Goal: Information Seeking & Learning: Learn about a topic

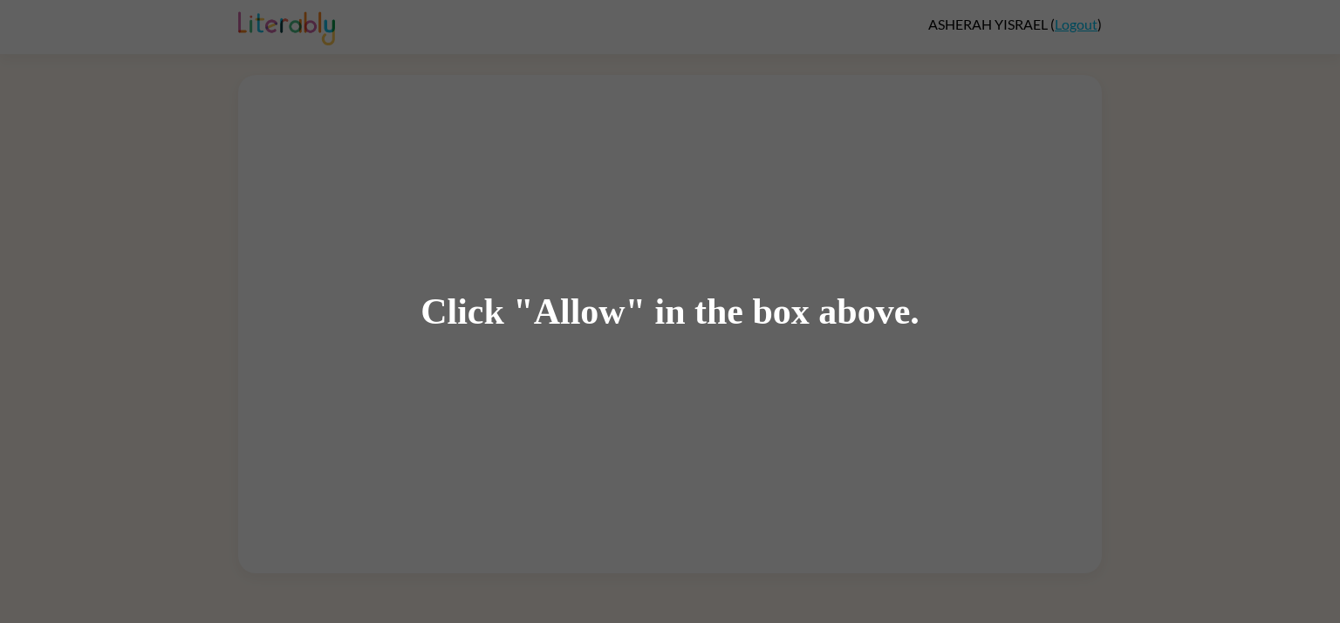
click at [610, 323] on div "Click "Allow" in the box above." at bounding box center [669, 311] width 499 height 39
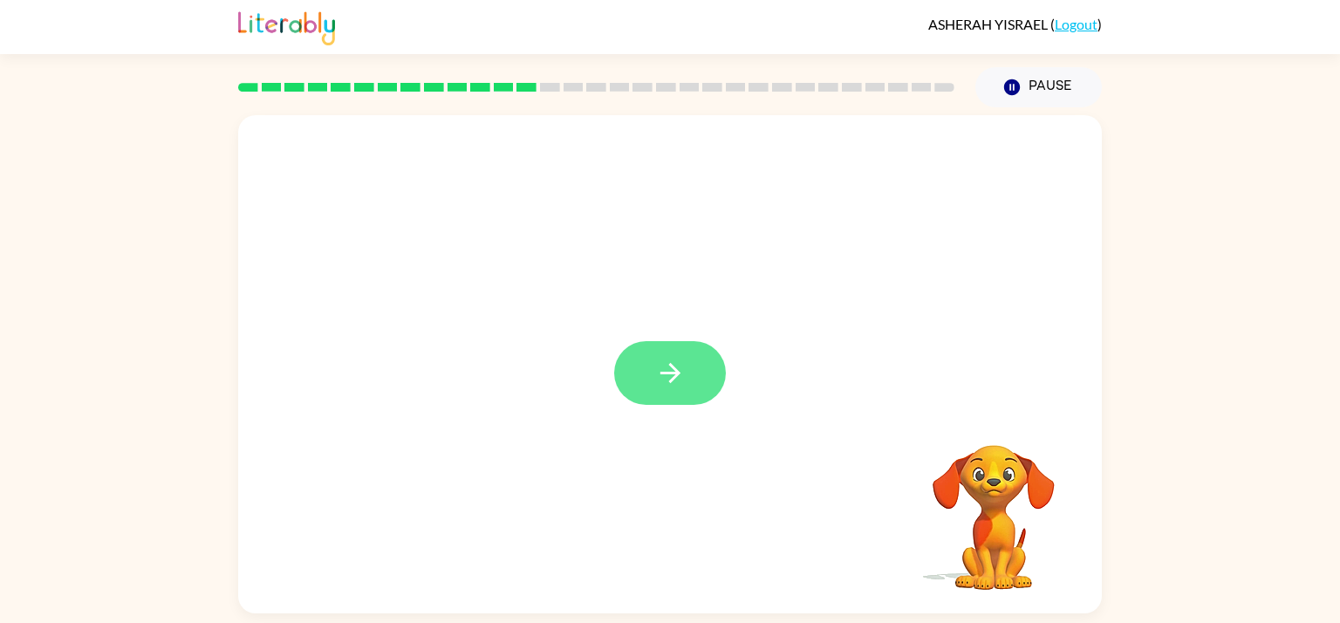
click at [668, 372] on icon "button" at bounding box center [669, 373] width 20 height 20
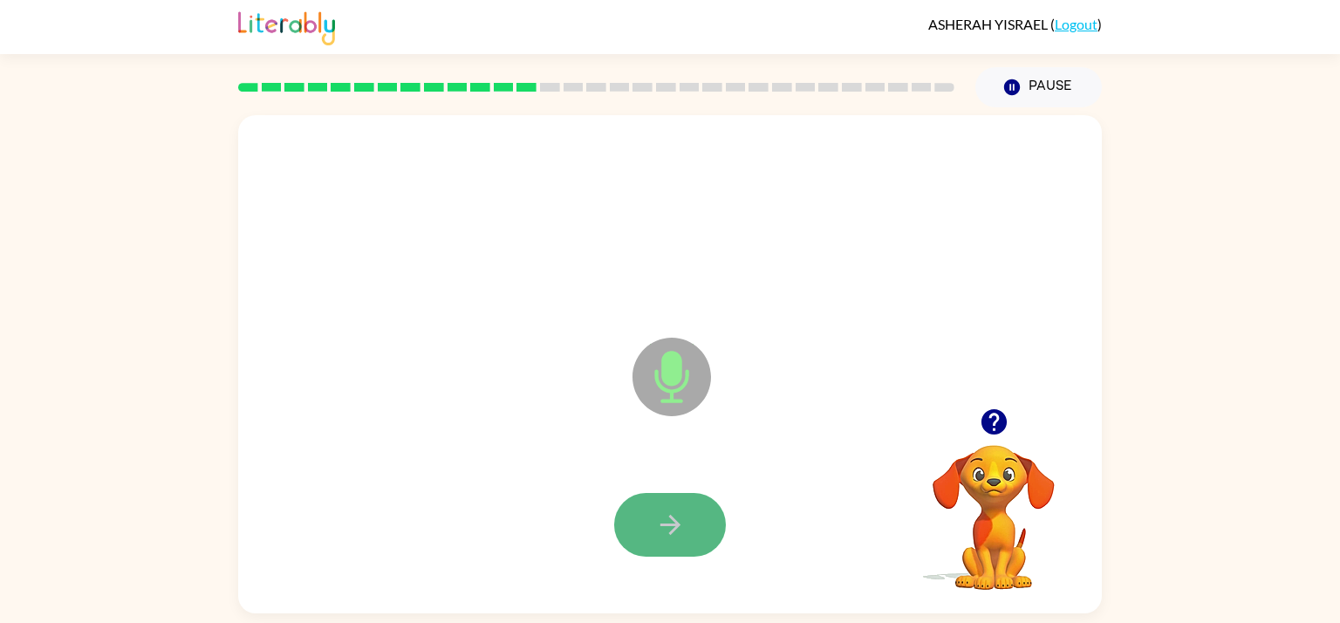
click at [679, 541] on button "button" at bounding box center [670, 525] width 112 height 64
click at [679, 540] on button "button" at bounding box center [670, 525] width 112 height 64
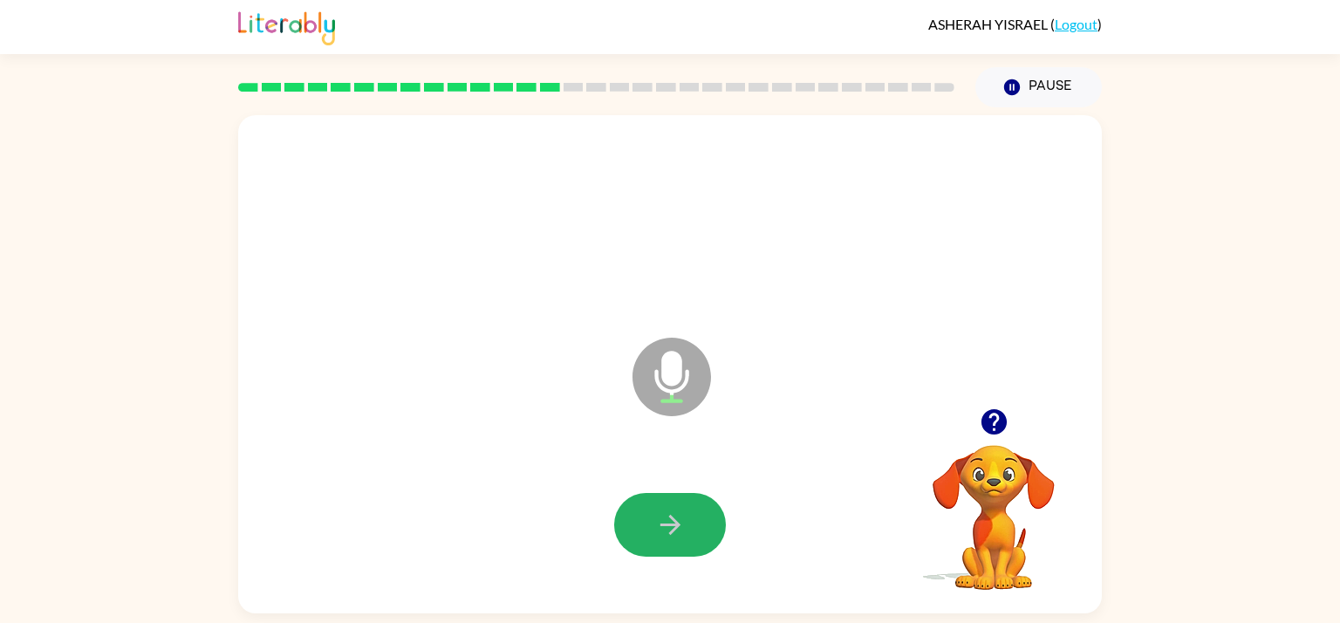
click at [679, 540] on button "button" at bounding box center [670, 525] width 112 height 64
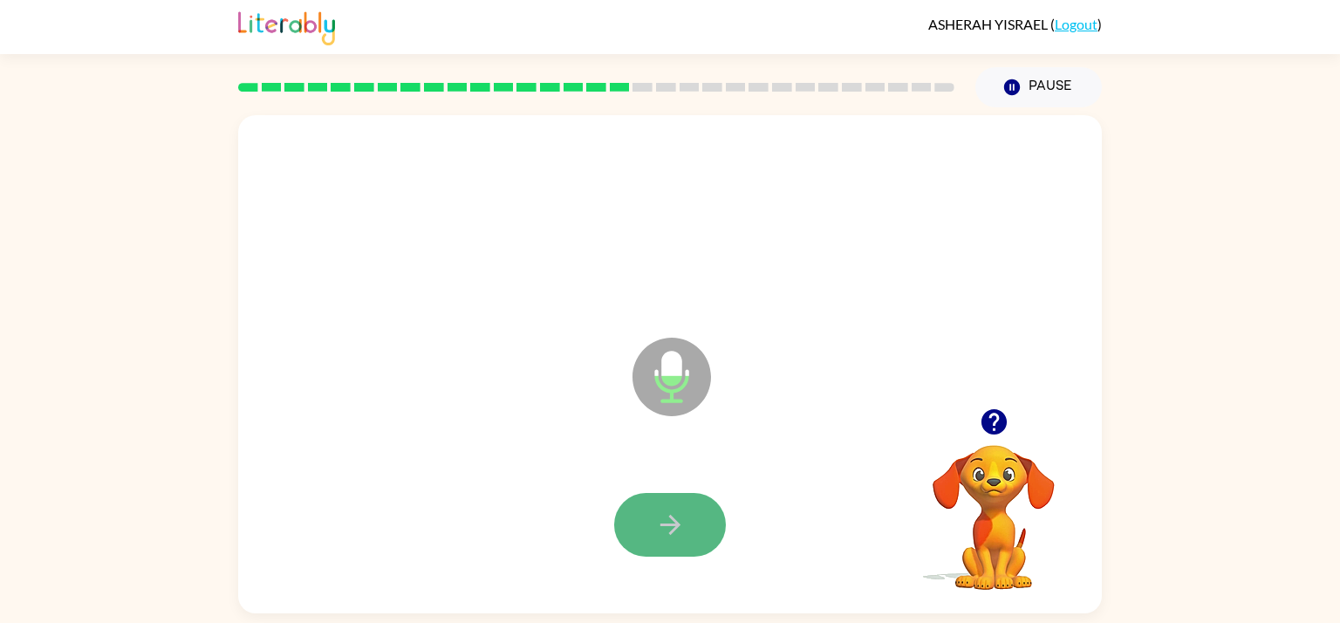
click at [681, 540] on button "button" at bounding box center [670, 525] width 112 height 64
click at [681, 540] on icon "button" at bounding box center [670, 524] width 31 height 31
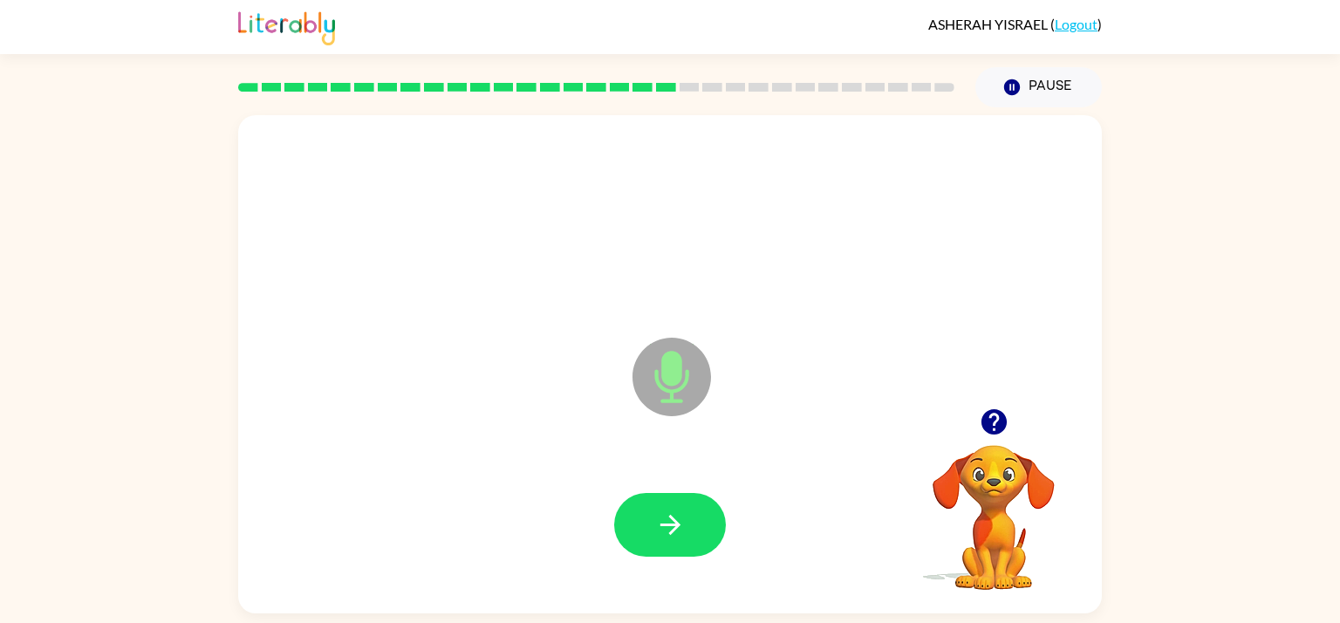
click at [681, 540] on icon "button" at bounding box center [670, 524] width 31 height 31
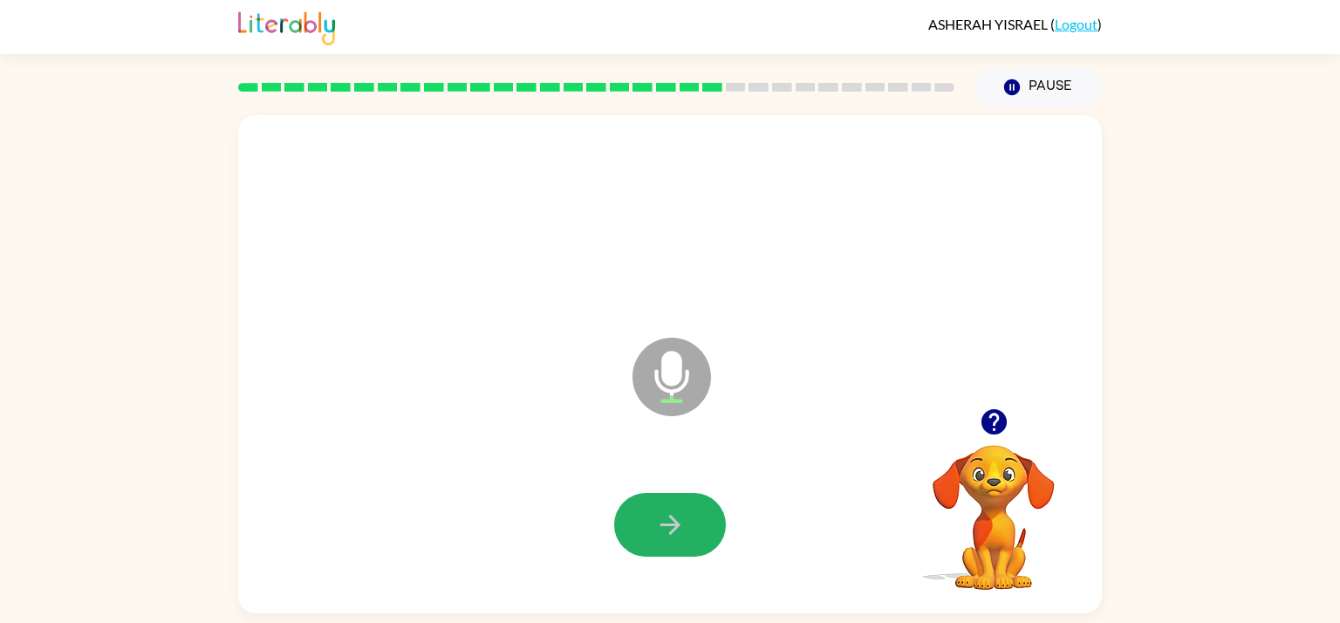
click at [681, 540] on icon "button" at bounding box center [670, 524] width 31 height 31
click at [987, 422] on icon "button" at bounding box center [992, 421] width 25 height 25
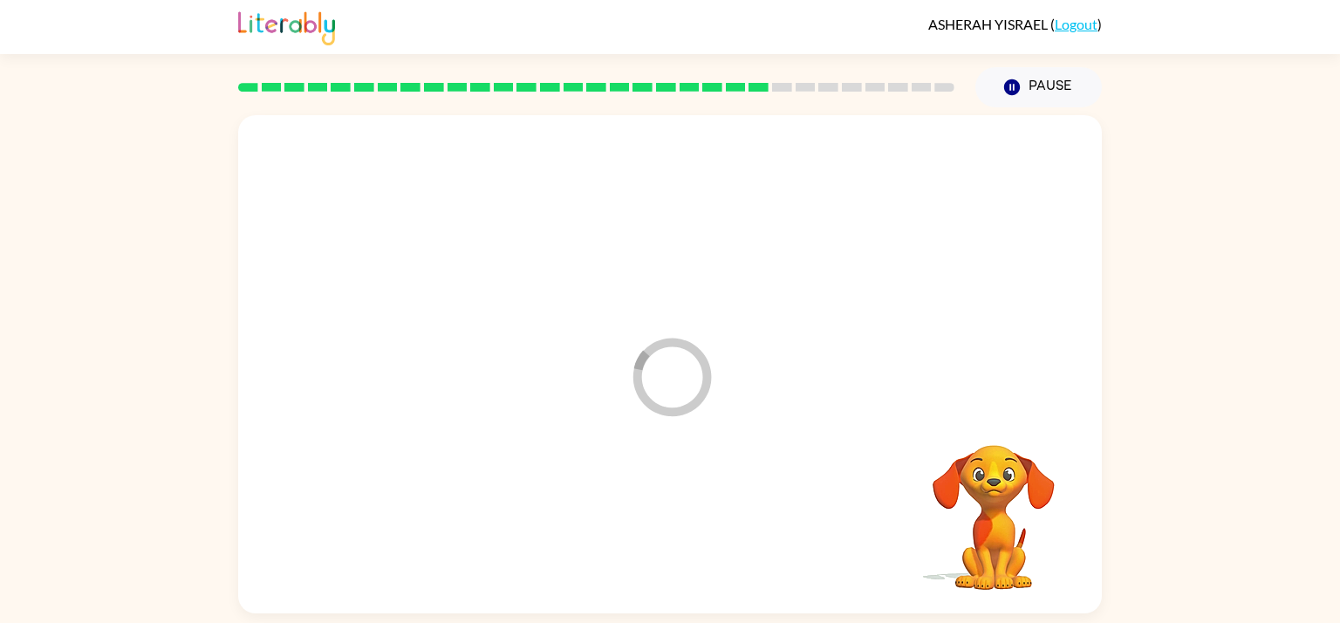
click at [687, 517] on div at bounding box center [670, 525] width 829 height 143
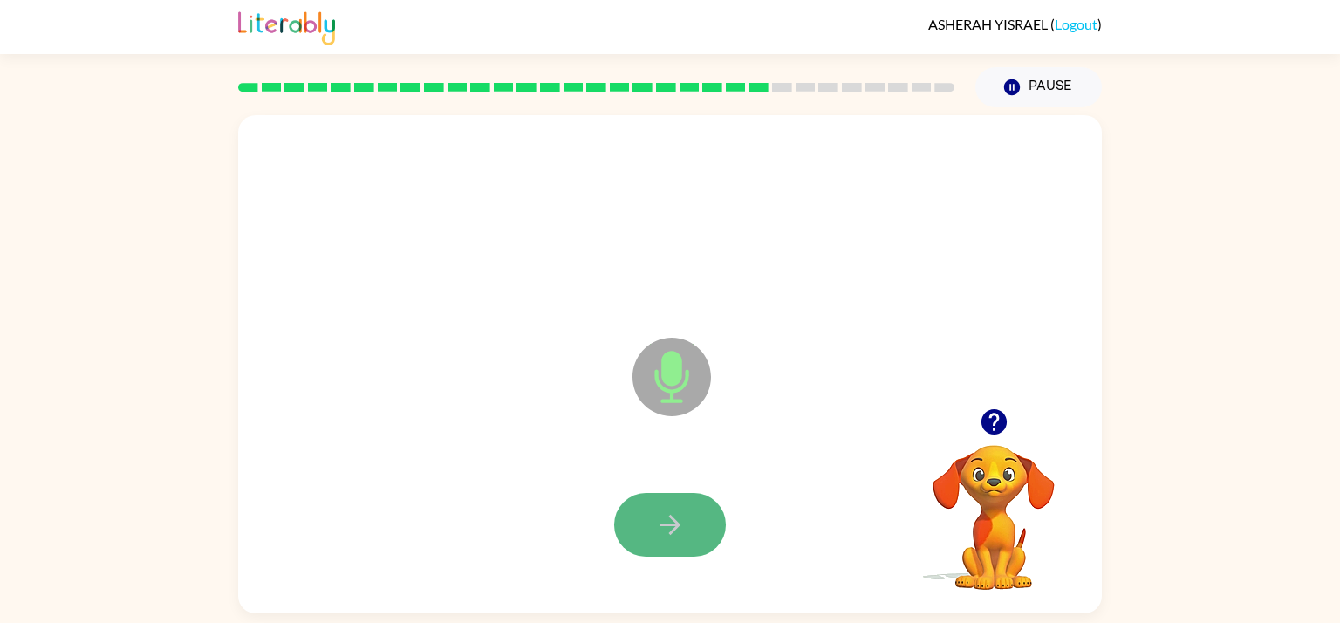
click at [686, 517] on button "button" at bounding box center [670, 525] width 112 height 64
click at [992, 426] on icon "button" at bounding box center [994, 421] width 31 height 31
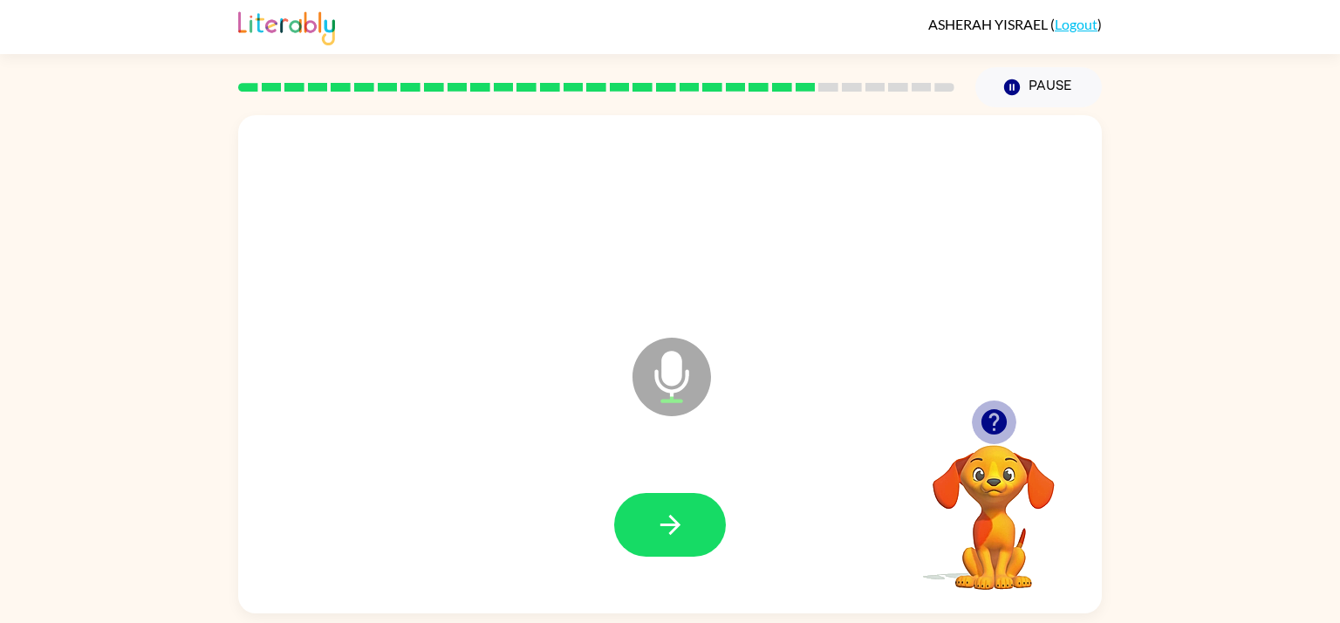
click at [992, 426] on icon "button" at bounding box center [994, 421] width 31 height 31
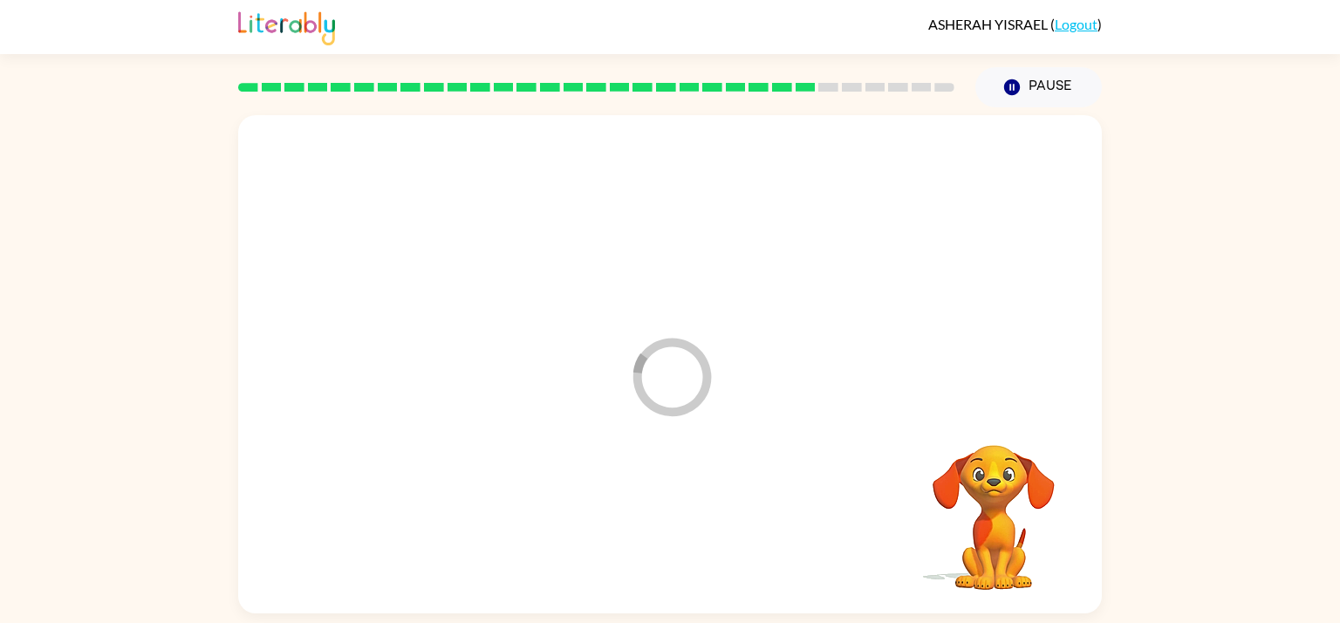
click at [992, 426] on video "Your browser must support playing .mp4 files to use Literably. Please try using…" at bounding box center [993, 505] width 174 height 174
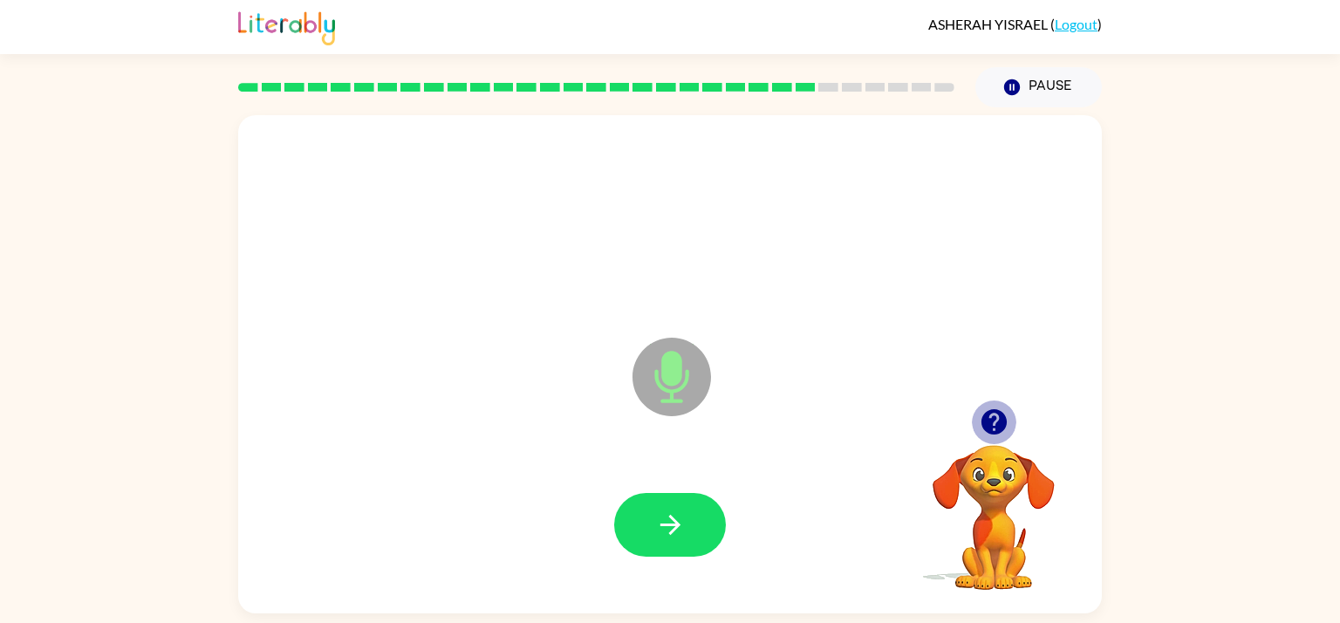
click at [992, 426] on icon "button" at bounding box center [994, 421] width 31 height 31
click at [996, 423] on video "Your browser must support playing .mp4 files to use Literably. Please try using…" at bounding box center [993, 505] width 174 height 174
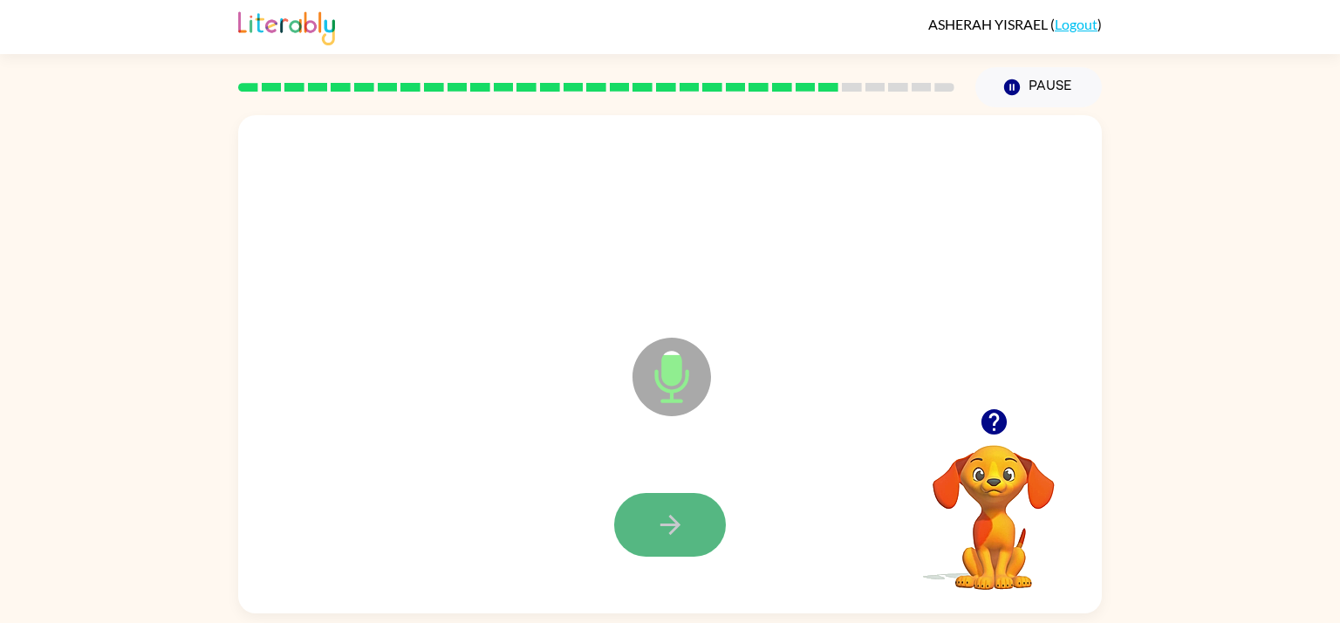
click at [671, 542] on button "button" at bounding box center [670, 525] width 112 height 64
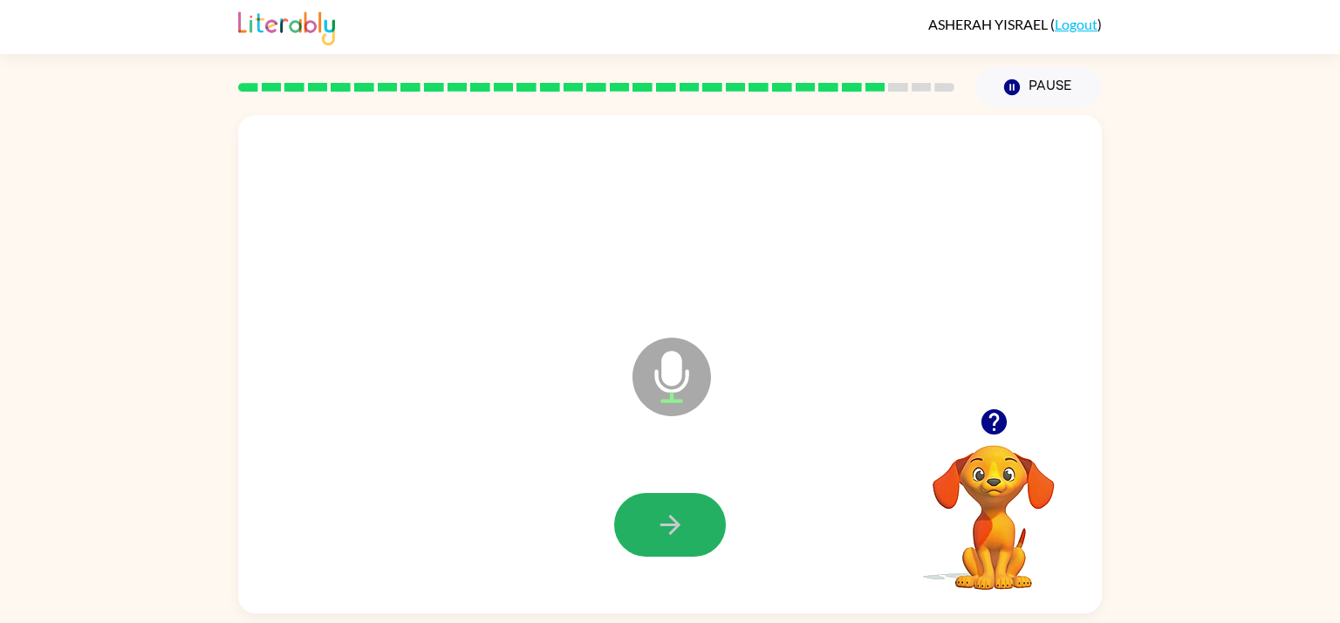
click at [671, 542] on button "button" at bounding box center [670, 525] width 112 height 64
click at [996, 415] on icon "button" at bounding box center [994, 421] width 31 height 31
click at [708, 524] on button "button" at bounding box center [670, 525] width 112 height 64
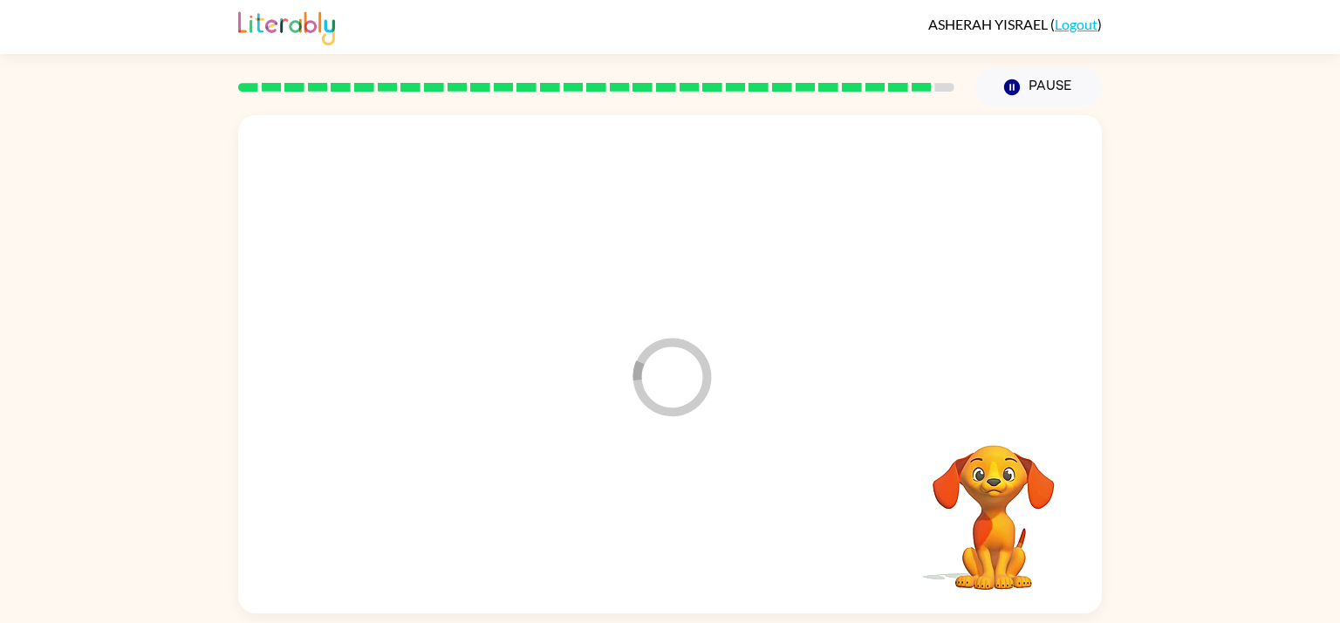
click at [708, 524] on div at bounding box center [670, 525] width 829 height 143
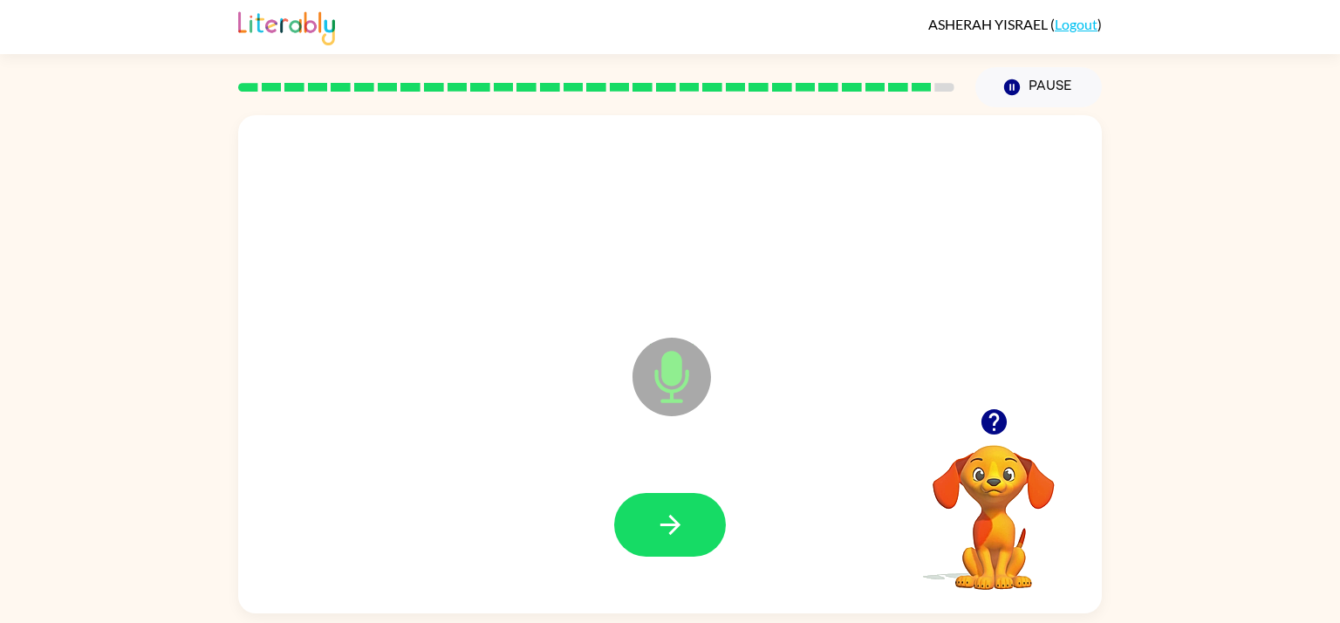
click at [708, 524] on button "button" at bounding box center [670, 525] width 112 height 64
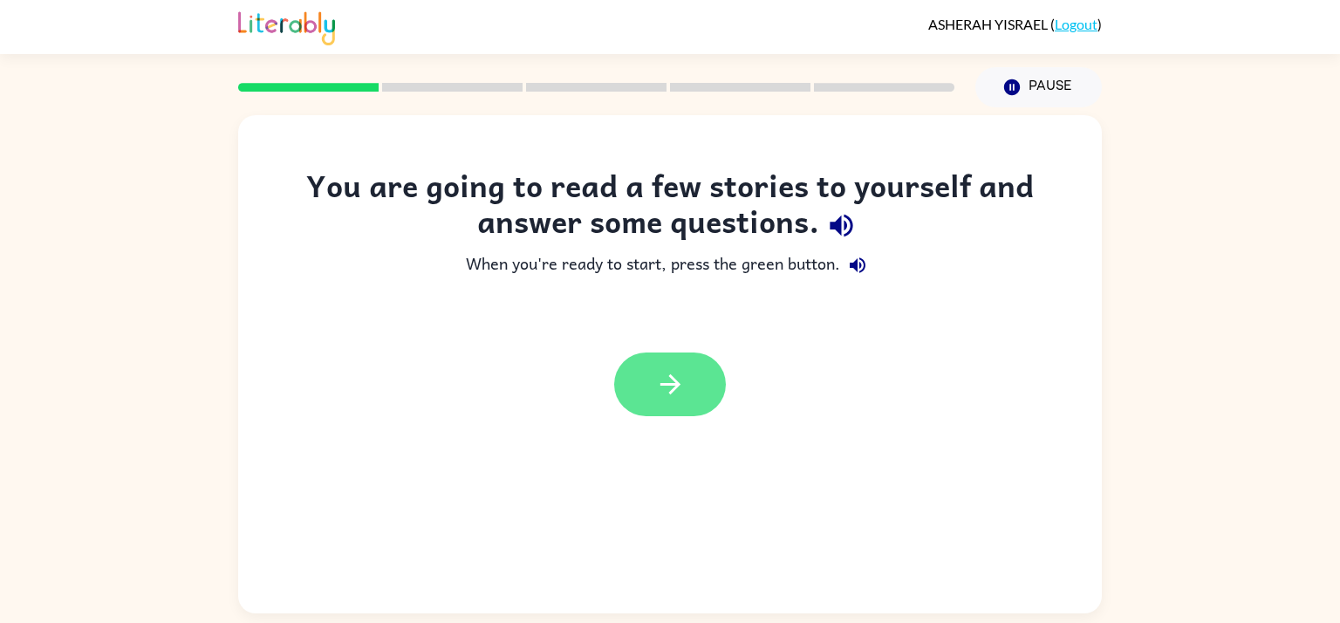
click at [679, 397] on icon "button" at bounding box center [670, 384] width 31 height 31
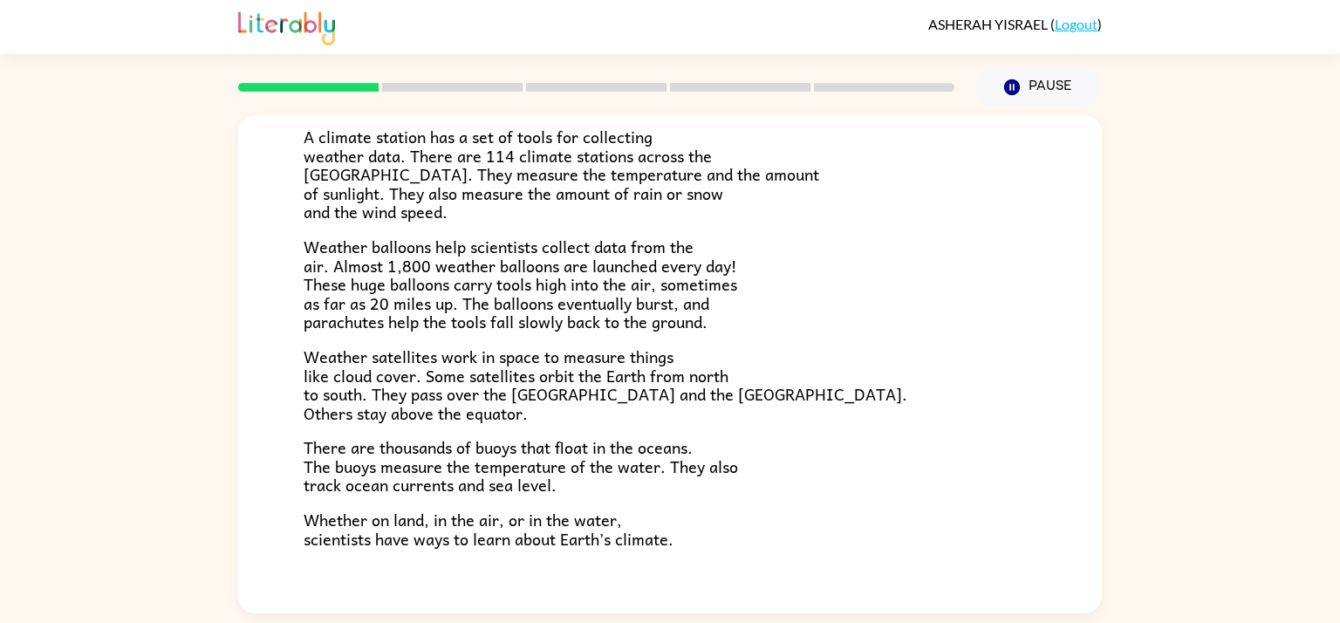
scroll to position [384, 0]
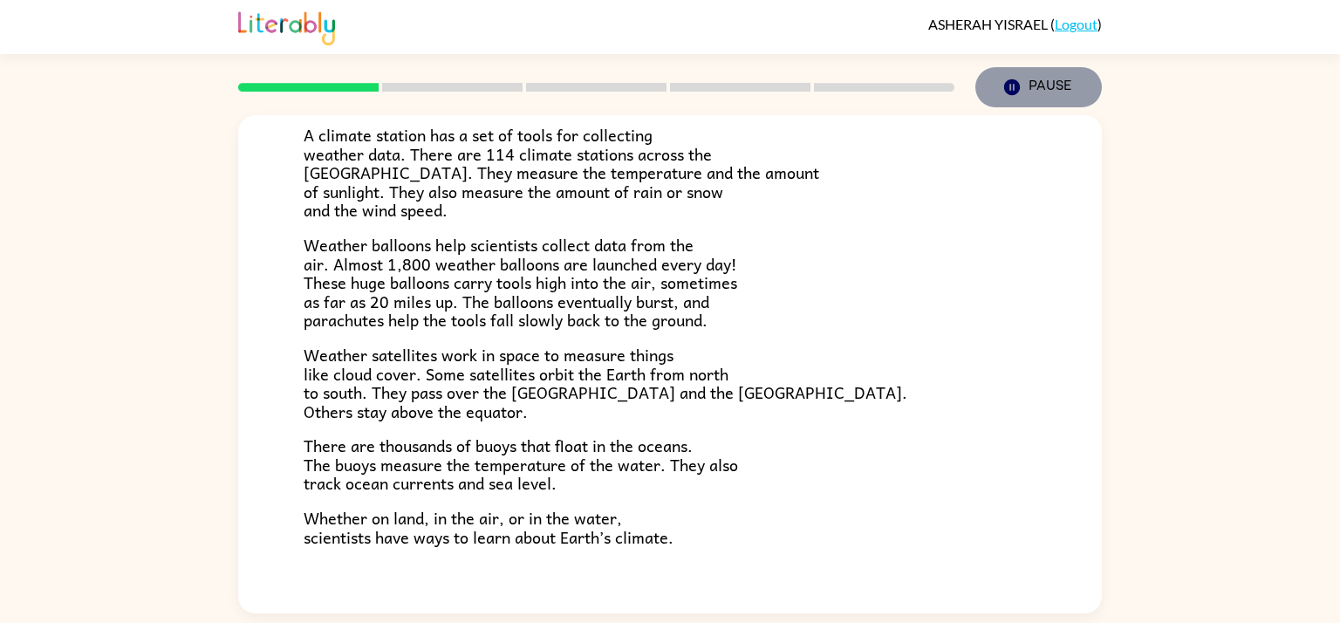
click at [1046, 85] on button "Pause Pause" at bounding box center [1038, 87] width 126 height 40
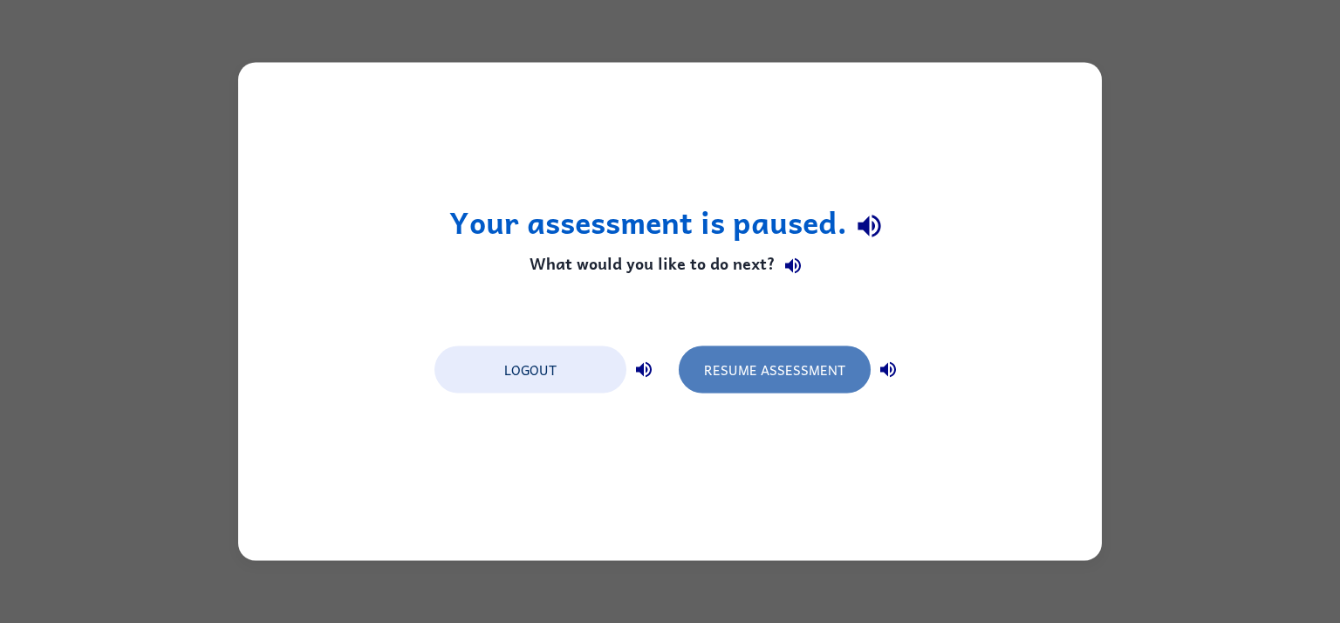
click at [828, 358] on button "Resume Assessment" at bounding box center [775, 369] width 192 height 47
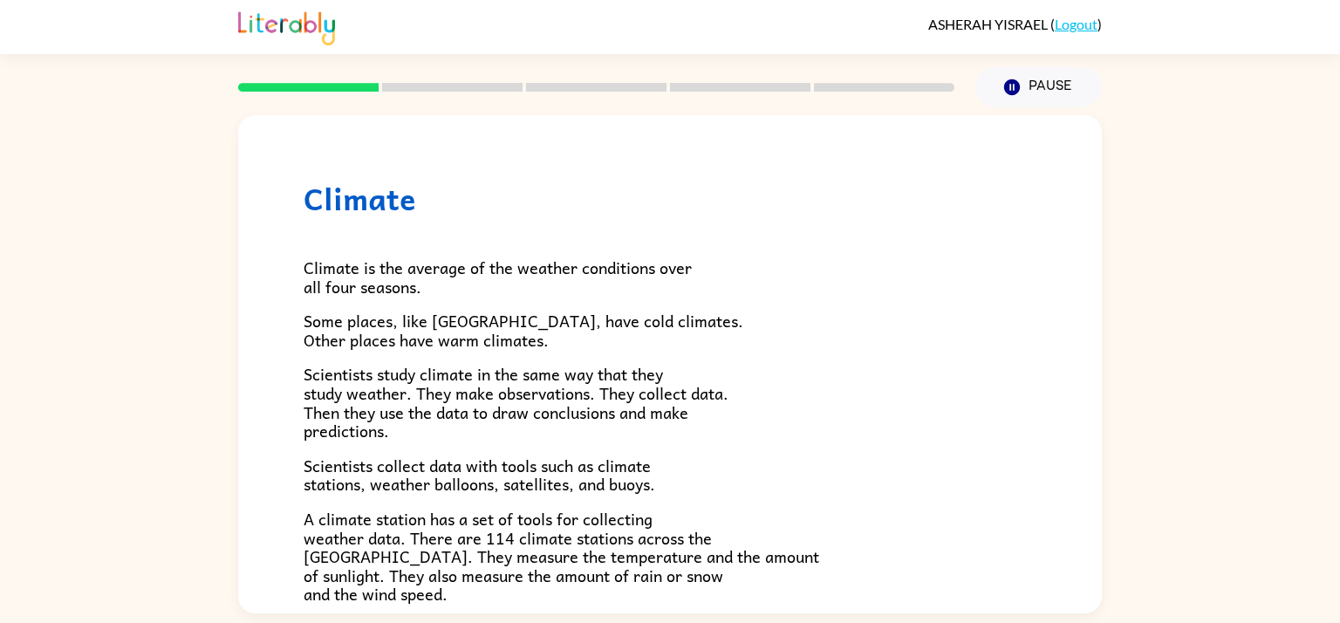
click at [459, 87] on rect at bounding box center [452, 87] width 140 height 9
click at [986, 461] on p "Scientists collect data with tools such as climate stations, weather balloons, …" at bounding box center [670, 475] width 733 height 38
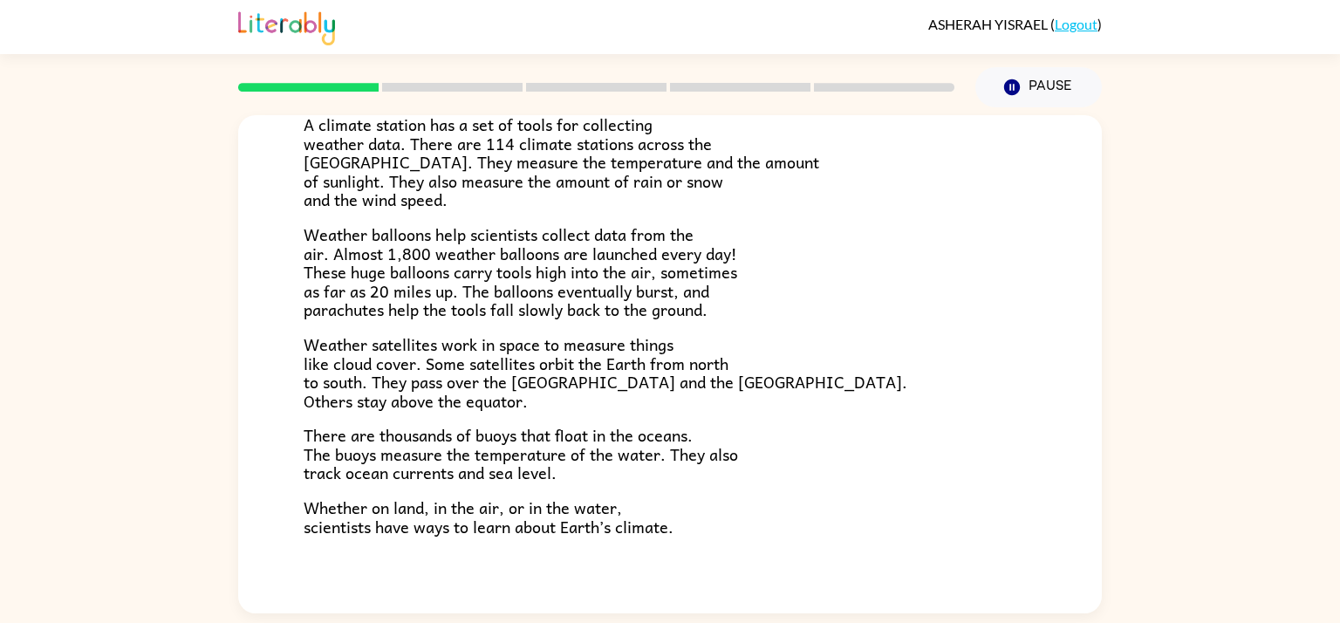
scroll to position [488, 0]
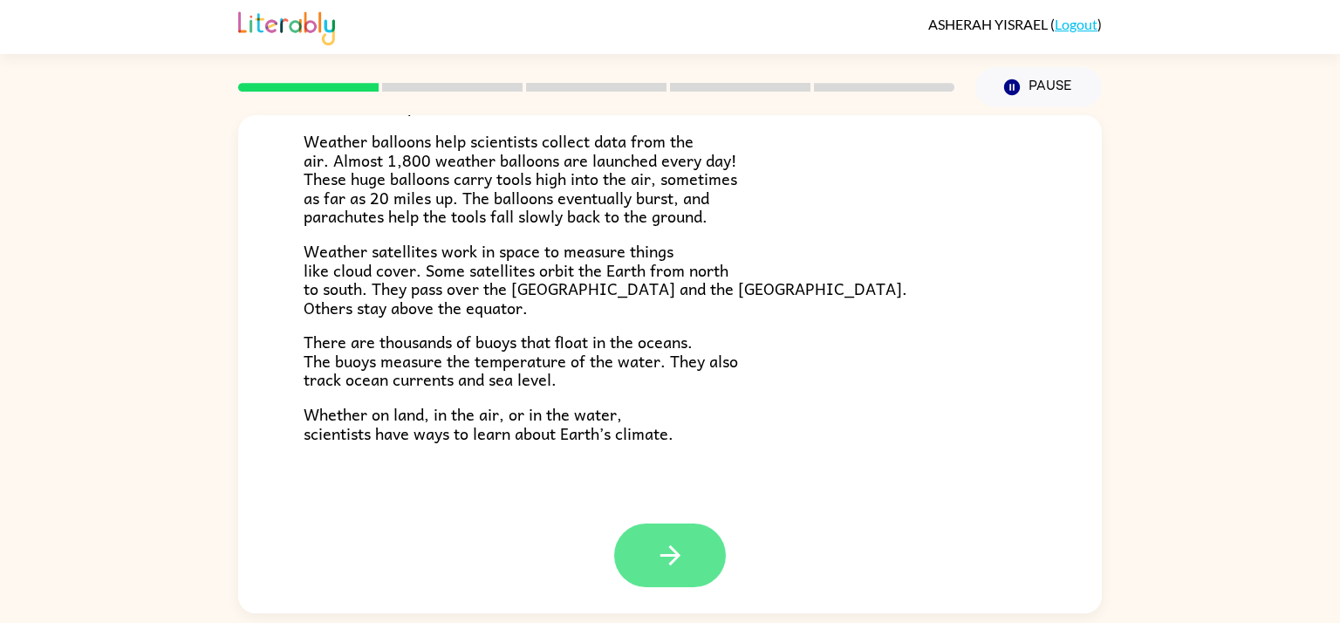
click at [633, 568] on button "button" at bounding box center [670, 555] width 112 height 64
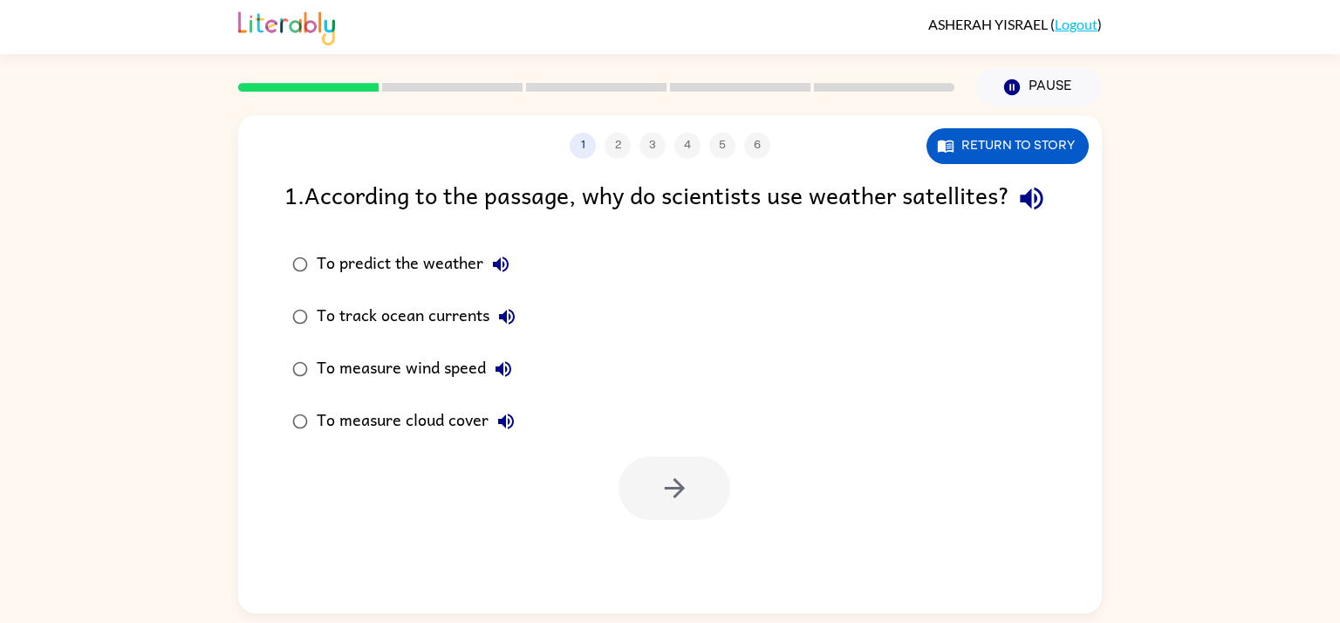
scroll to position [0, 0]
click at [1016, 214] on icon "button" at bounding box center [1031, 198] width 31 height 31
click at [680, 503] on icon "button" at bounding box center [674, 488] width 31 height 31
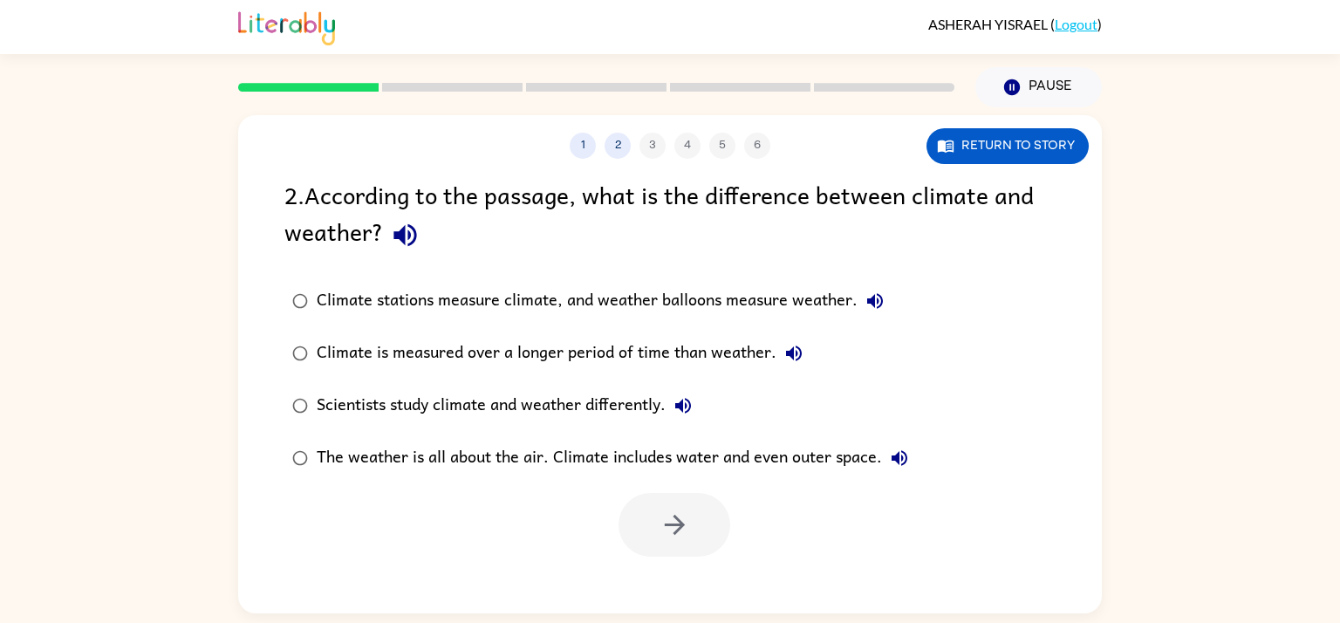
click at [407, 231] on icon "button" at bounding box center [404, 235] width 23 height 23
click at [563, 304] on div "Climate stations measure climate, and weather balloons measure weather." at bounding box center [605, 300] width 576 height 35
click at [669, 514] on icon "button" at bounding box center [674, 524] width 31 height 31
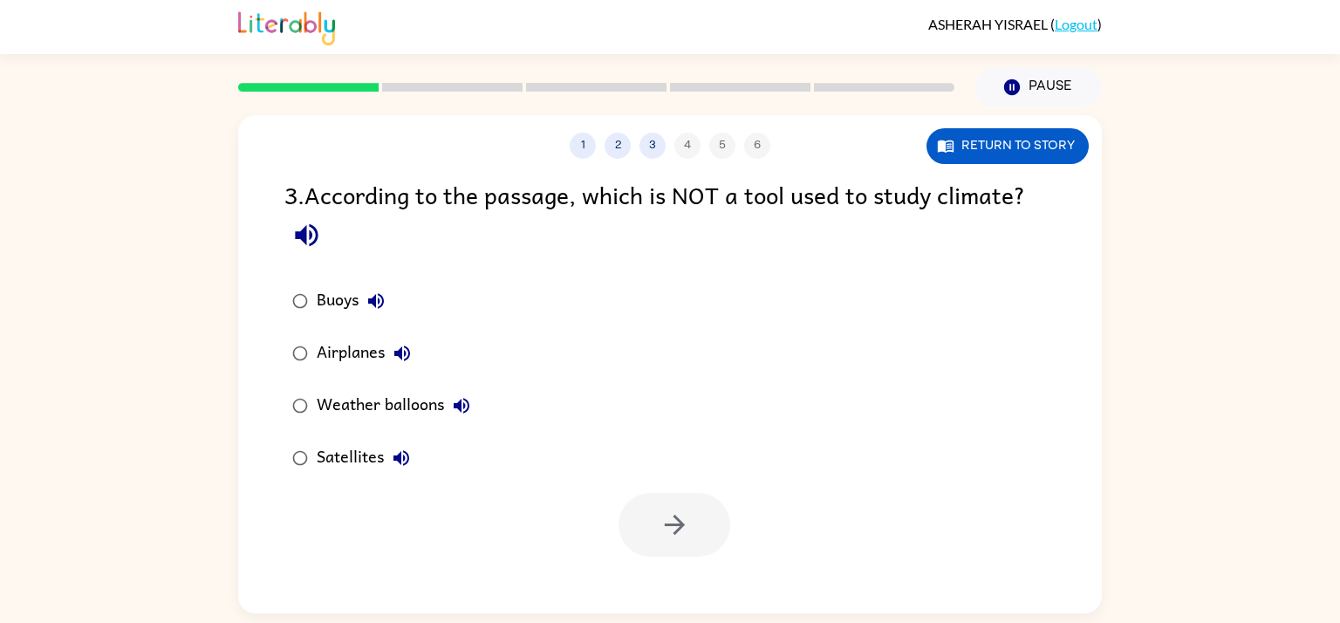
click at [968, 276] on div "Buoys Airplanes Weather balloons Satellites" at bounding box center [692, 379] width 817 height 209
click at [649, 516] on button "button" at bounding box center [674, 525] width 112 height 64
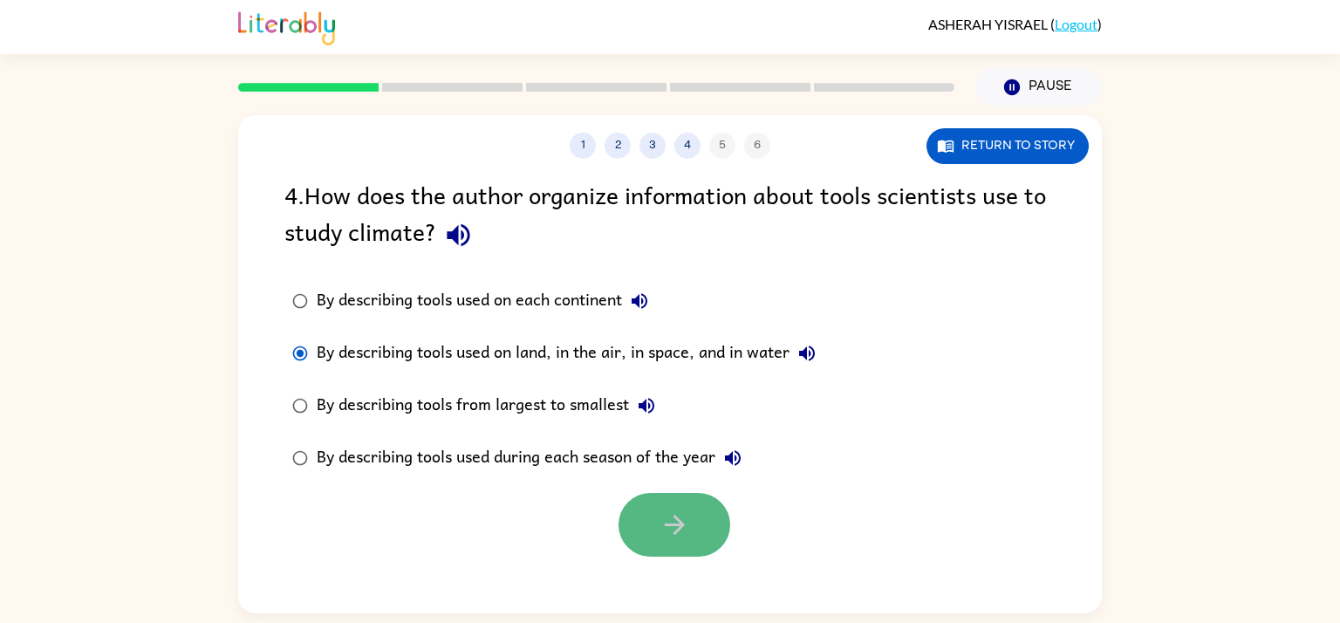
click at [668, 527] on icon "button" at bounding box center [674, 524] width 31 height 31
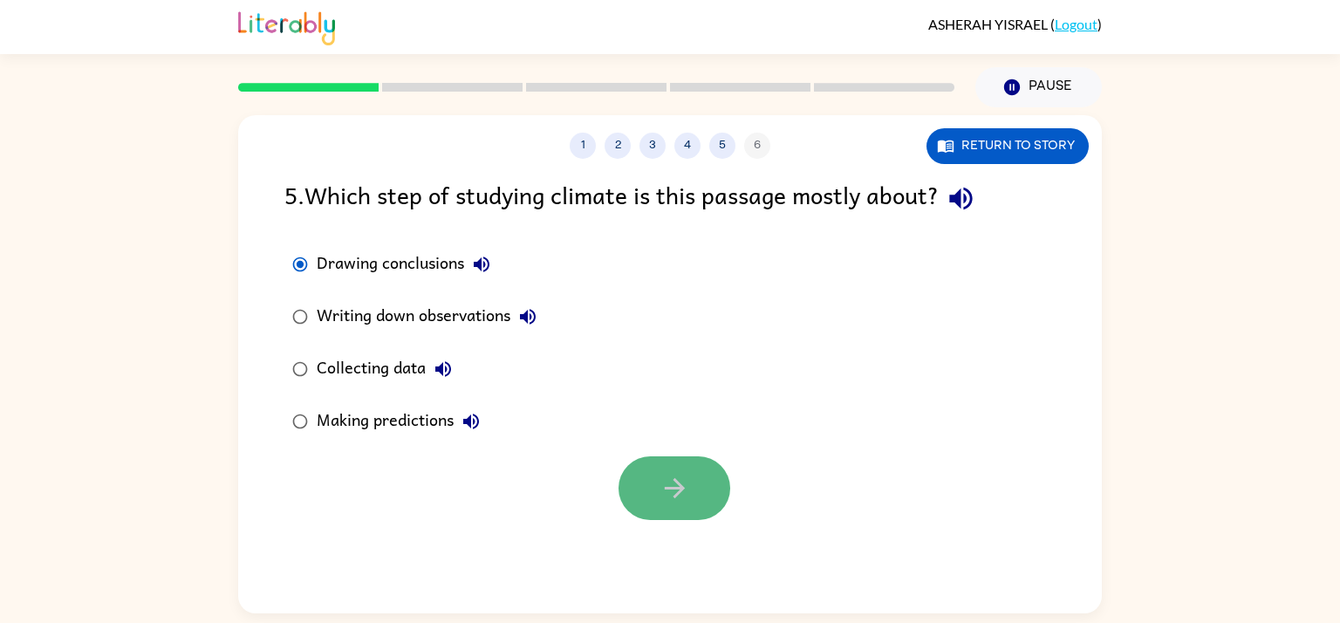
click at [668, 460] on button "button" at bounding box center [674, 488] width 112 height 64
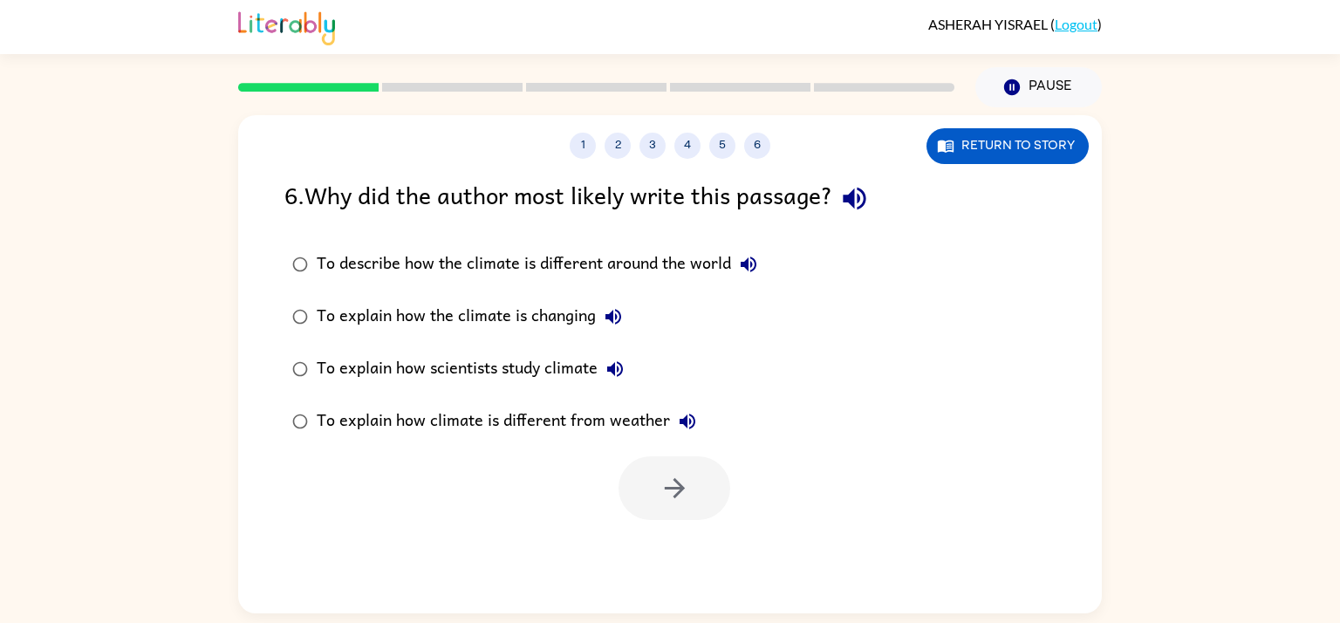
click at [480, 379] on div "To explain how scientists study climate" at bounding box center [475, 368] width 316 height 35
click at [630, 476] on button "button" at bounding box center [674, 488] width 112 height 64
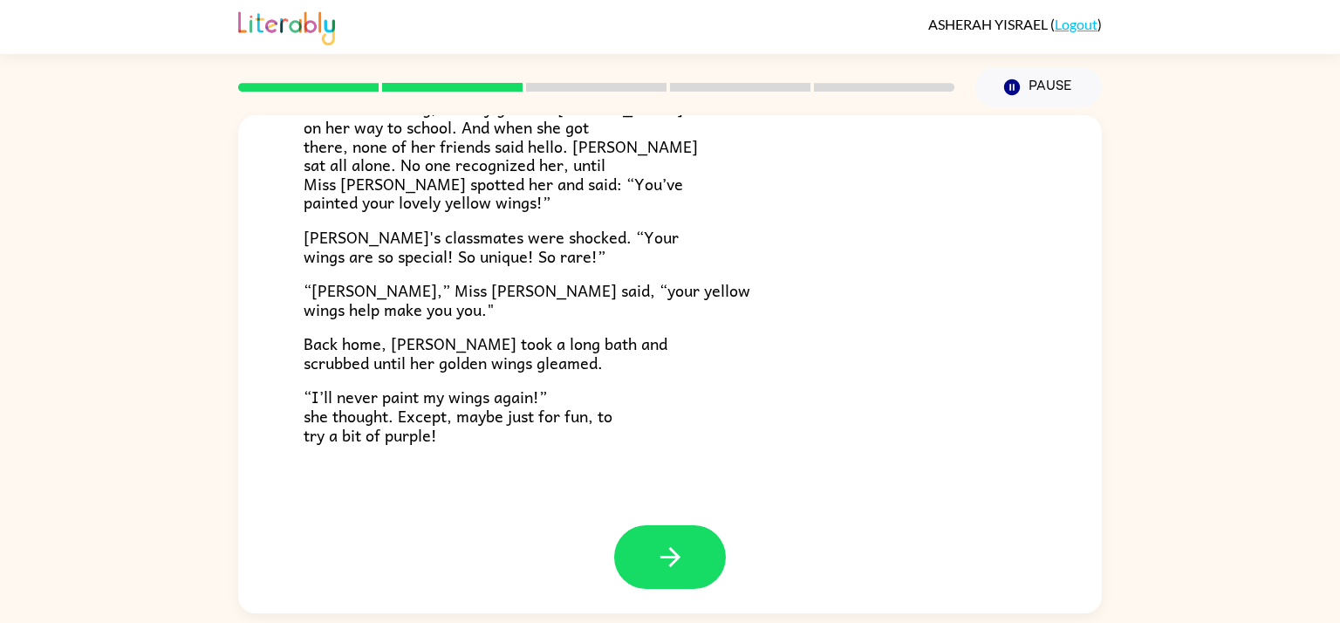
scroll to position [488, 0]
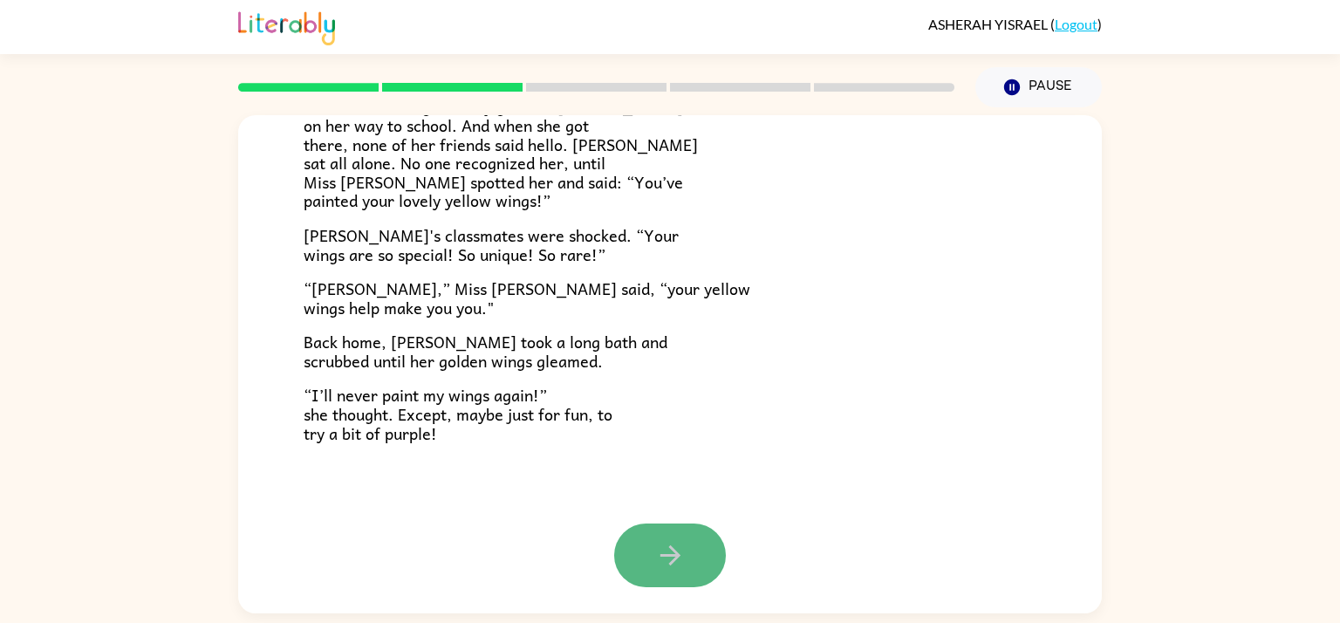
click at [638, 552] on button "button" at bounding box center [670, 555] width 112 height 64
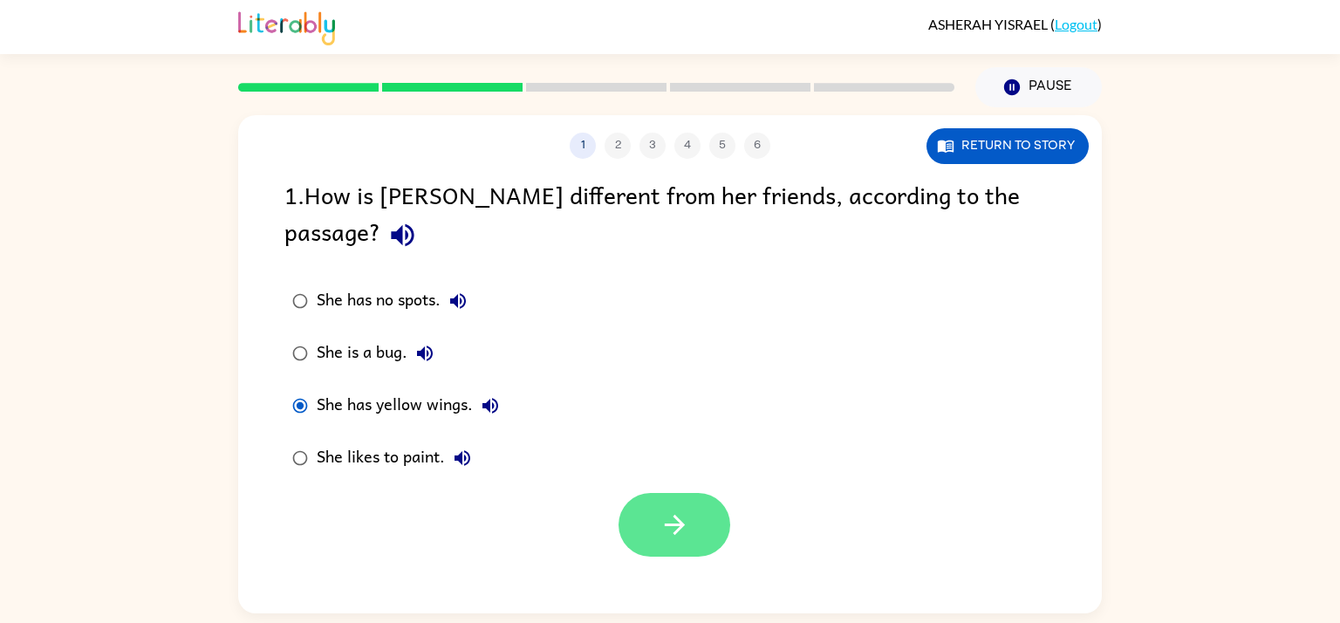
click at [652, 493] on button "button" at bounding box center [674, 525] width 112 height 64
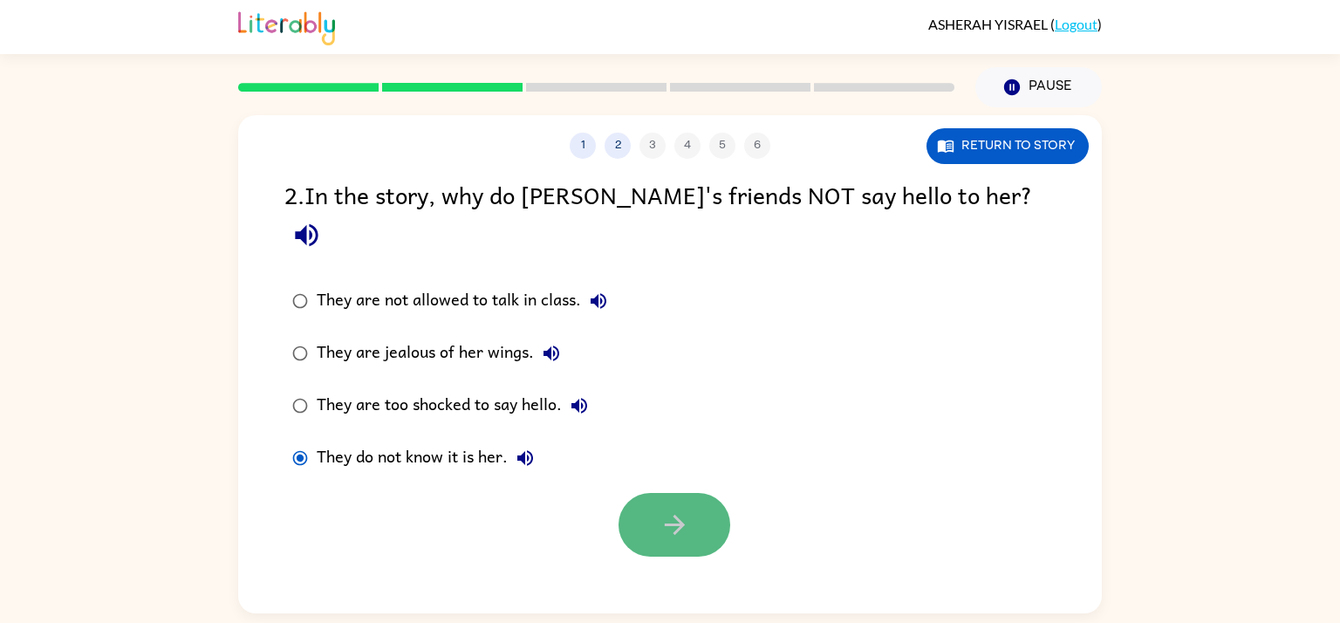
click at [636, 493] on button "button" at bounding box center [674, 525] width 112 height 64
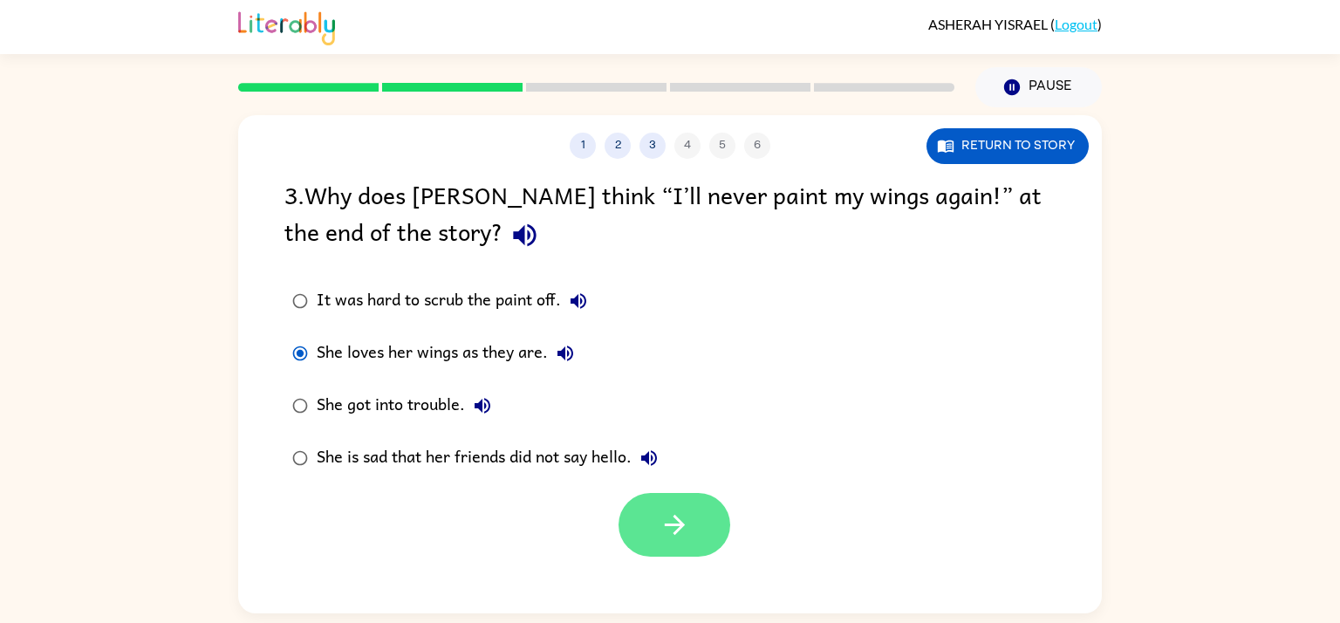
click at [686, 528] on icon "button" at bounding box center [674, 524] width 31 height 31
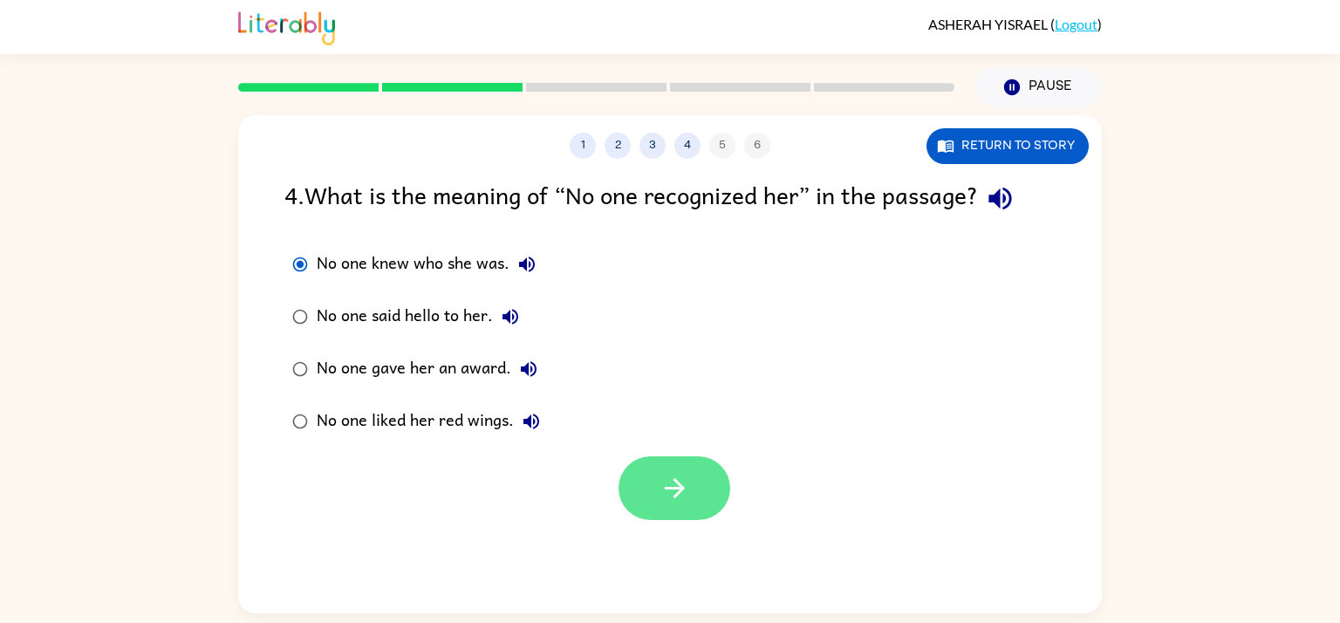
click at [650, 500] on button "button" at bounding box center [674, 488] width 112 height 64
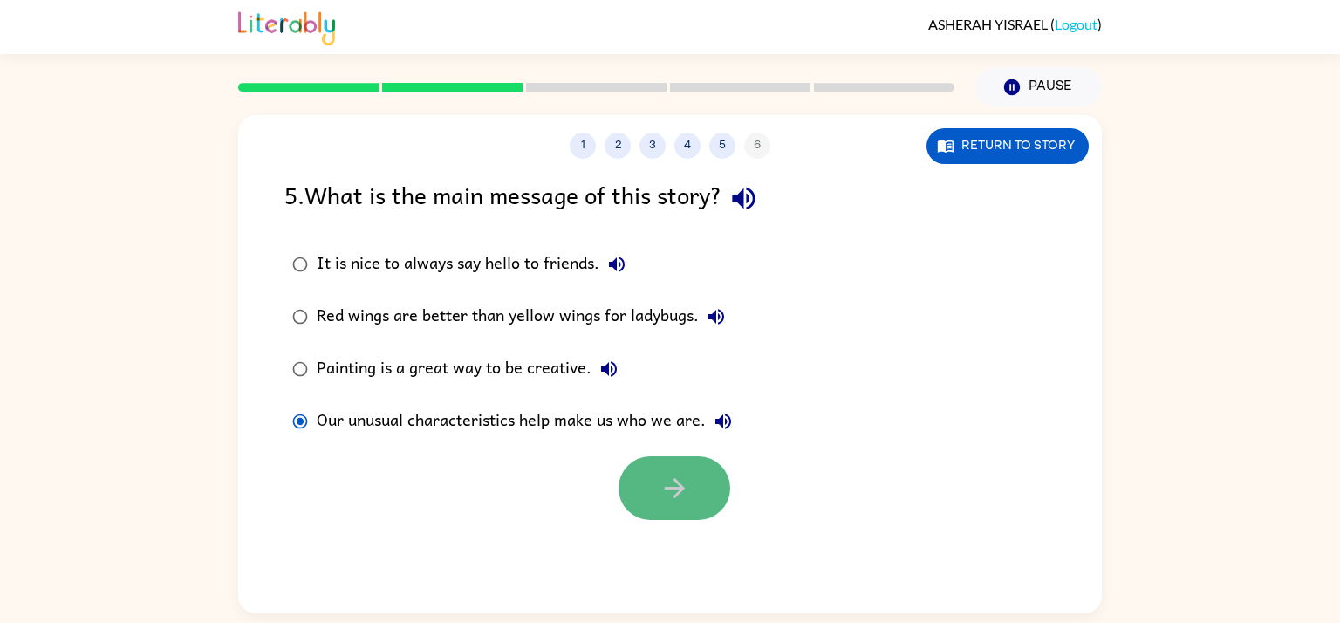
click at [663, 470] on button "button" at bounding box center [674, 488] width 112 height 64
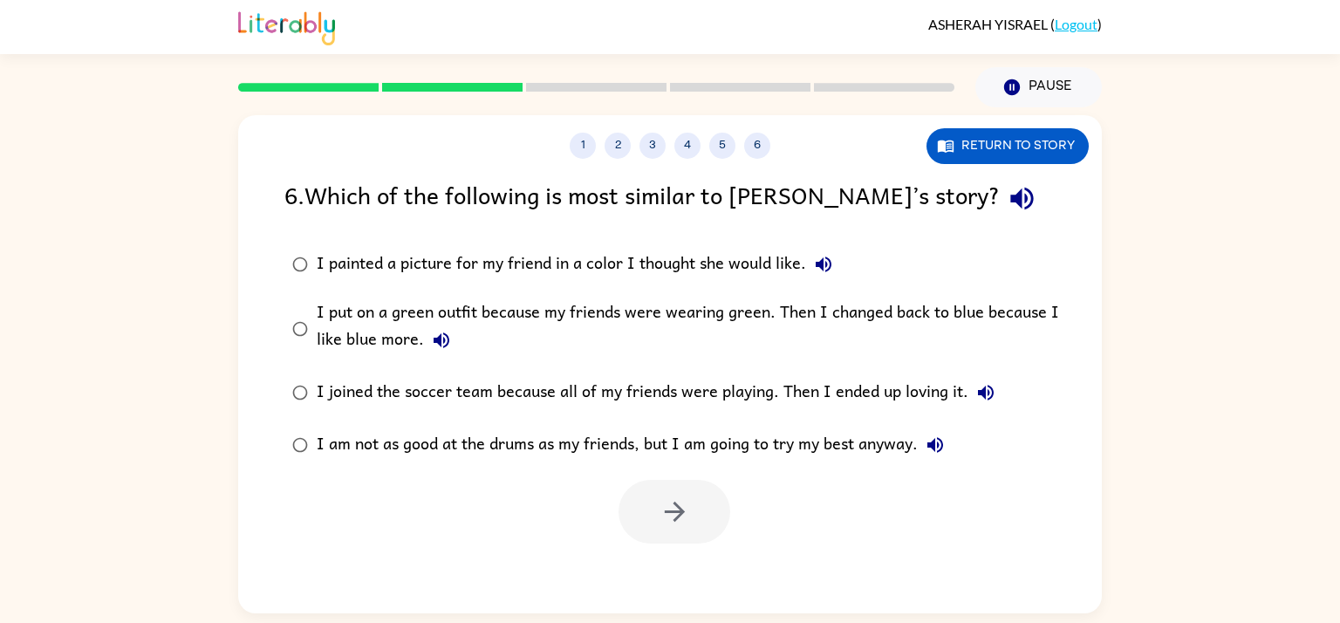
click at [351, 257] on div "I painted a picture for my friend in a color I thought she would like." at bounding box center [579, 264] width 524 height 35
click at [703, 358] on div "I put on a green outfit because my friends were wearing green. Then I changed b…" at bounding box center [698, 328] width 762 height 58
click at [663, 535] on button "button" at bounding box center [674, 512] width 112 height 64
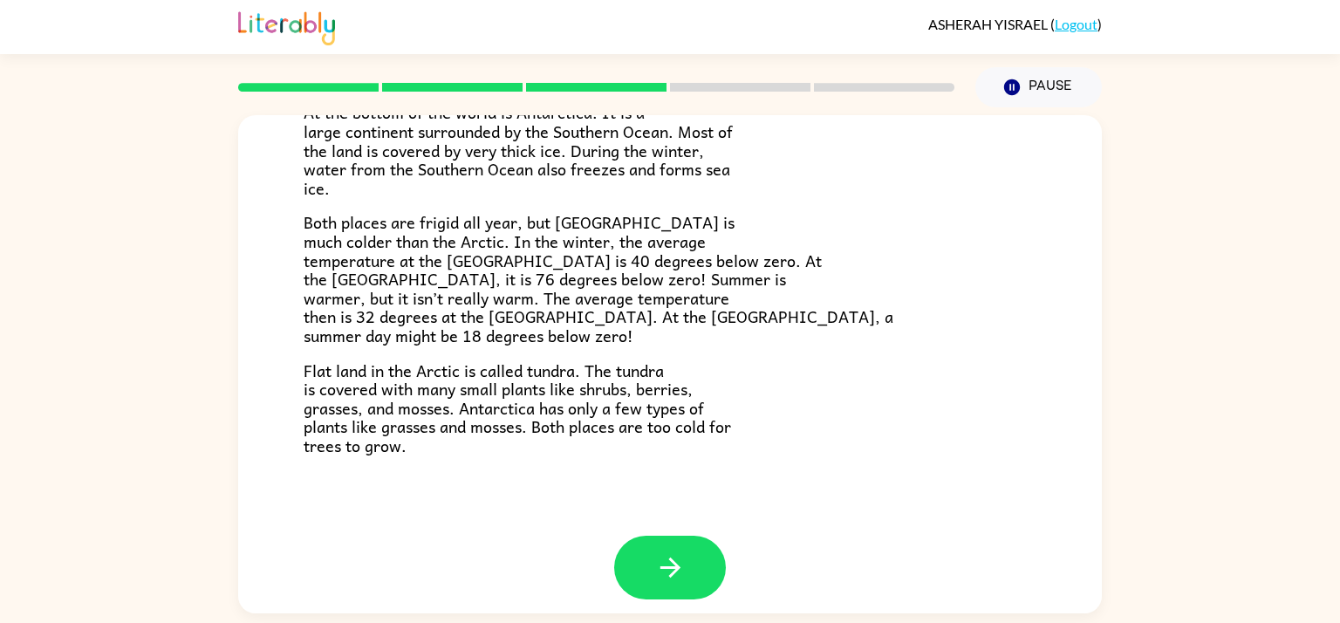
scroll to position [368, 0]
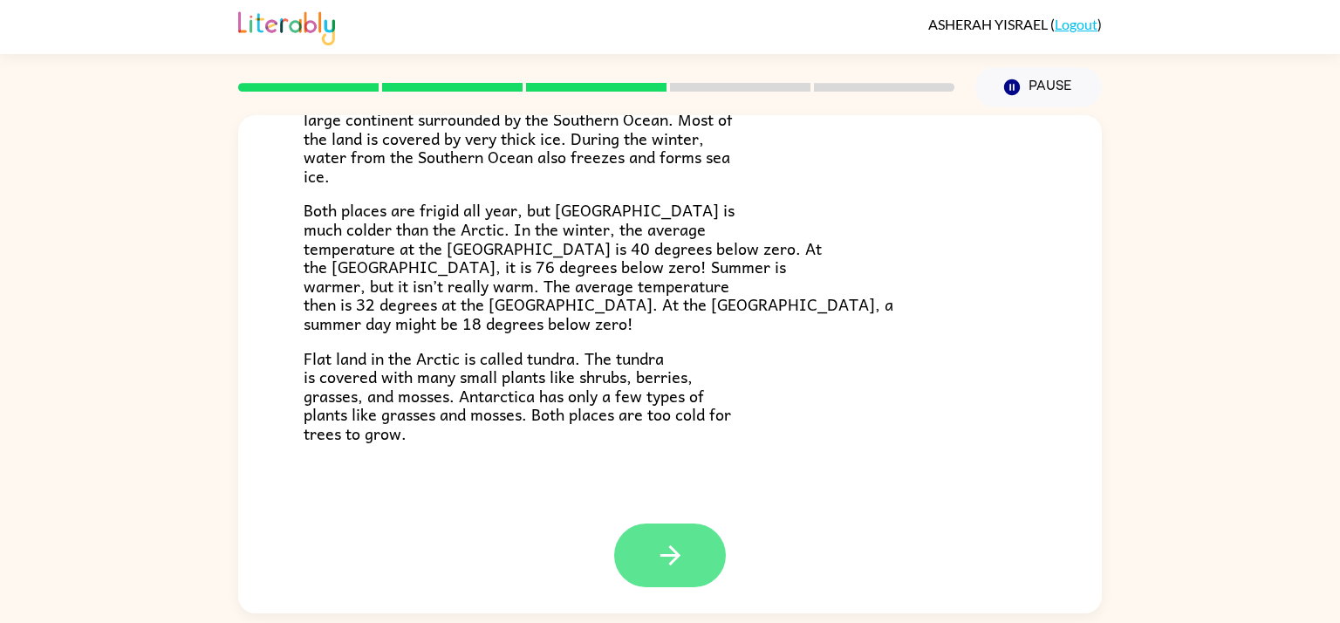
click at [699, 544] on button "button" at bounding box center [670, 555] width 112 height 64
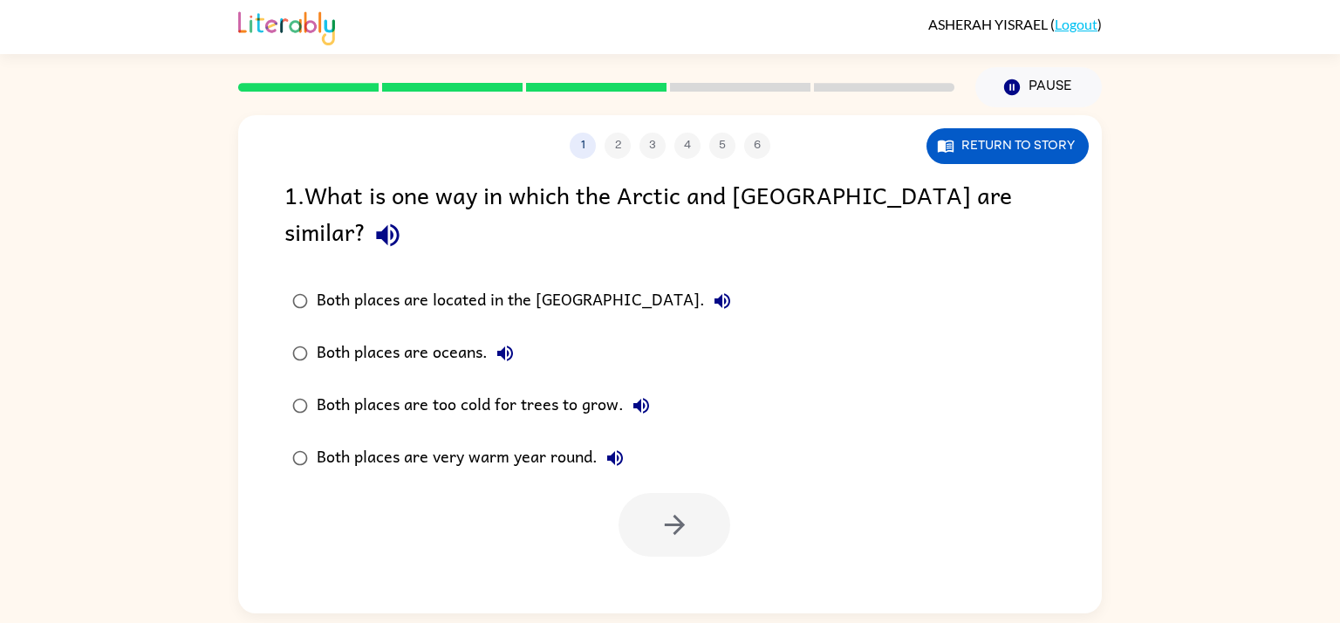
scroll to position [0, 0]
click at [626, 493] on button "button" at bounding box center [674, 525] width 112 height 64
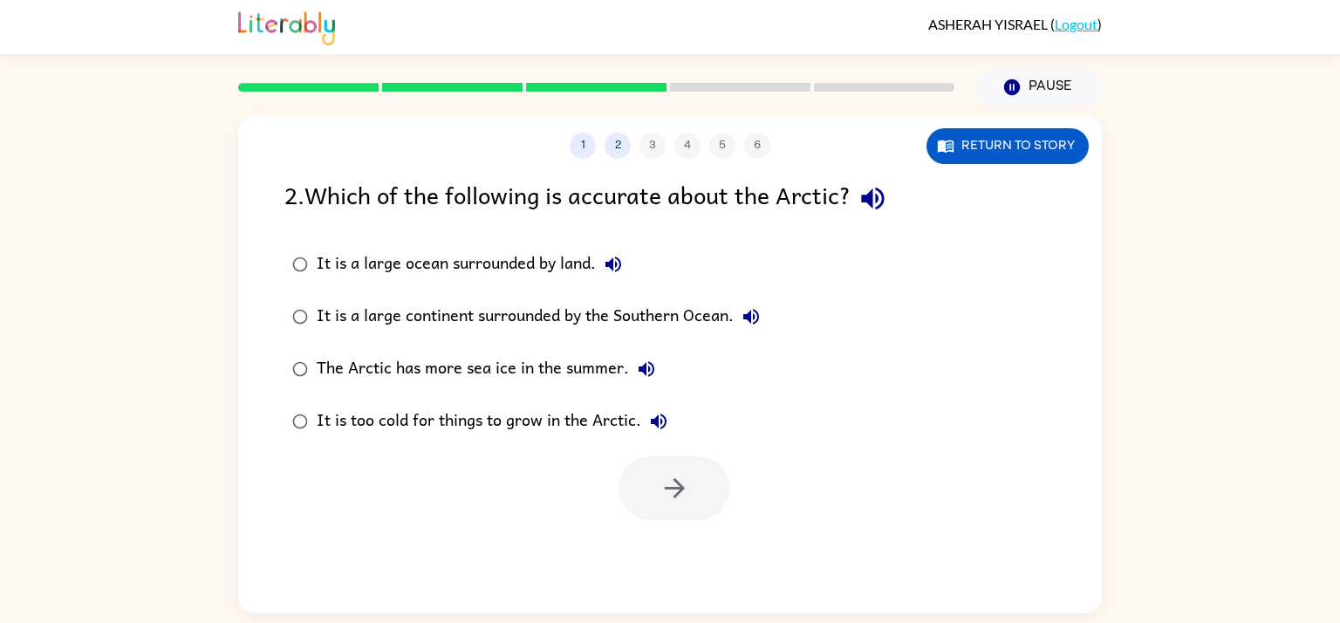
click at [626, 483] on div at bounding box center [674, 488] width 112 height 64
click at [690, 478] on button "button" at bounding box center [674, 488] width 112 height 64
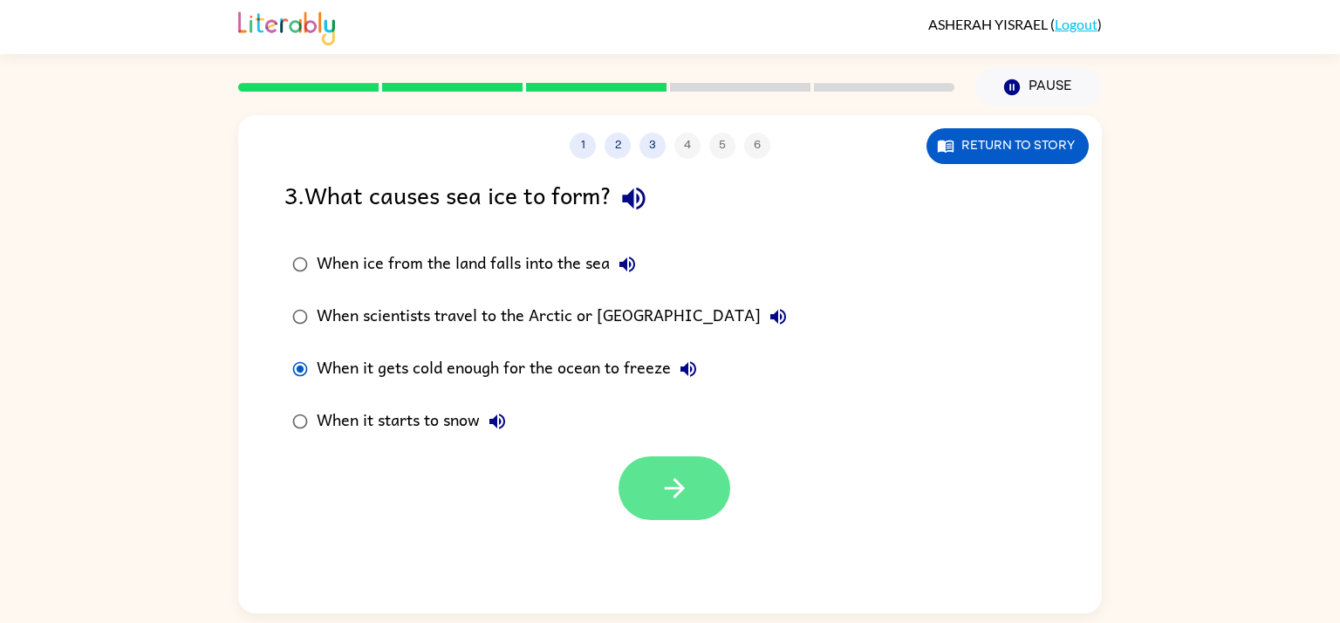
click at [685, 469] on button "button" at bounding box center [674, 488] width 112 height 64
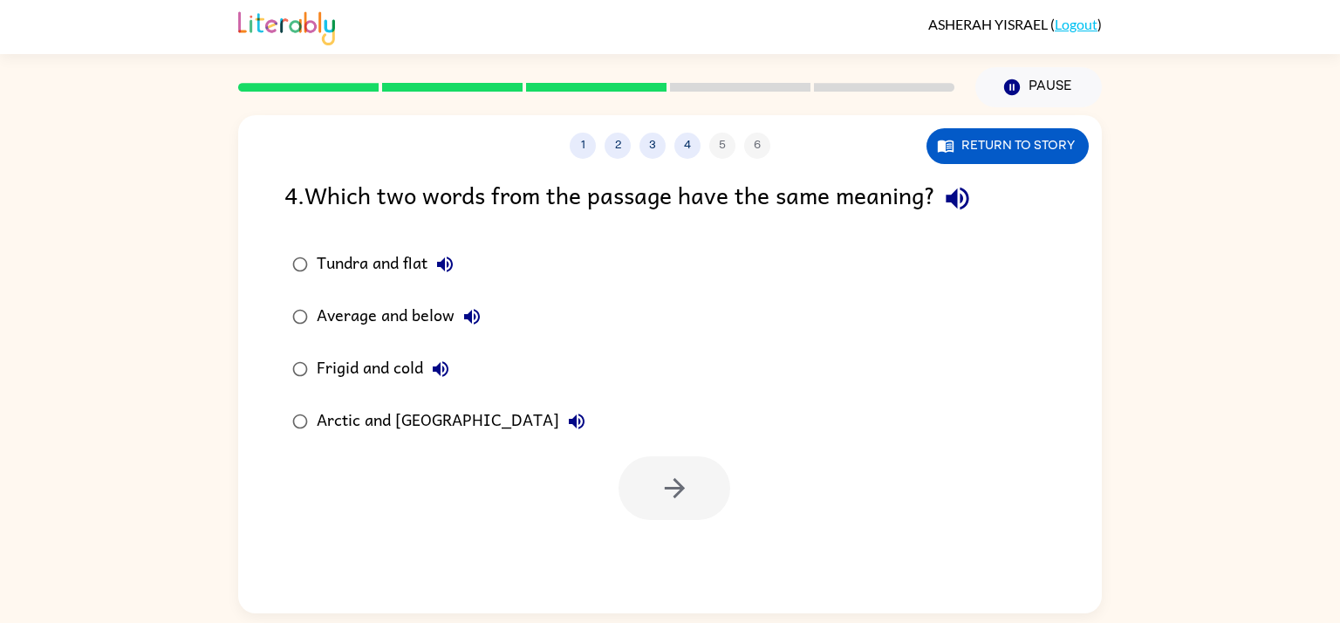
click at [685, 469] on div at bounding box center [674, 488] width 112 height 64
click at [693, 479] on button "button" at bounding box center [674, 488] width 112 height 64
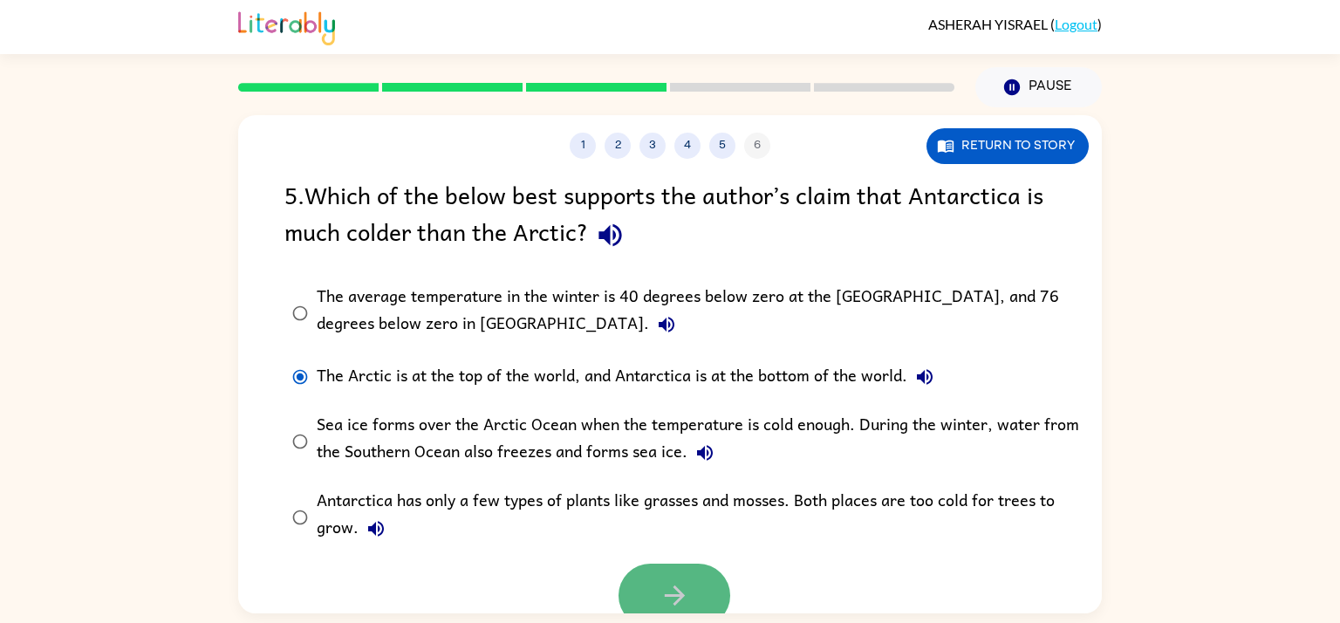
click at [699, 605] on button "button" at bounding box center [674, 595] width 112 height 64
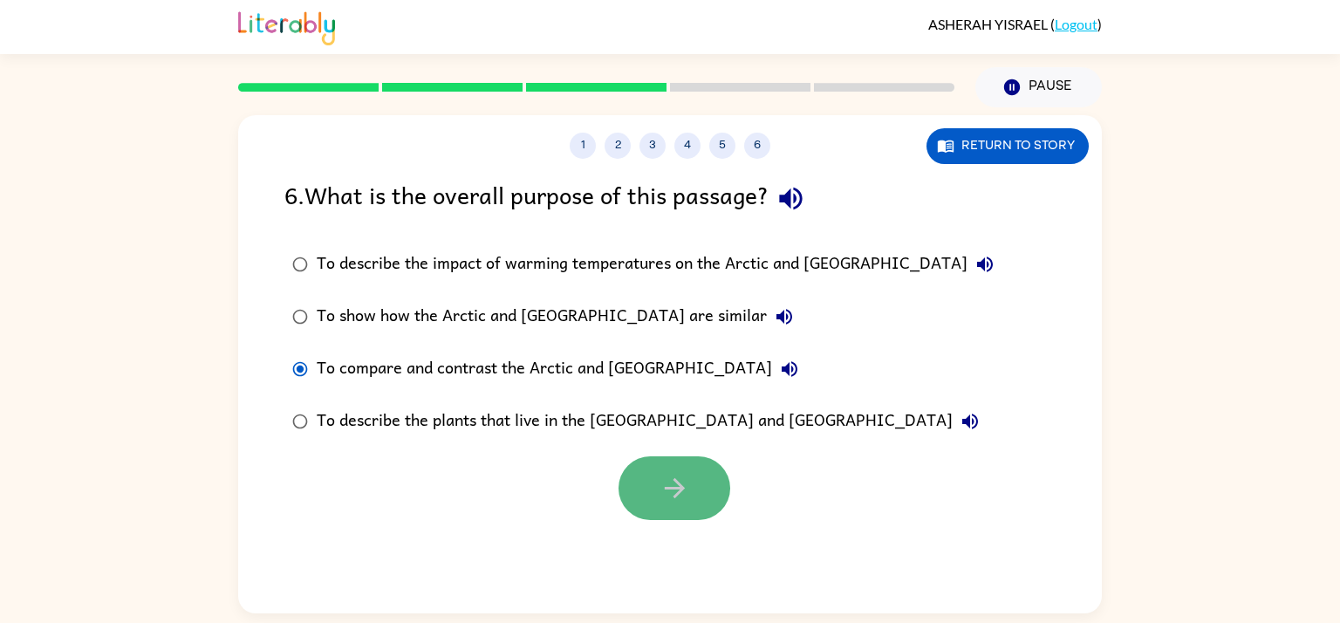
click at [695, 475] on button "button" at bounding box center [674, 488] width 112 height 64
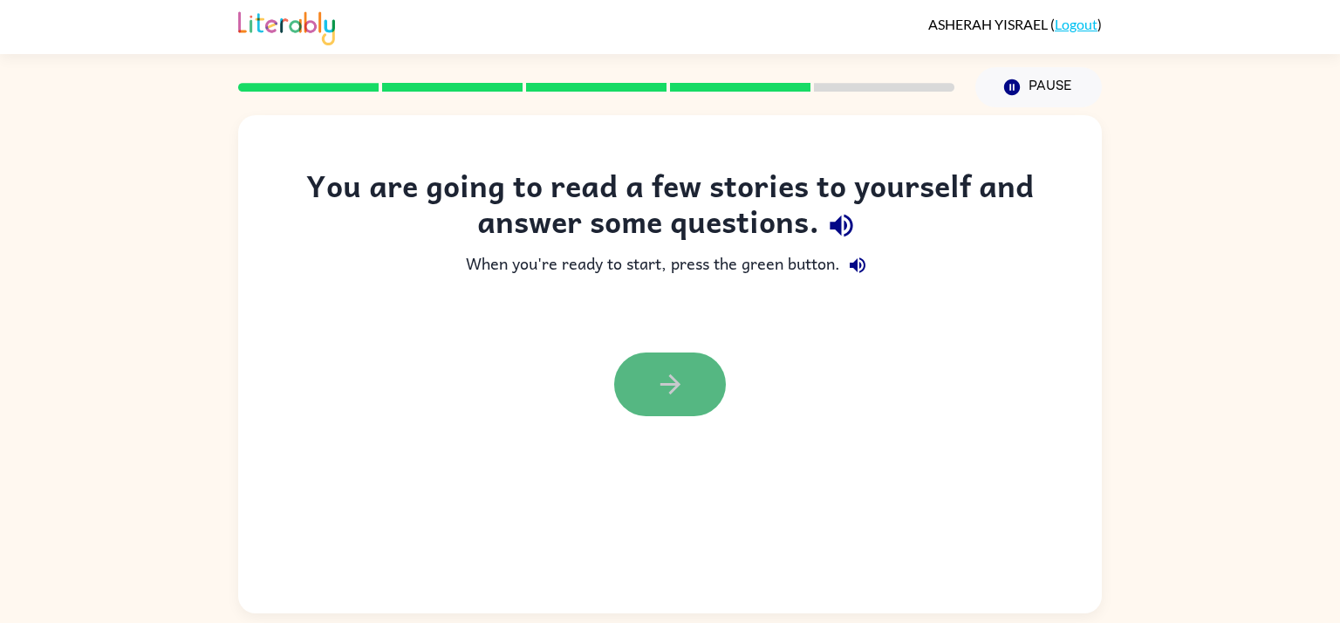
click at [660, 393] on icon "button" at bounding box center [670, 384] width 31 height 31
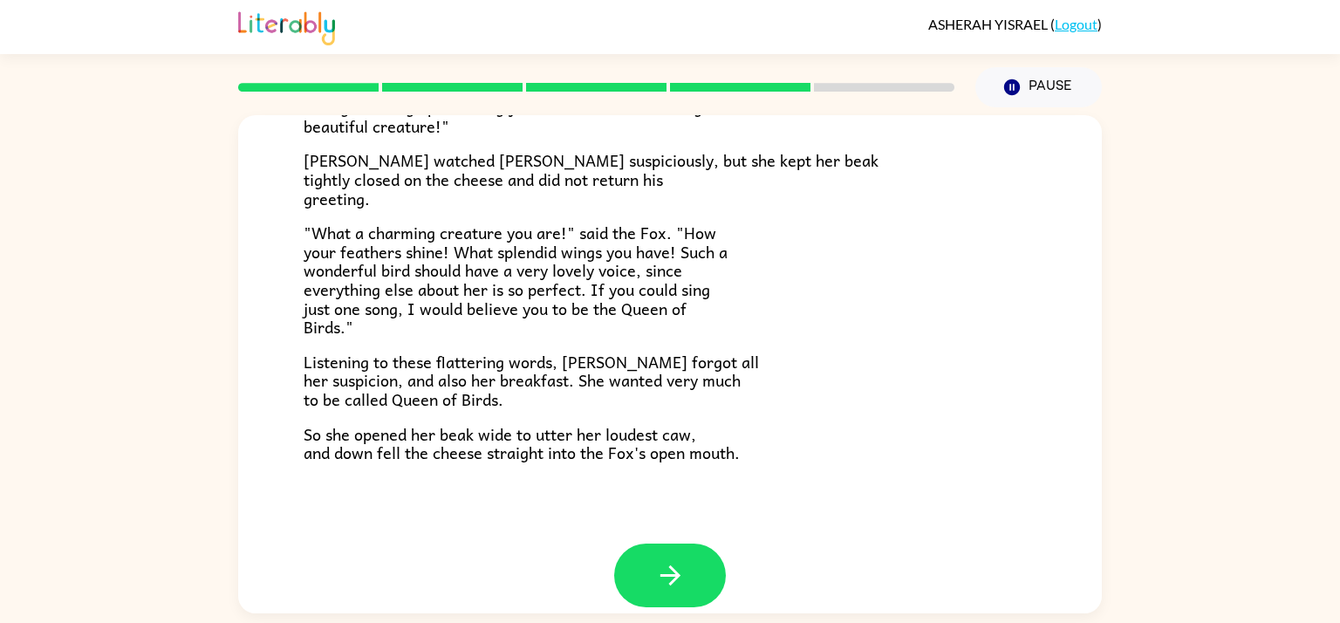
scroll to position [343, 0]
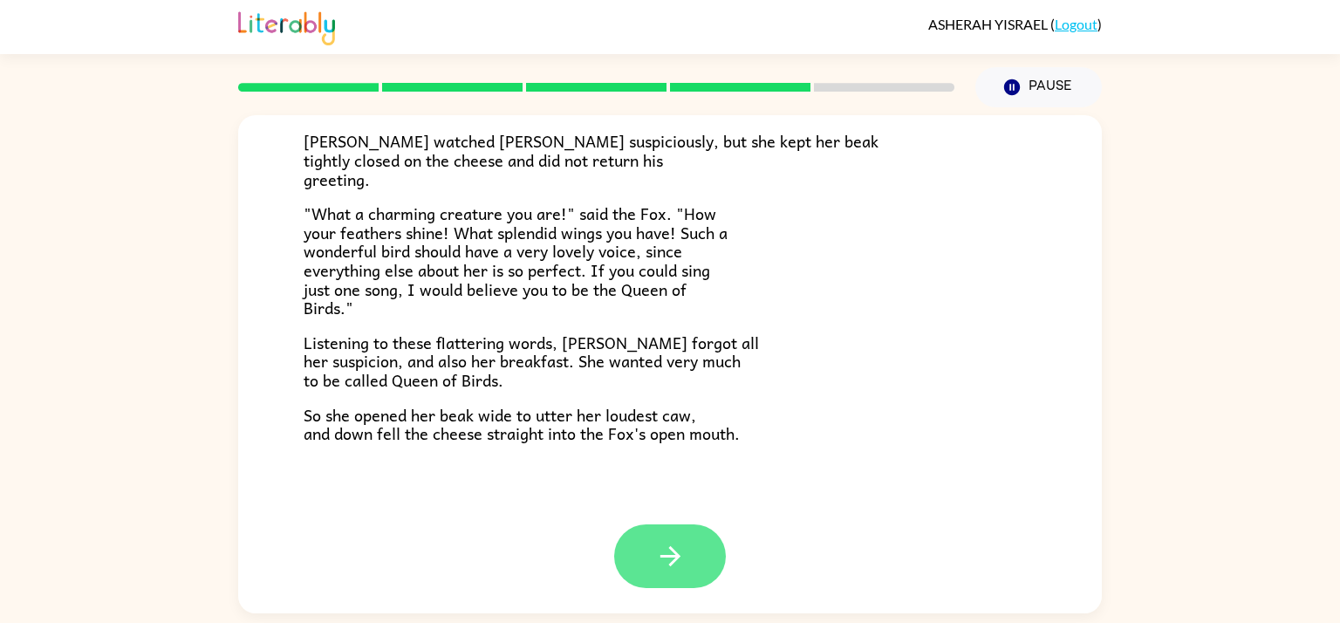
click at [710, 561] on button "button" at bounding box center [670, 556] width 112 height 64
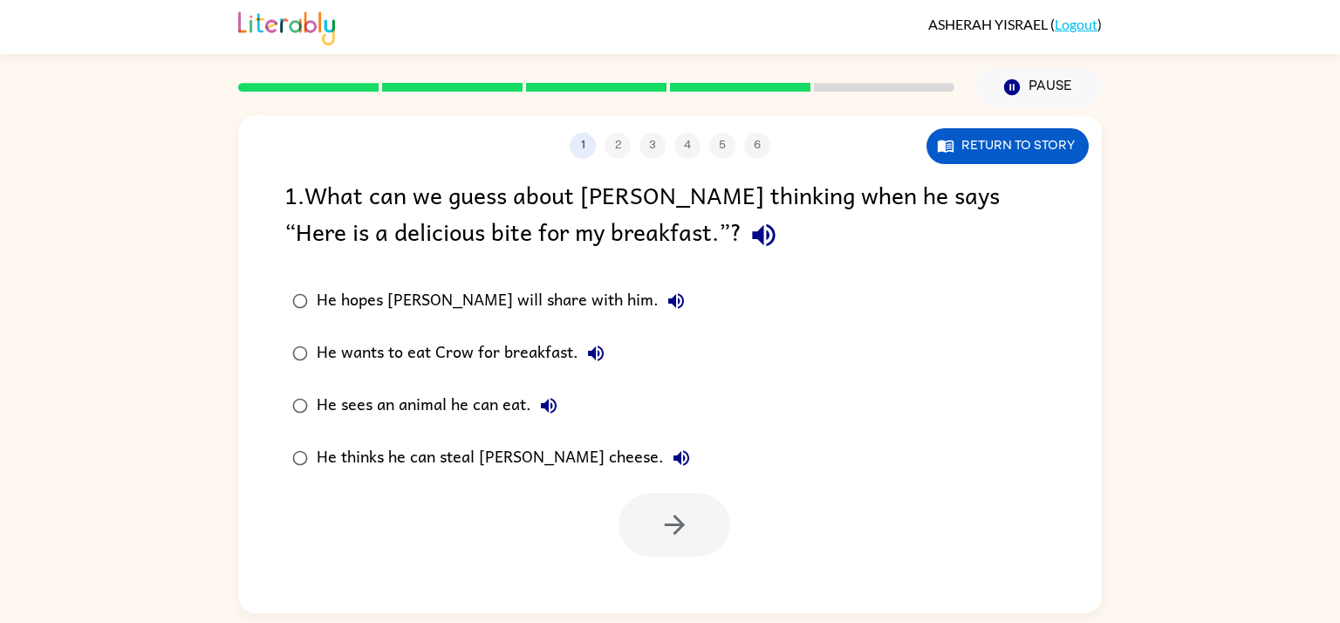
scroll to position [0, 0]
click at [709, 529] on button "button" at bounding box center [674, 525] width 112 height 64
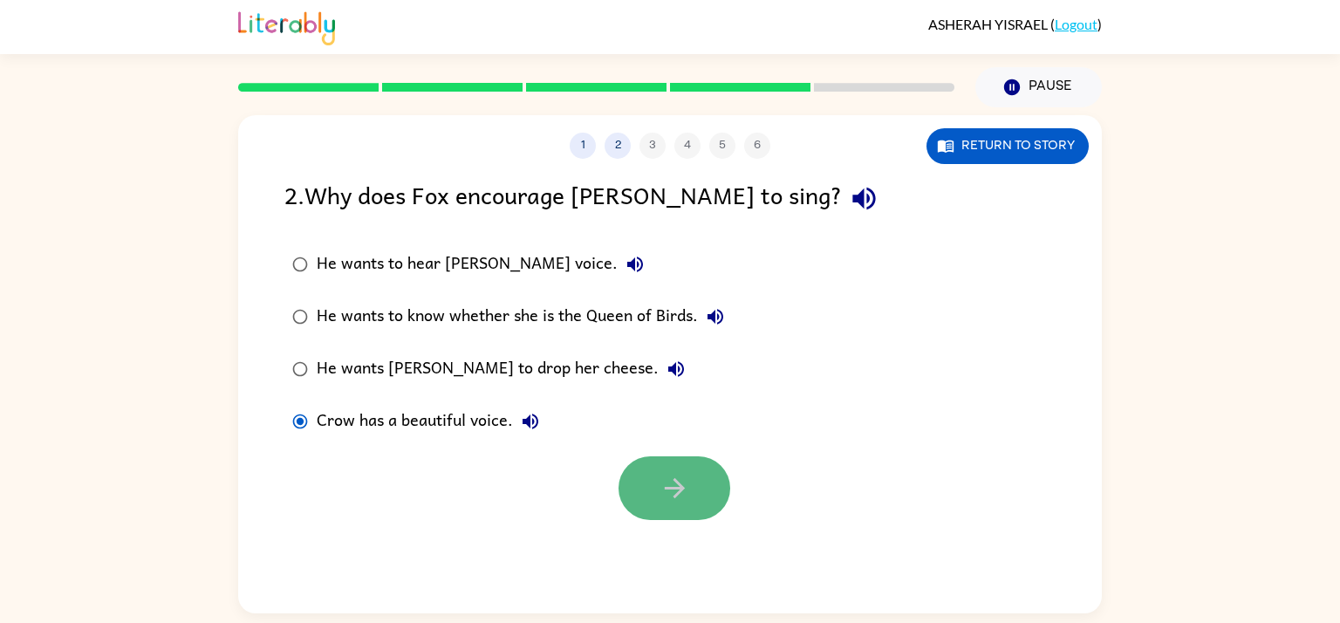
click at [720, 492] on button "button" at bounding box center [674, 488] width 112 height 64
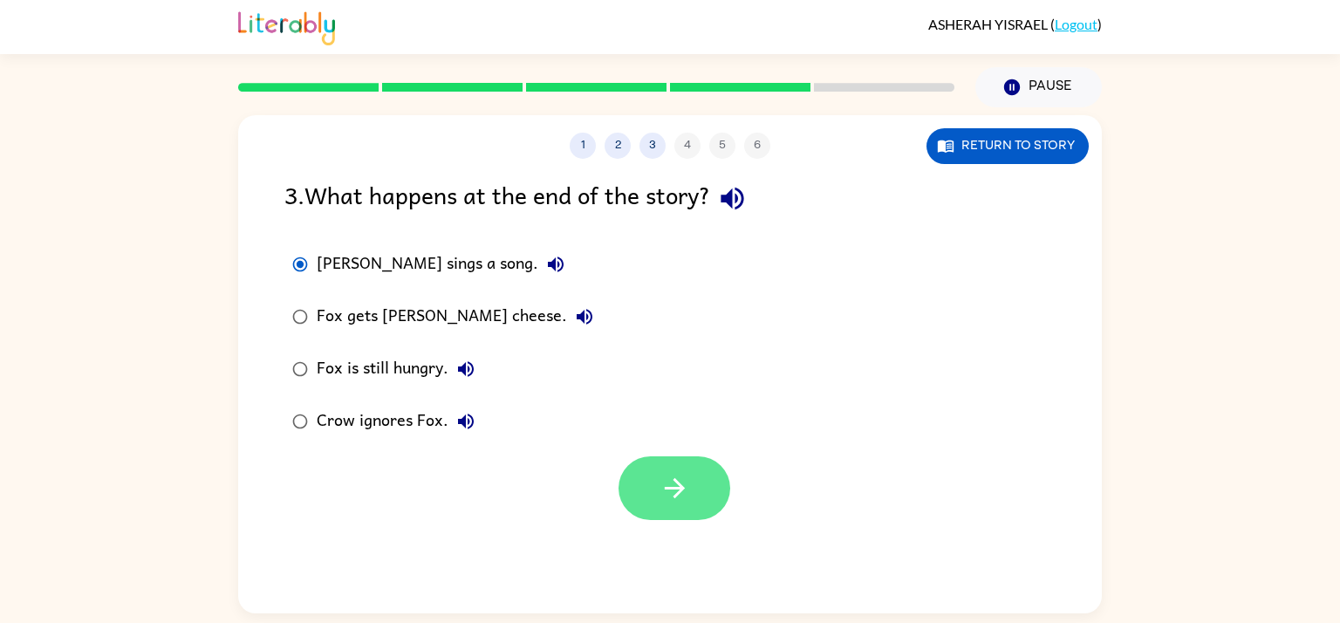
click at [689, 520] on button "button" at bounding box center [674, 488] width 112 height 64
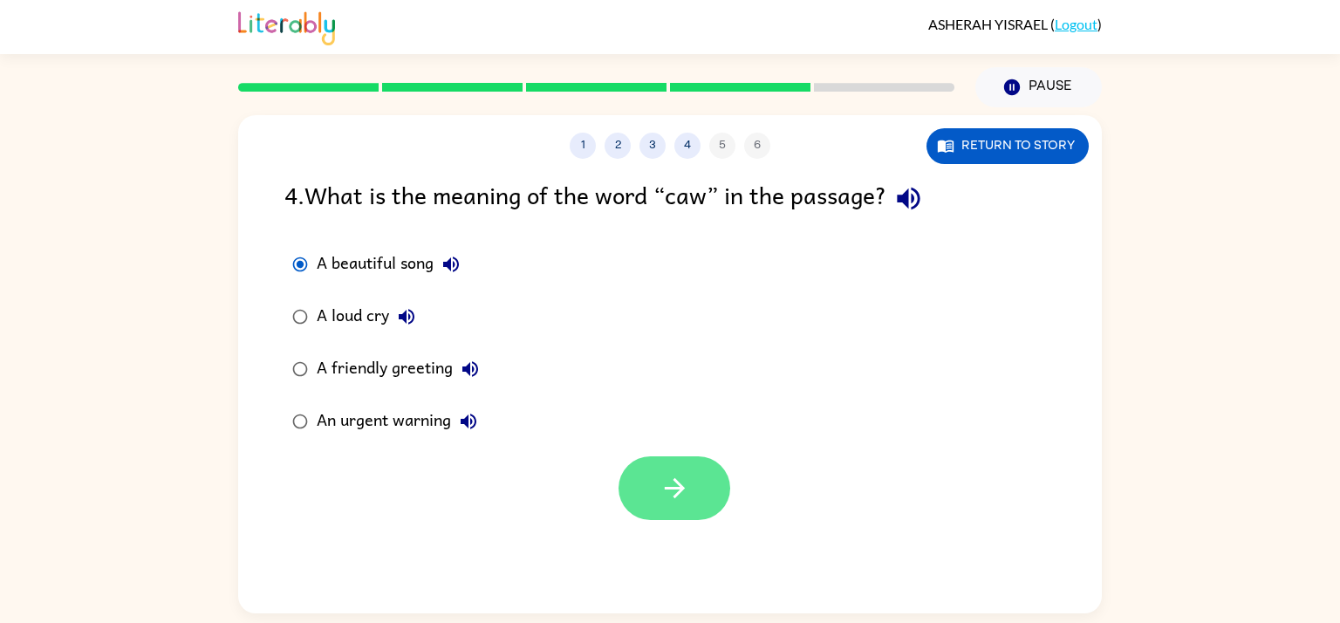
click at [682, 486] on icon "button" at bounding box center [674, 488] width 31 height 31
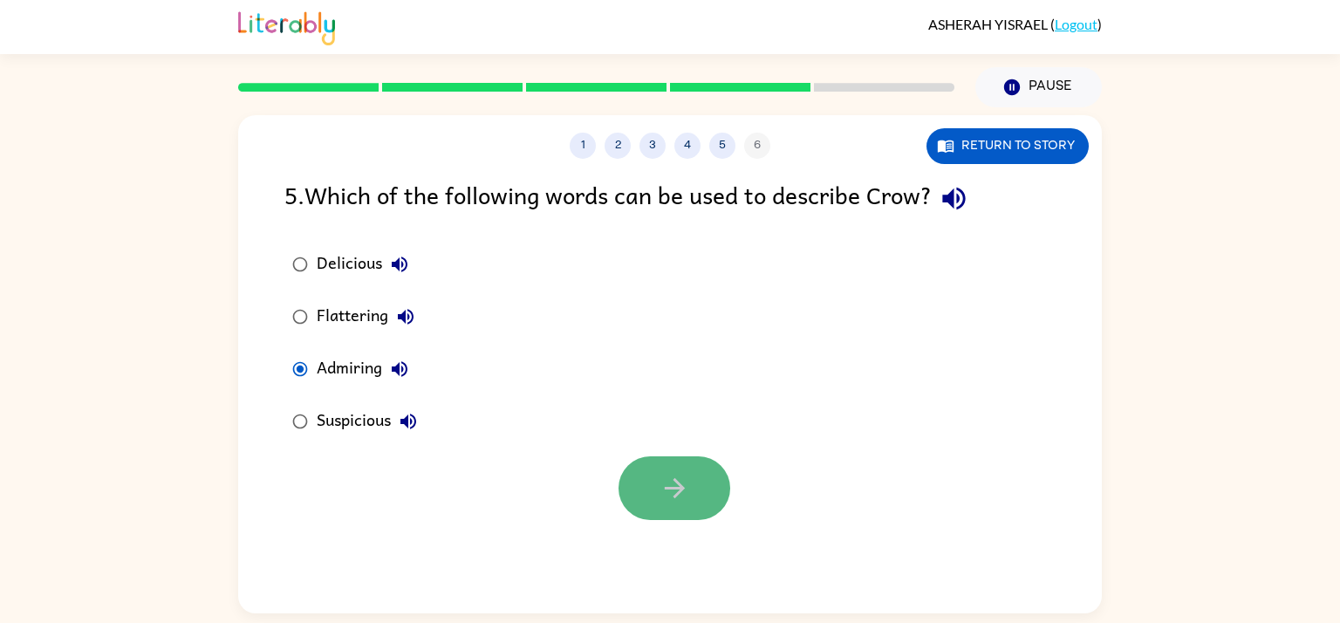
click at [631, 506] on button "button" at bounding box center [674, 488] width 112 height 64
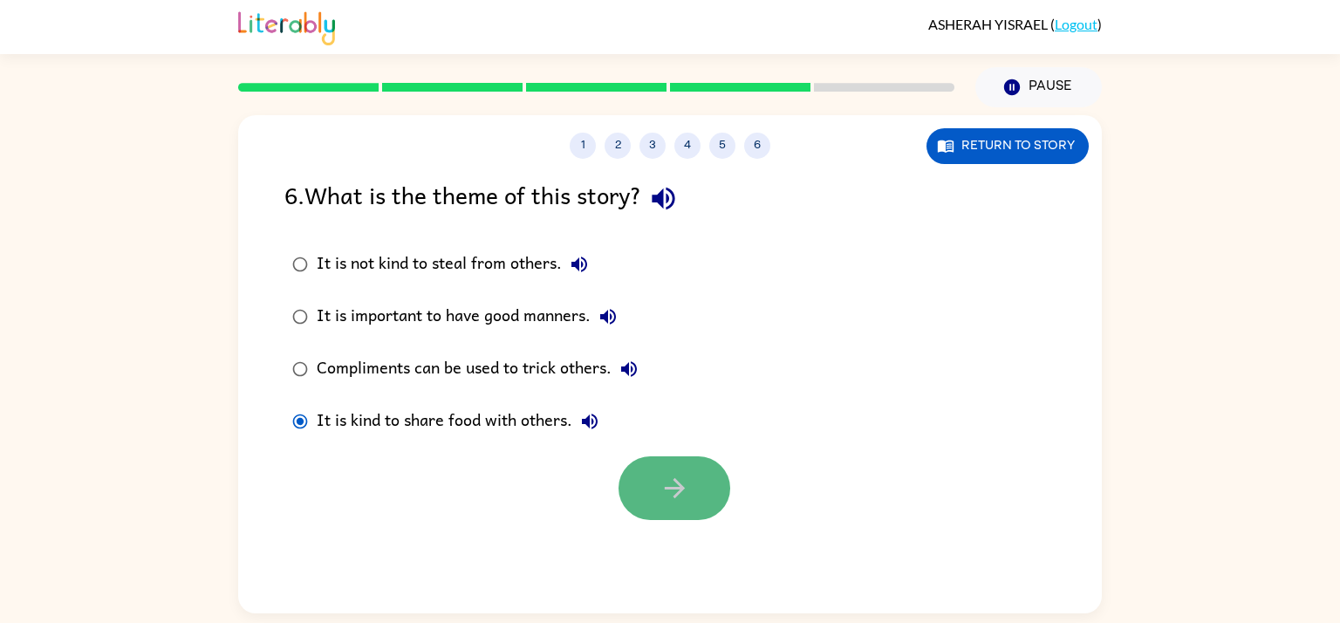
click at [650, 513] on button "button" at bounding box center [674, 488] width 112 height 64
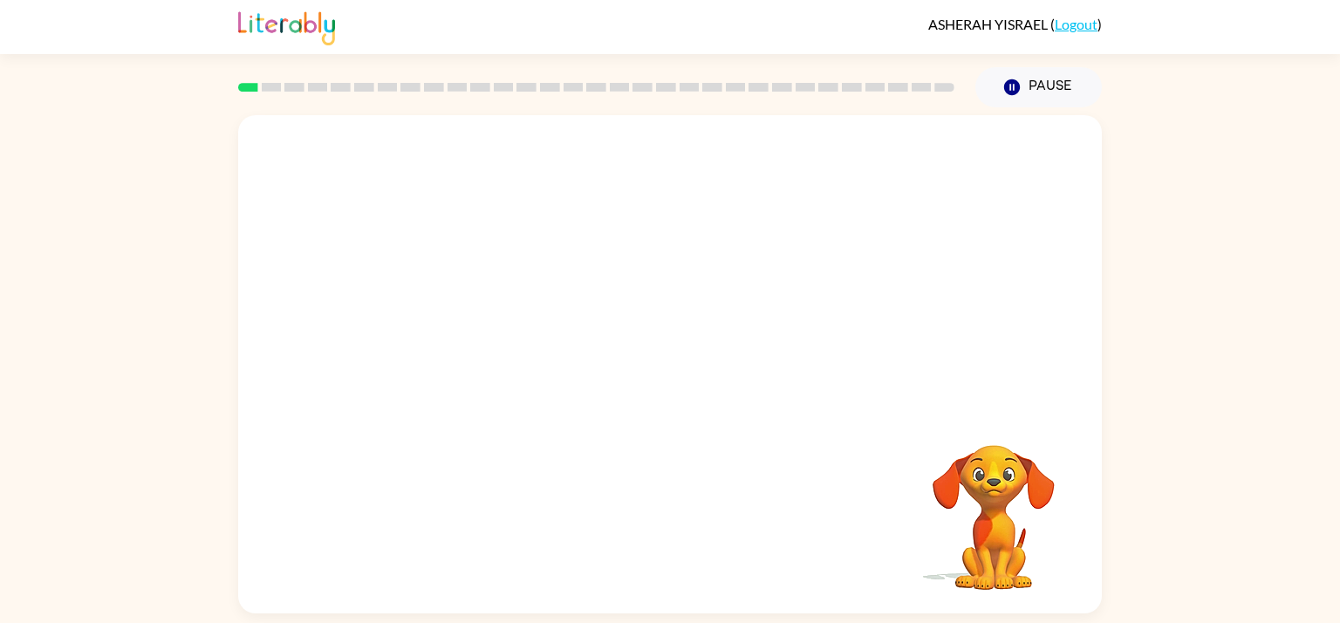
click at [467, 337] on video "Your browser must support playing .mp4 files to use Literably. Please try using…" at bounding box center [669, 261] width 863 height 293
click at [468, 328] on video "Your browser must support playing .mp4 files to use Literably. Please try using…" at bounding box center [669, 261] width 863 height 293
click at [479, 324] on video "Your browser must support playing .mp4 files to use Literably. Please try using…" at bounding box center [669, 261] width 863 height 293
click at [480, 339] on div at bounding box center [669, 364] width 863 height 498
click at [678, 382] on icon "button" at bounding box center [670, 373] width 31 height 31
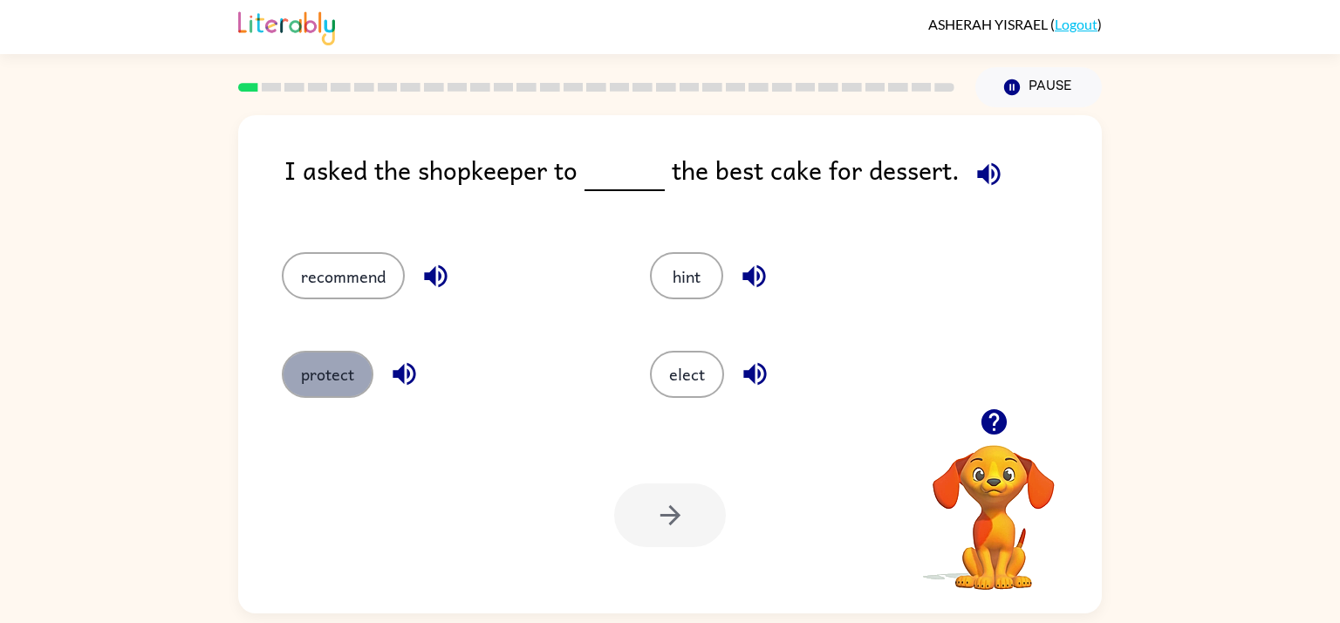
click at [308, 357] on button "protect" at bounding box center [328, 374] width 92 height 47
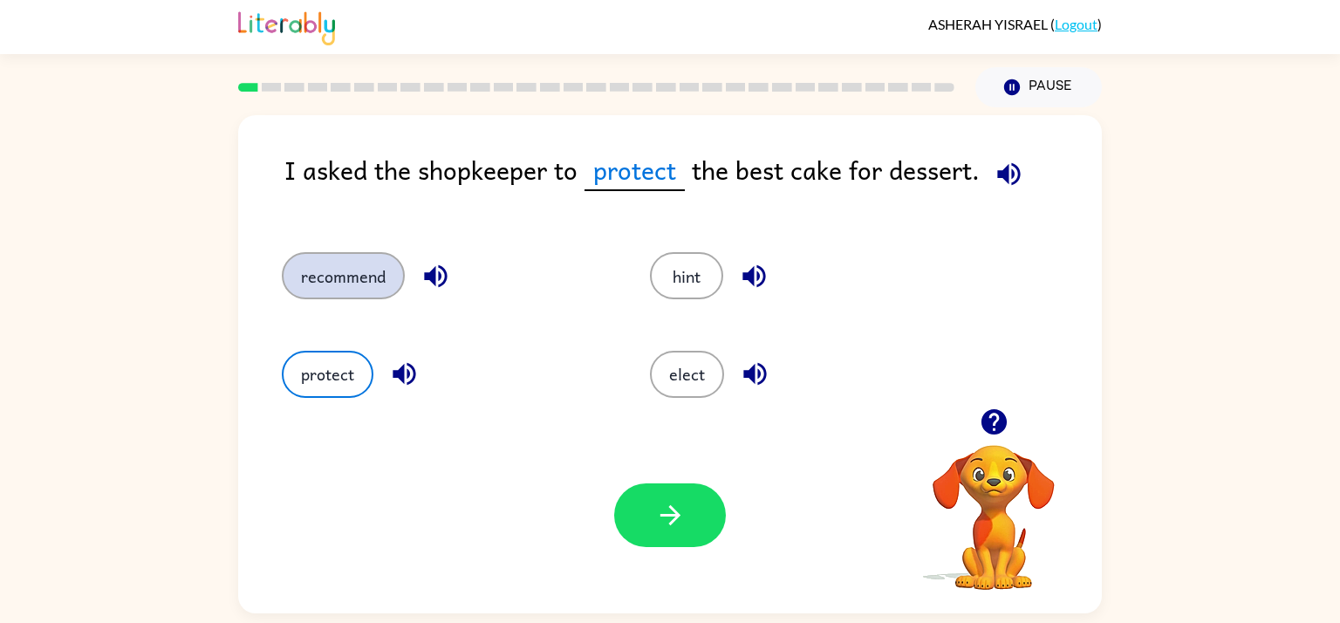
click at [376, 297] on button "recommend" at bounding box center [343, 275] width 123 height 47
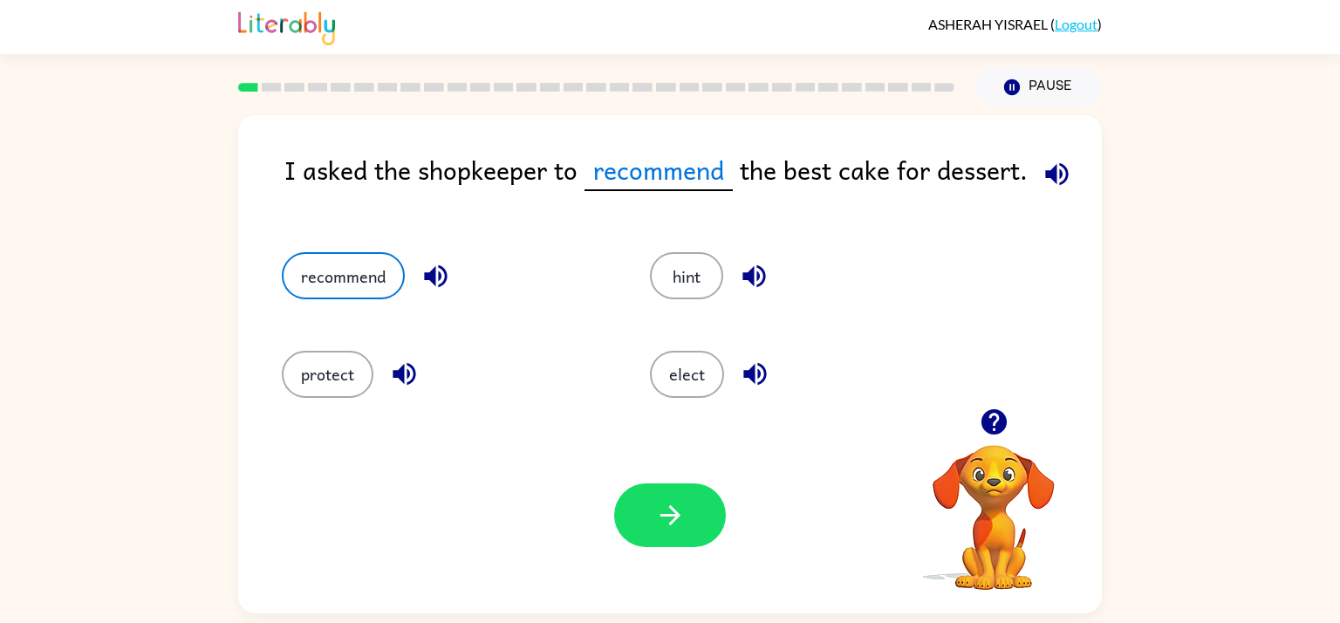
click at [687, 549] on div "Your browser must support playing .mp4 files to use Literably. Please try using…" at bounding box center [669, 515] width 863 height 196
click at [688, 538] on button "button" at bounding box center [670, 515] width 112 height 64
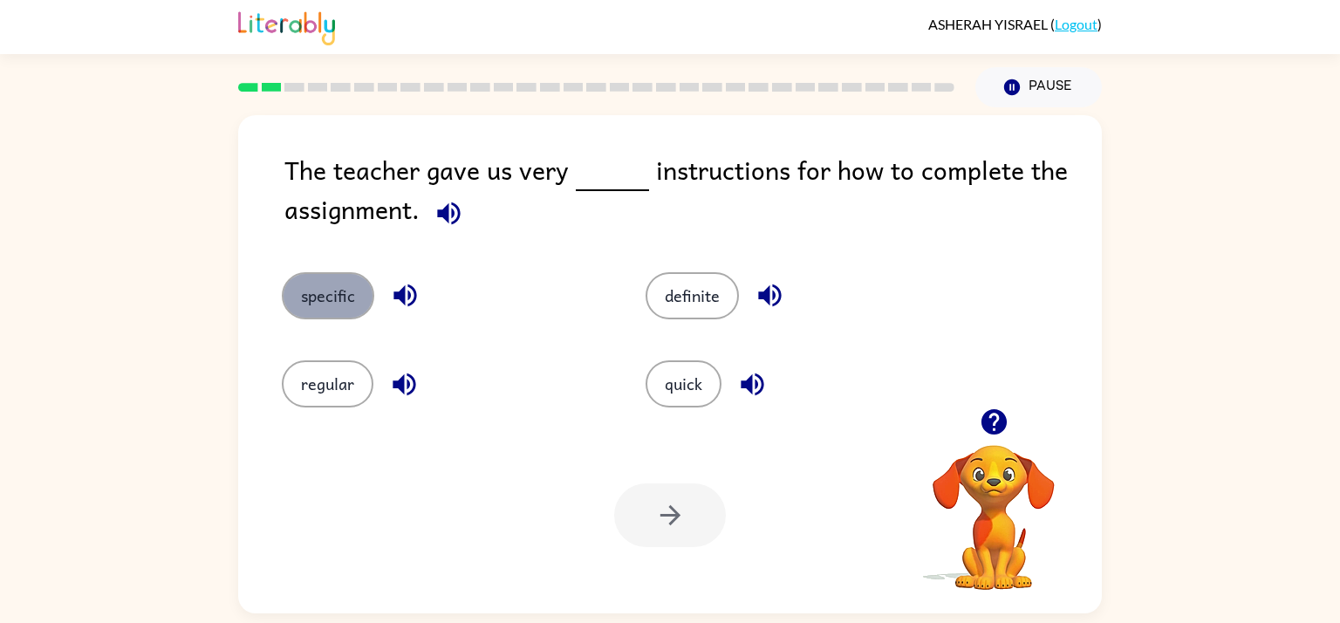
click at [308, 302] on button "specific" at bounding box center [328, 295] width 92 height 47
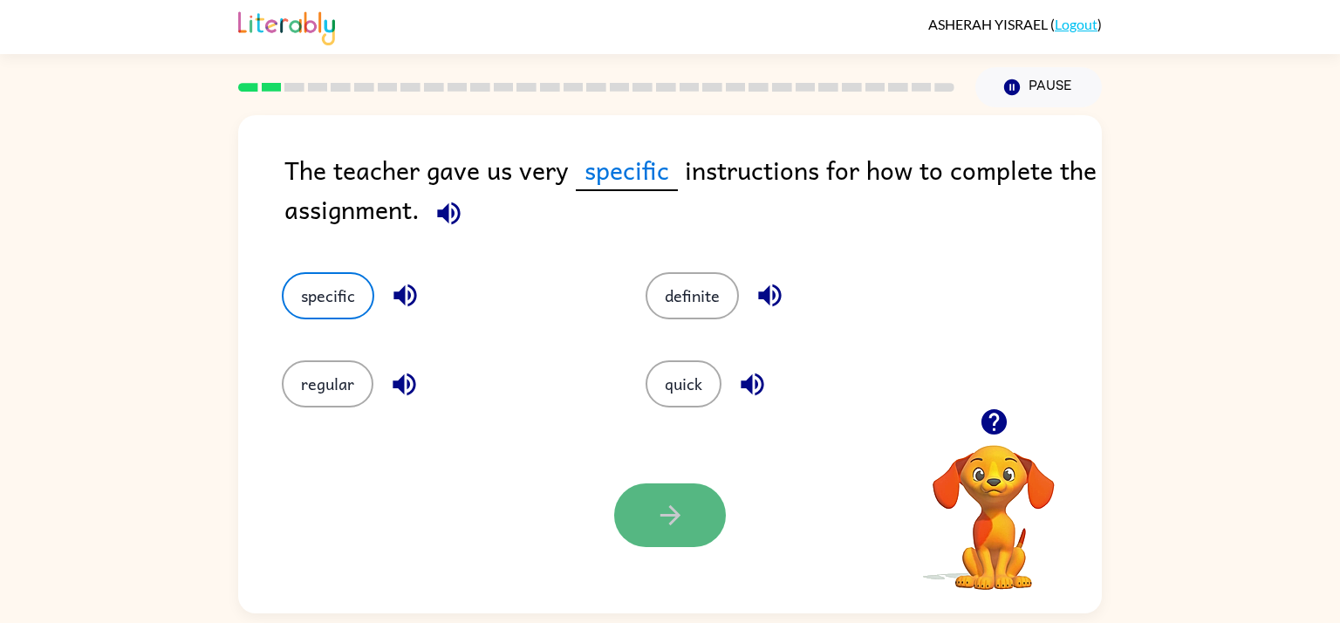
click at [623, 524] on button "button" at bounding box center [670, 515] width 112 height 64
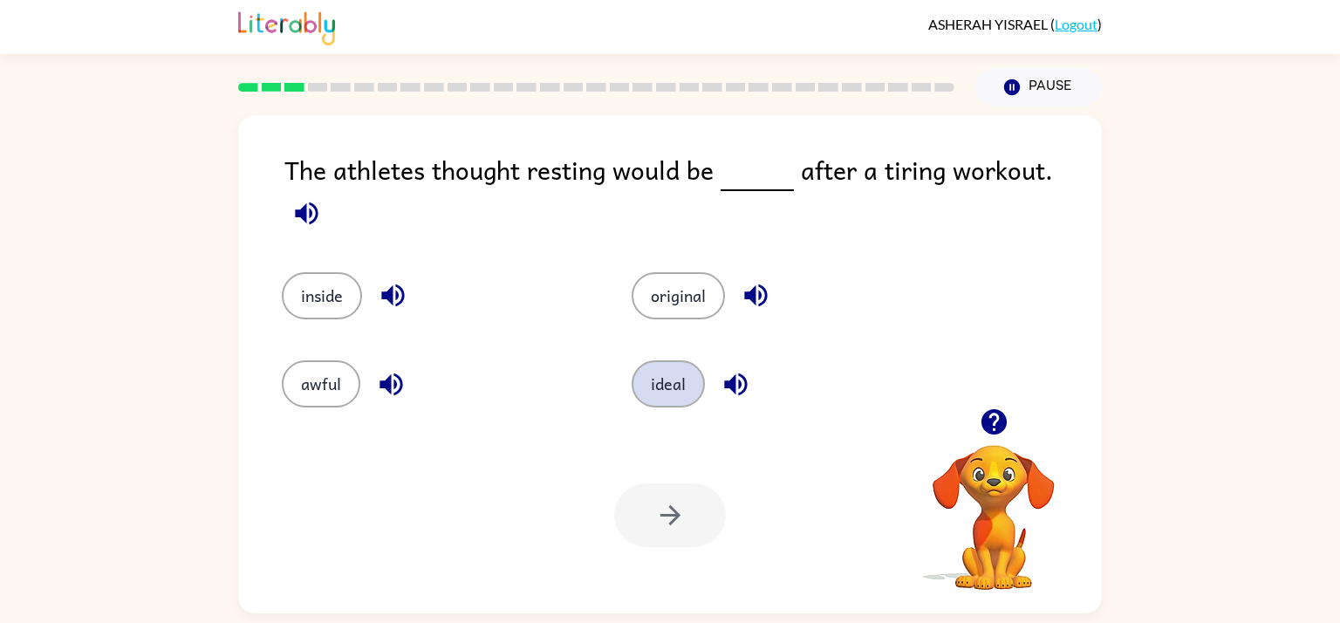
click at [639, 379] on button "ideal" at bounding box center [667, 383] width 73 height 47
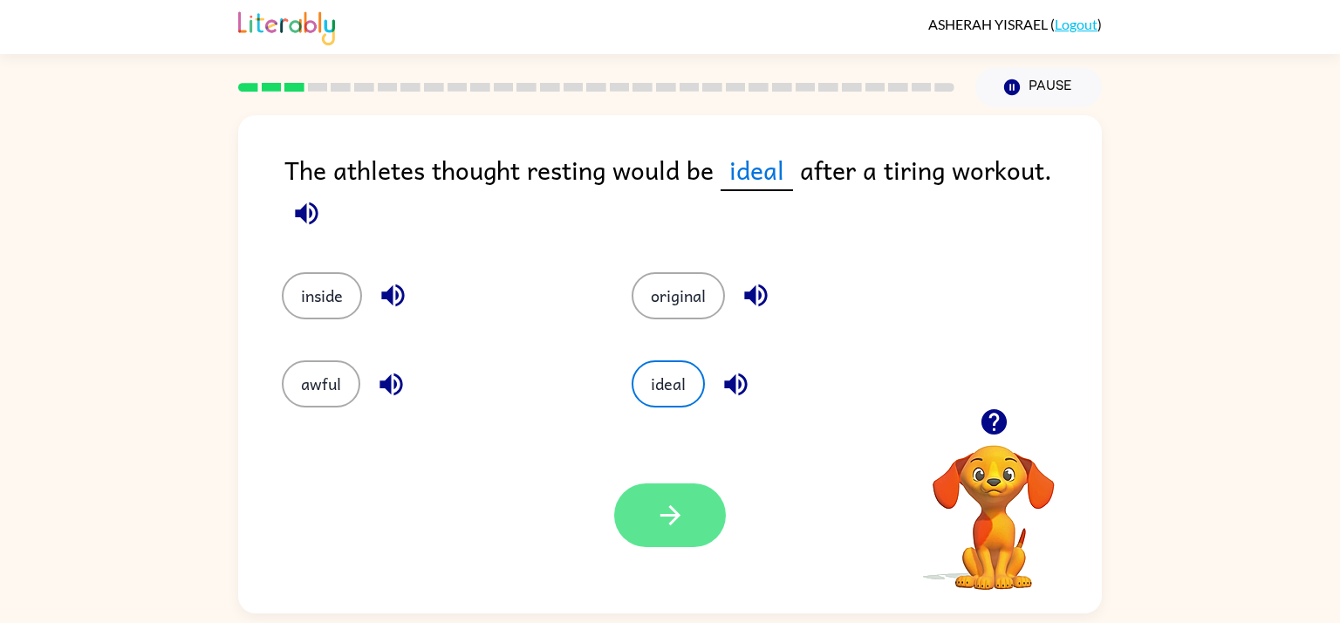
click at [676, 520] on icon "button" at bounding box center [670, 515] width 31 height 31
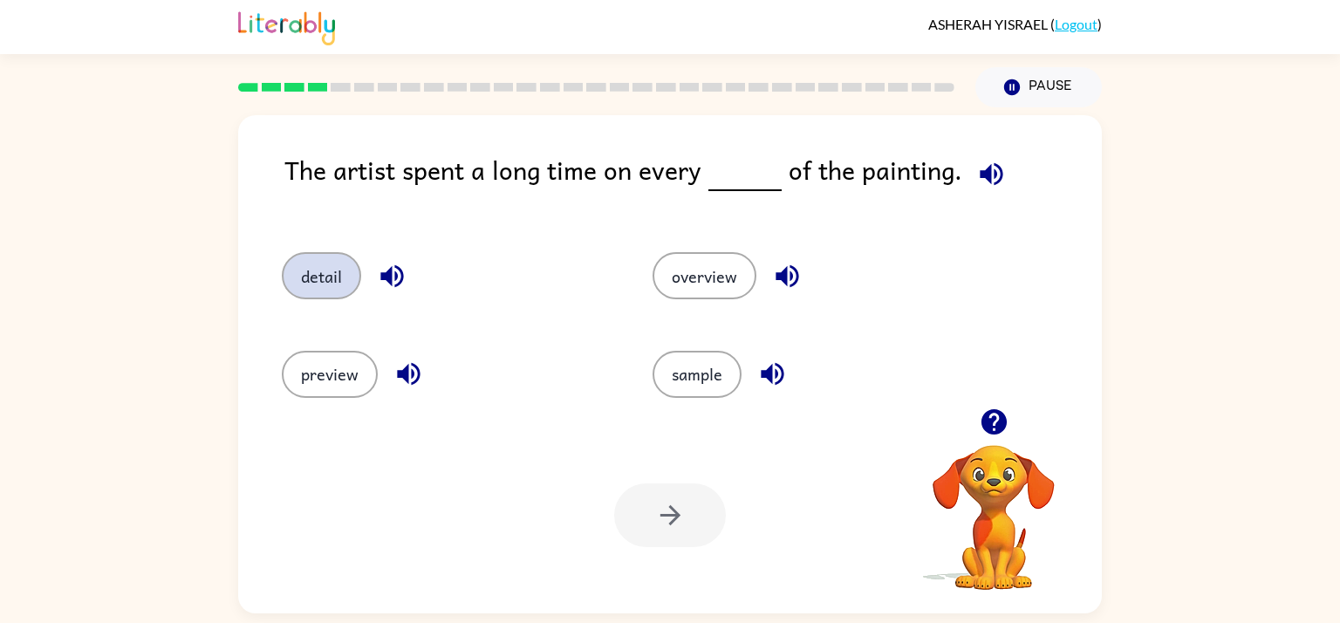
click at [344, 291] on button "detail" at bounding box center [321, 275] width 79 height 47
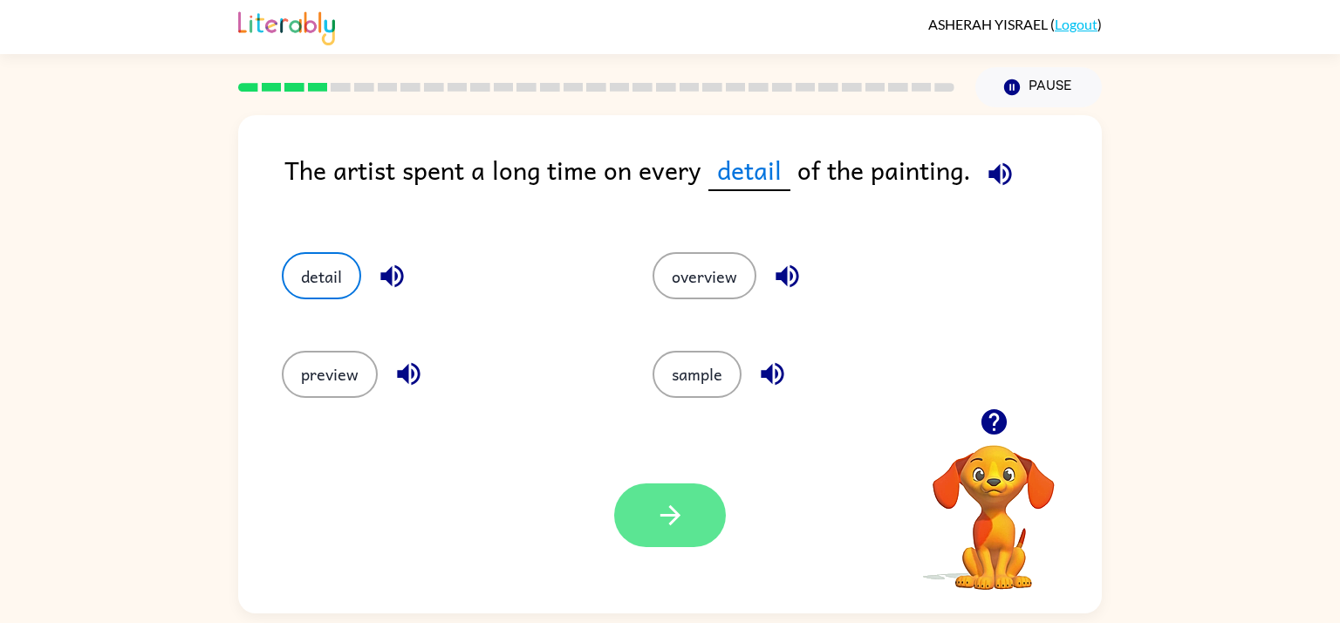
click at [685, 534] on button "button" at bounding box center [670, 515] width 112 height 64
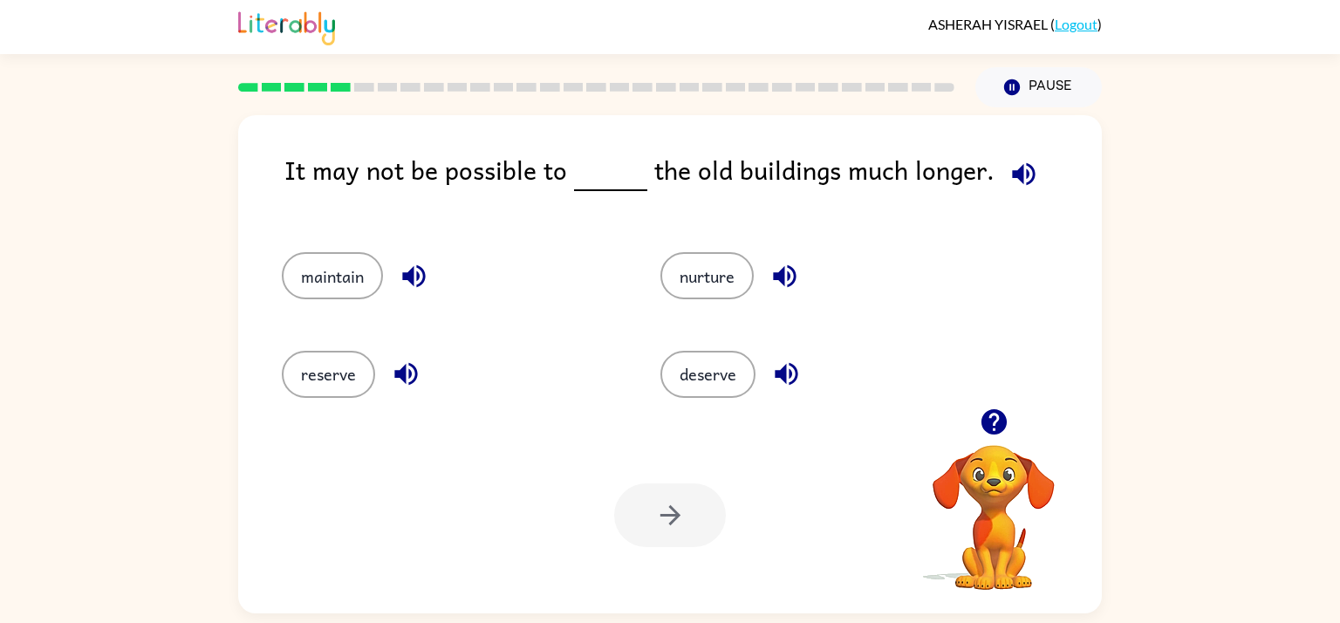
click at [399, 276] on icon "button" at bounding box center [414, 276] width 31 height 31
click at [304, 279] on button "maintain" at bounding box center [332, 275] width 101 height 47
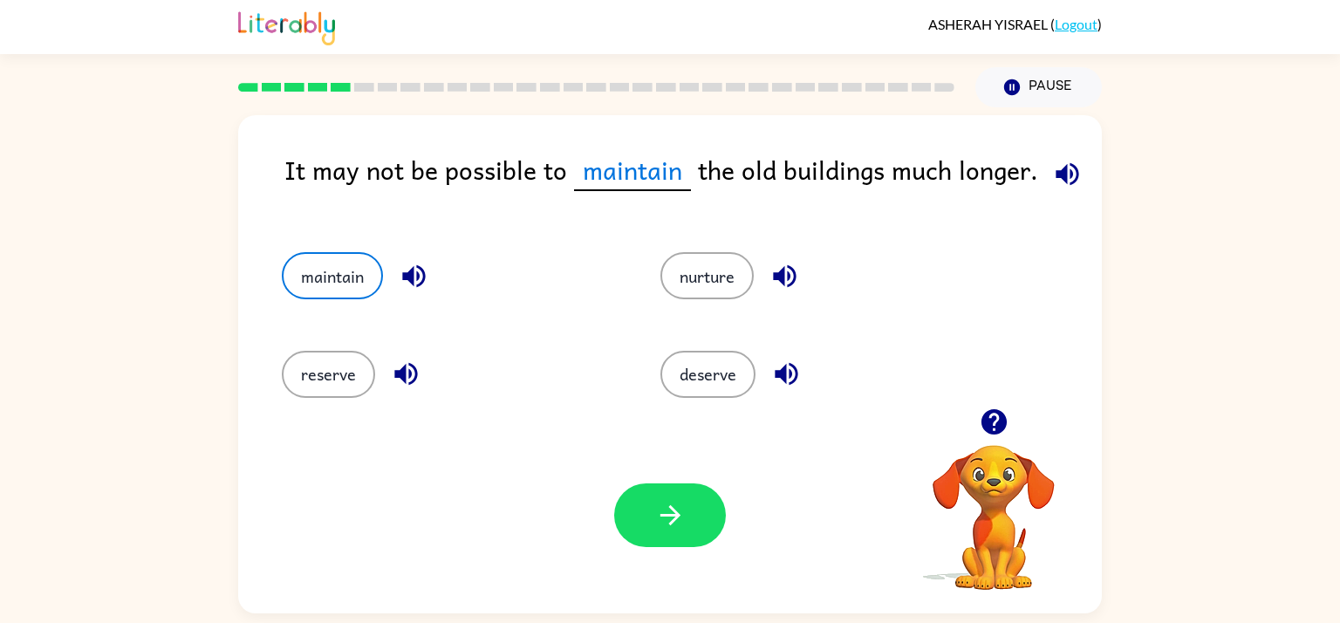
click at [633, 558] on div "Your browser must support playing .mp4 files to use Literably. Please try using…" at bounding box center [669, 515] width 863 height 196
click at [645, 535] on button "button" at bounding box center [670, 515] width 112 height 64
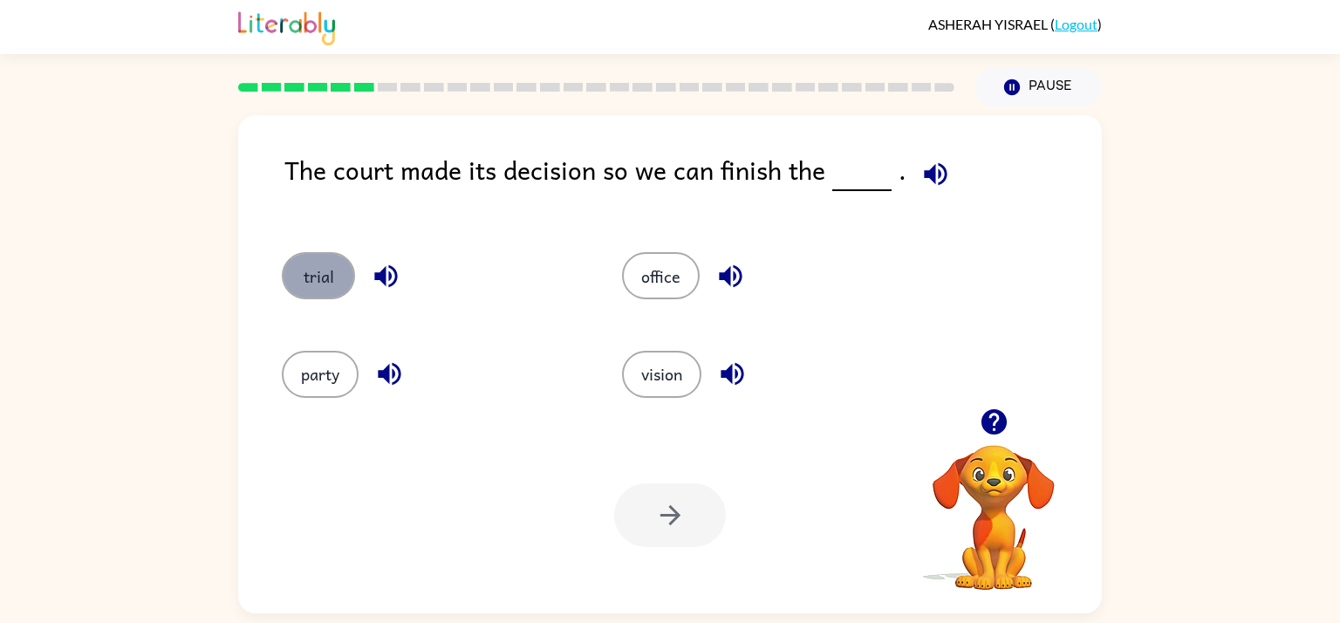
click at [305, 283] on button "trial" at bounding box center [318, 275] width 73 height 47
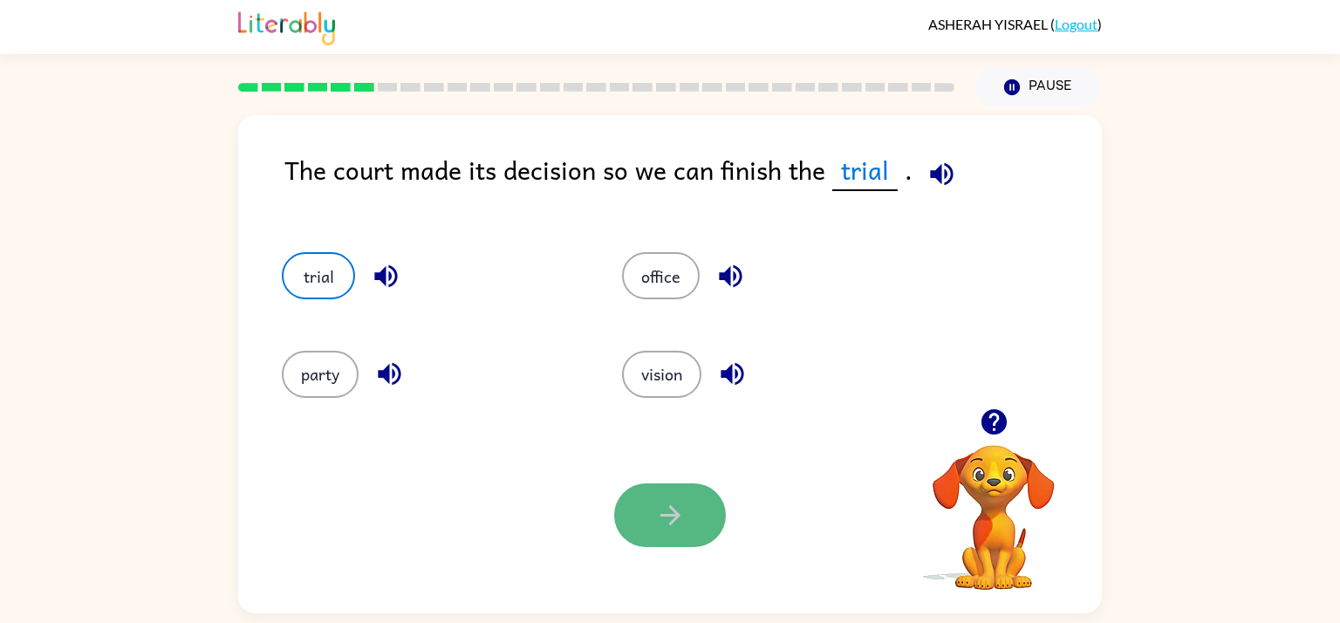
click at [677, 503] on icon "button" at bounding box center [670, 515] width 31 height 31
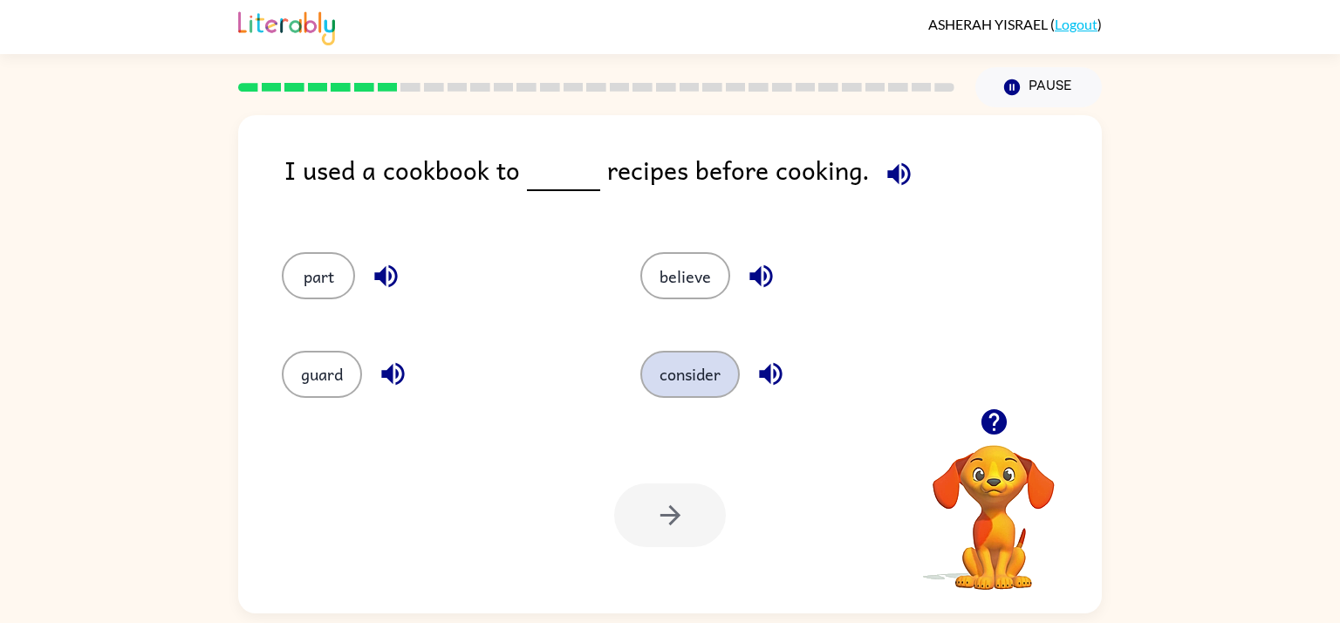
click at [666, 396] on button "consider" at bounding box center [689, 374] width 99 height 47
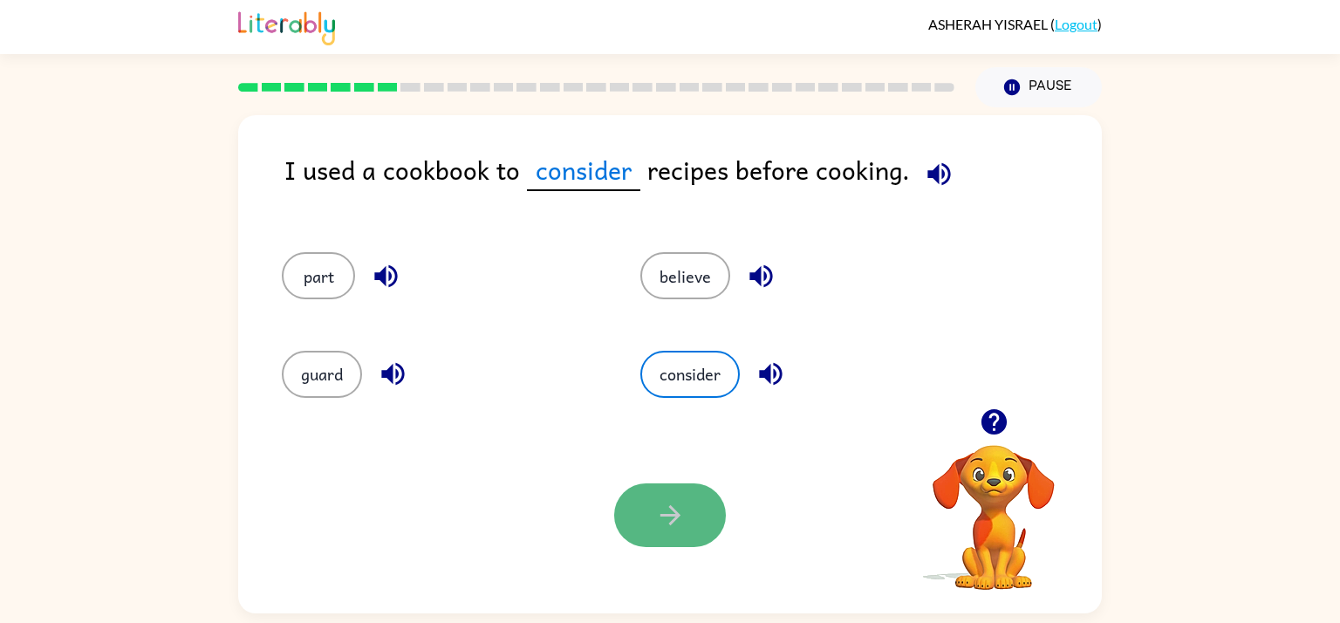
click at [717, 534] on button "button" at bounding box center [670, 515] width 112 height 64
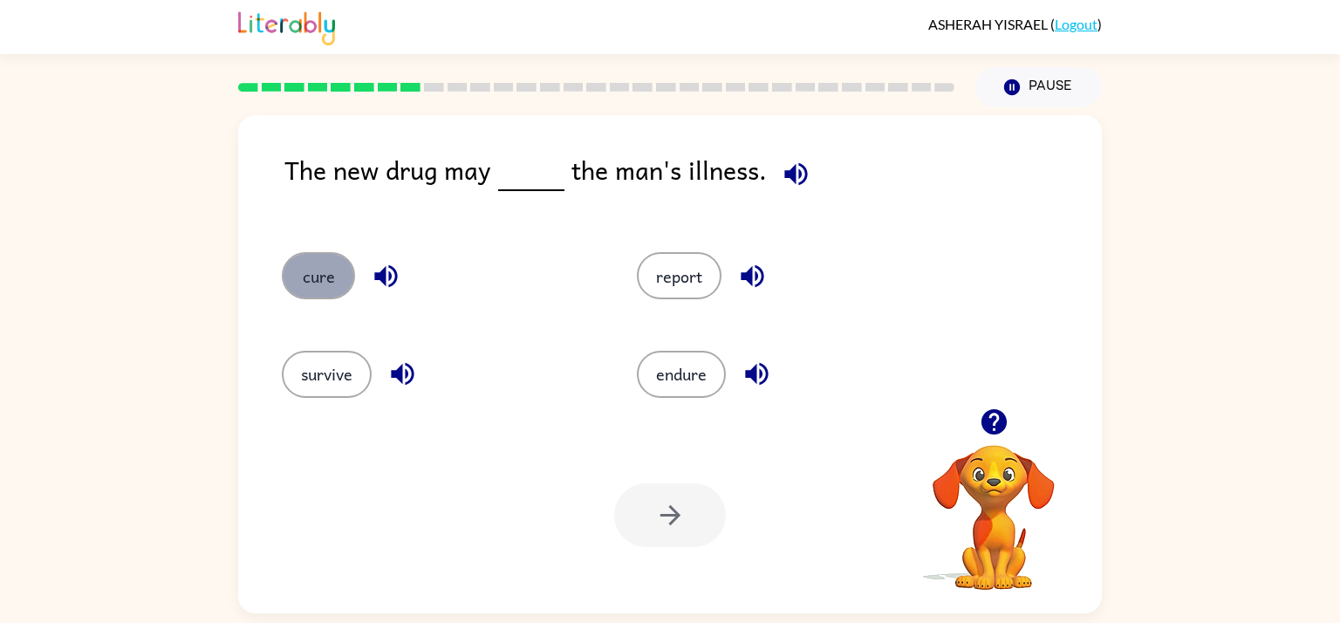
click at [309, 290] on button "cure" at bounding box center [318, 275] width 73 height 47
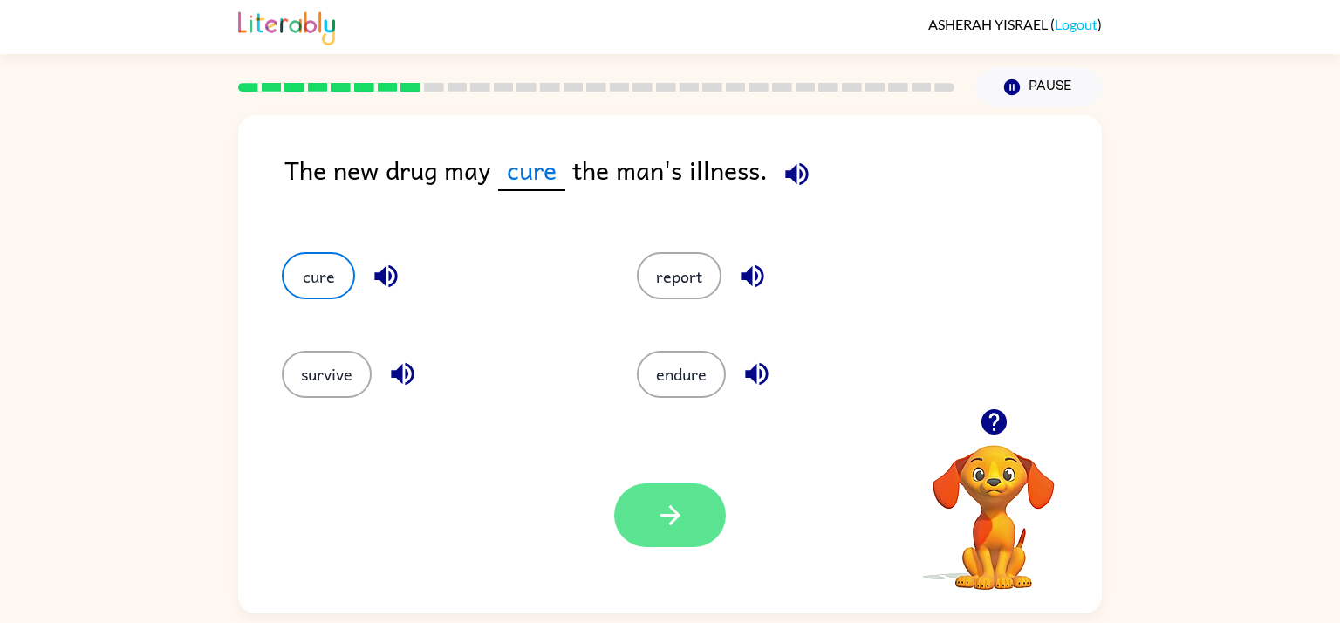
click at [647, 499] on button "button" at bounding box center [670, 515] width 112 height 64
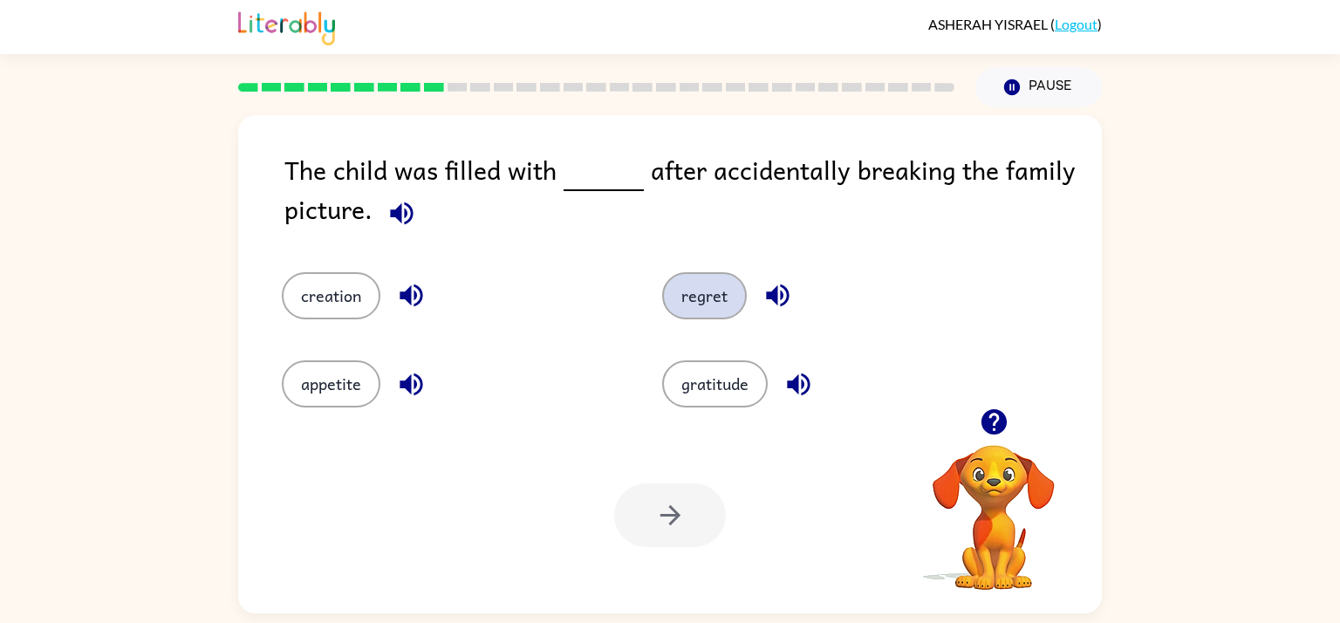
click at [687, 313] on button "regret" at bounding box center [704, 295] width 85 height 47
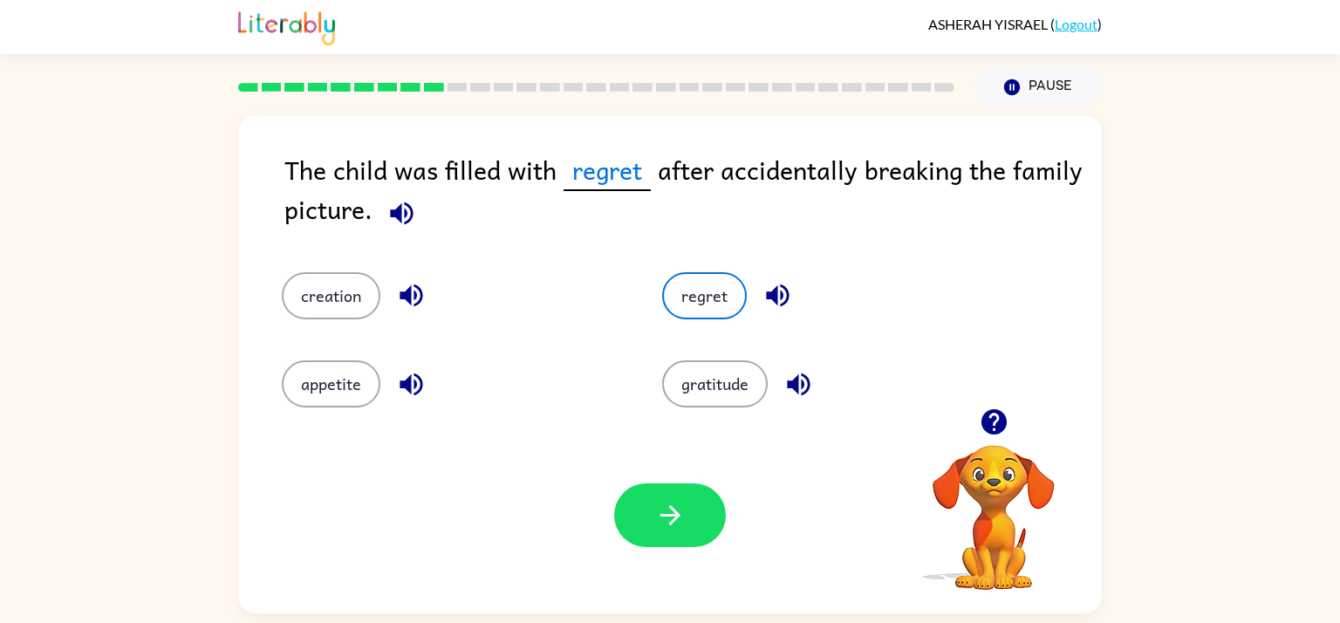
click at [666, 549] on div "Your browser must support playing .mp4 files to use Literably. Please try using…" at bounding box center [669, 515] width 863 height 196
click at [665, 542] on button "button" at bounding box center [670, 515] width 112 height 64
click at [665, 542] on div at bounding box center [670, 515] width 112 height 64
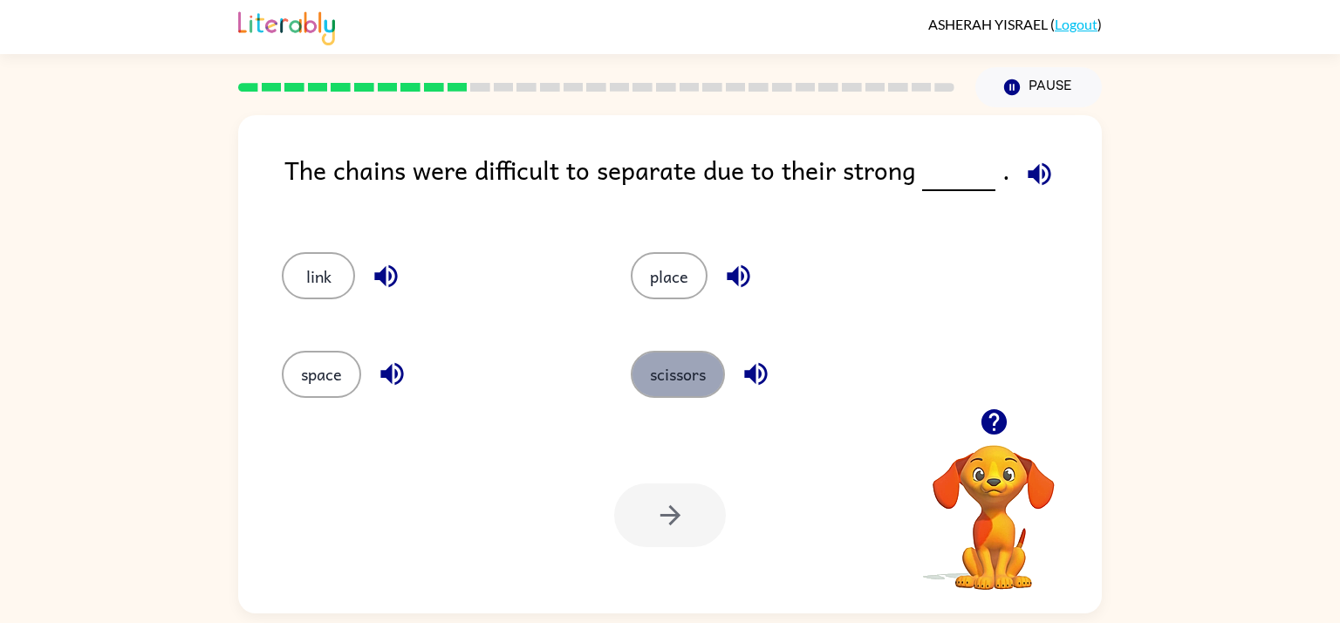
click at [692, 376] on button "scissors" at bounding box center [678, 374] width 94 height 47
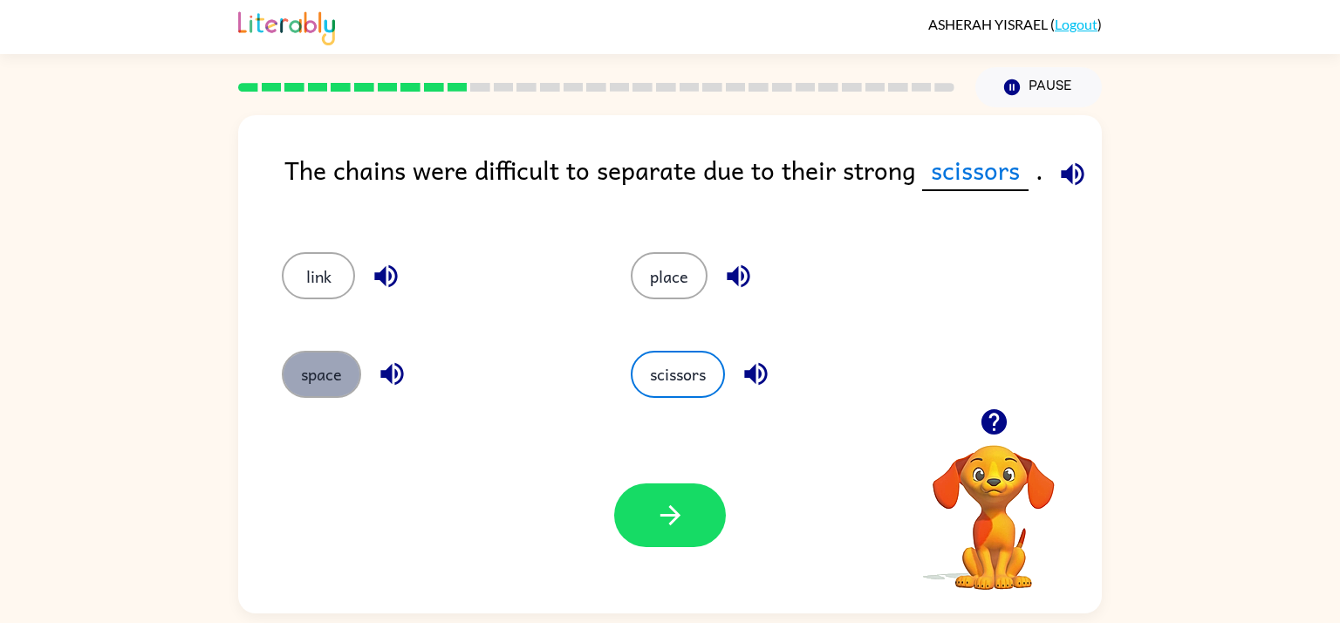
click at [315, 358] on button "space" at bounding box center [321, 374] width 79 height 47
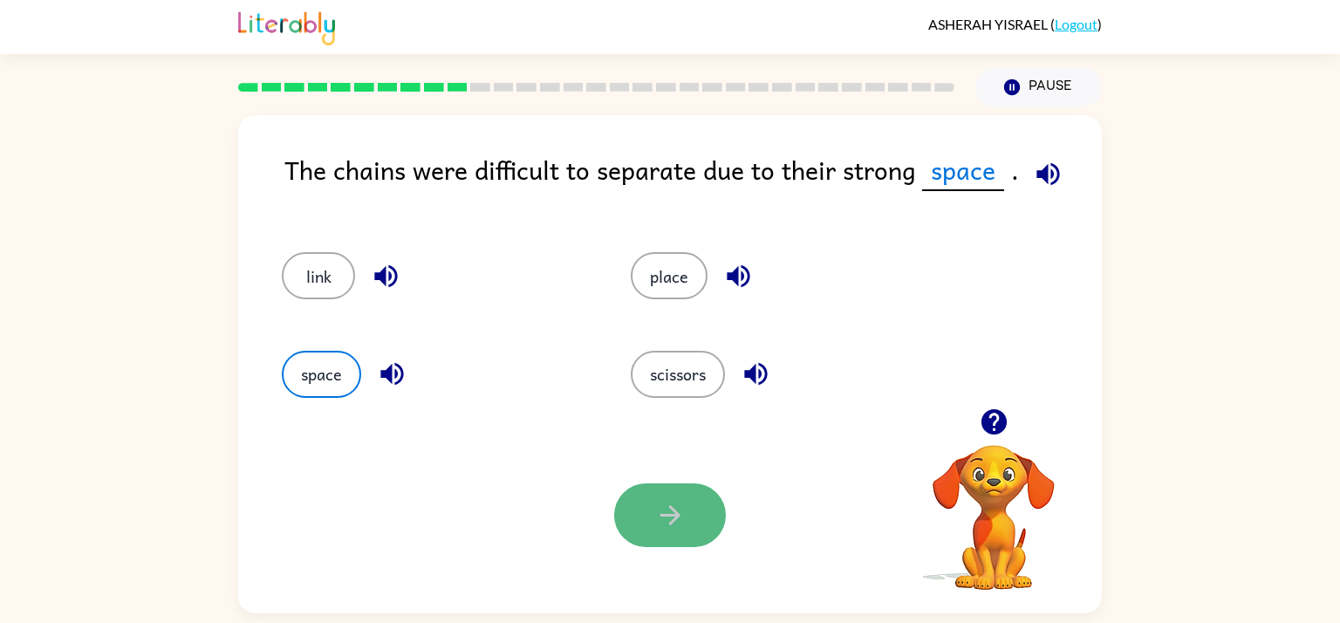
click at [672, 505] on icon "button" at bounding box center [670, 515] width 31 height 31
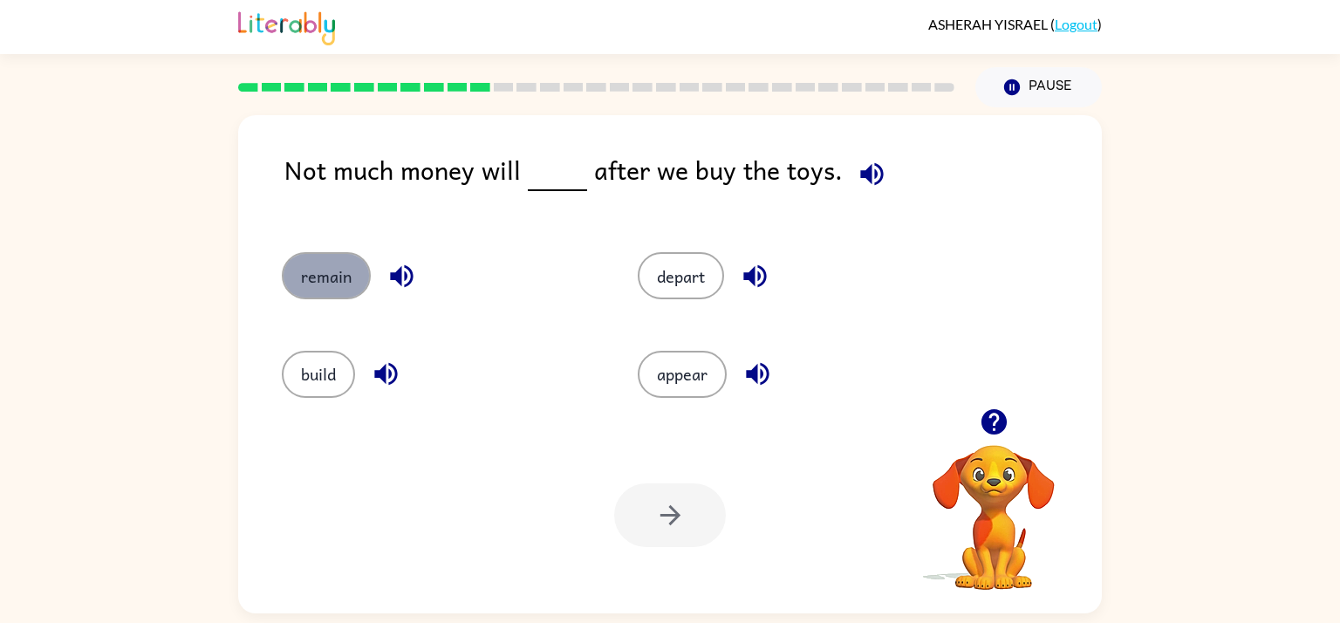
click at [327, 291] on button "remain" at bounding box center [326, 275] width 89 height 47
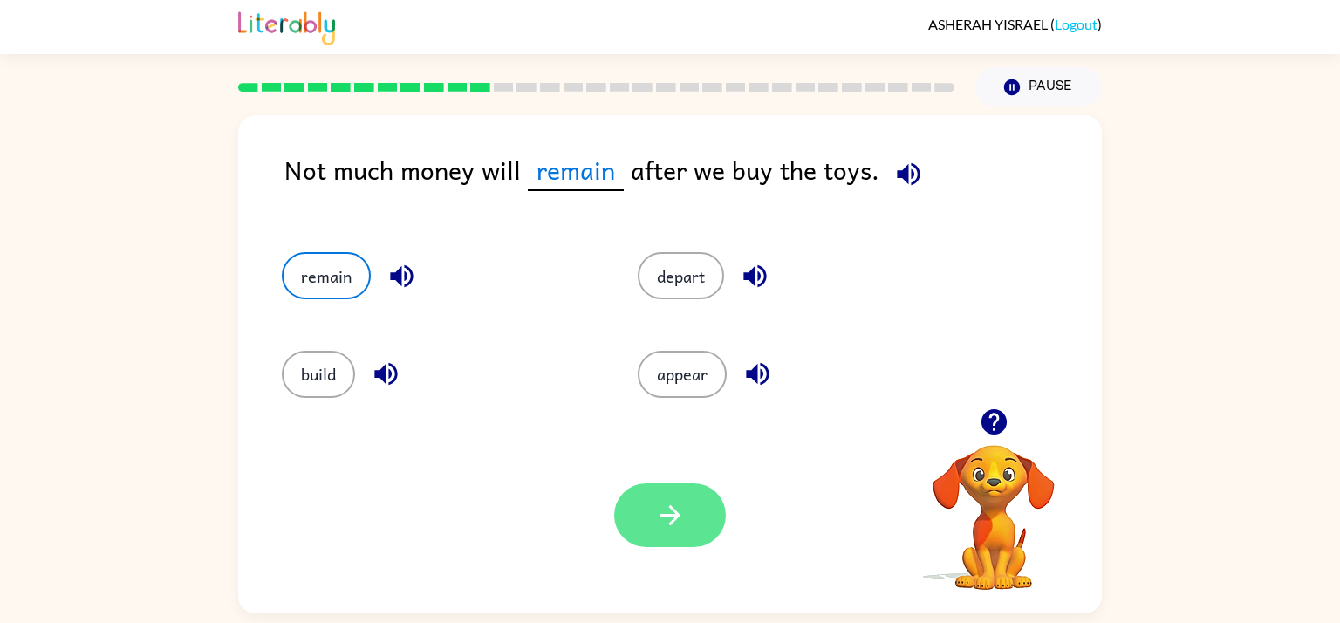
click at [695, 528] on button "button" at bounding box center [670, 515] width 112 height 64
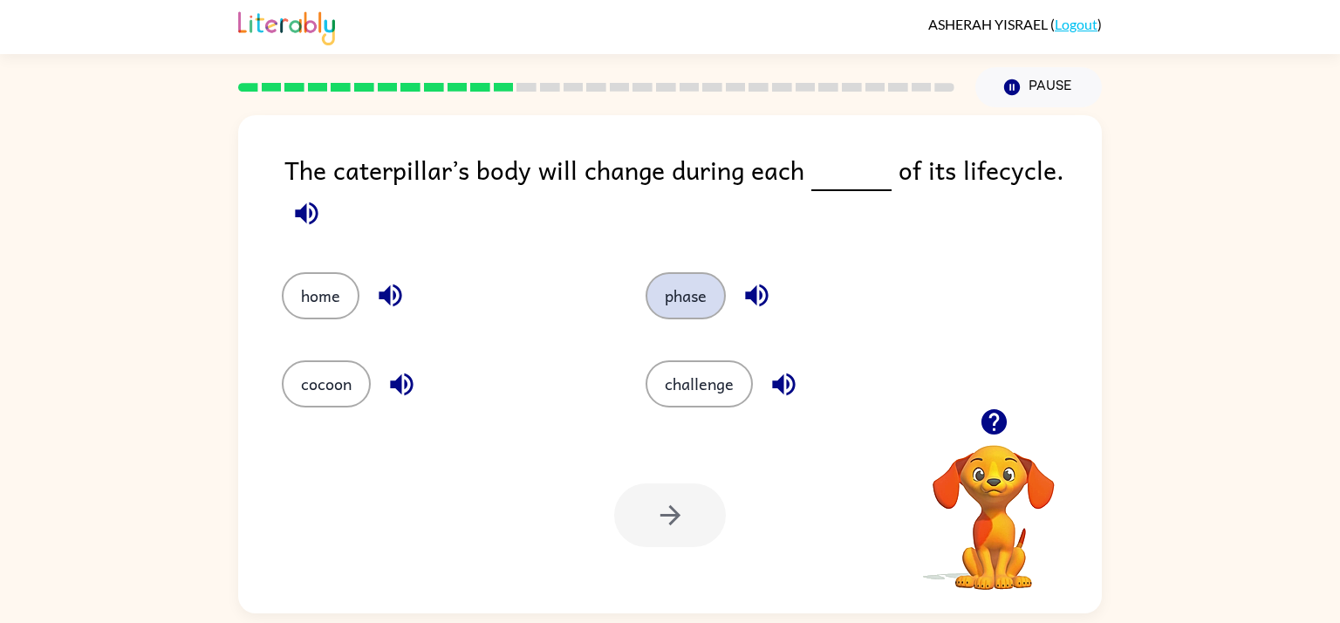
click at [702, 283] on button "phase" at bounding box center [685, 295] width 80 height 47
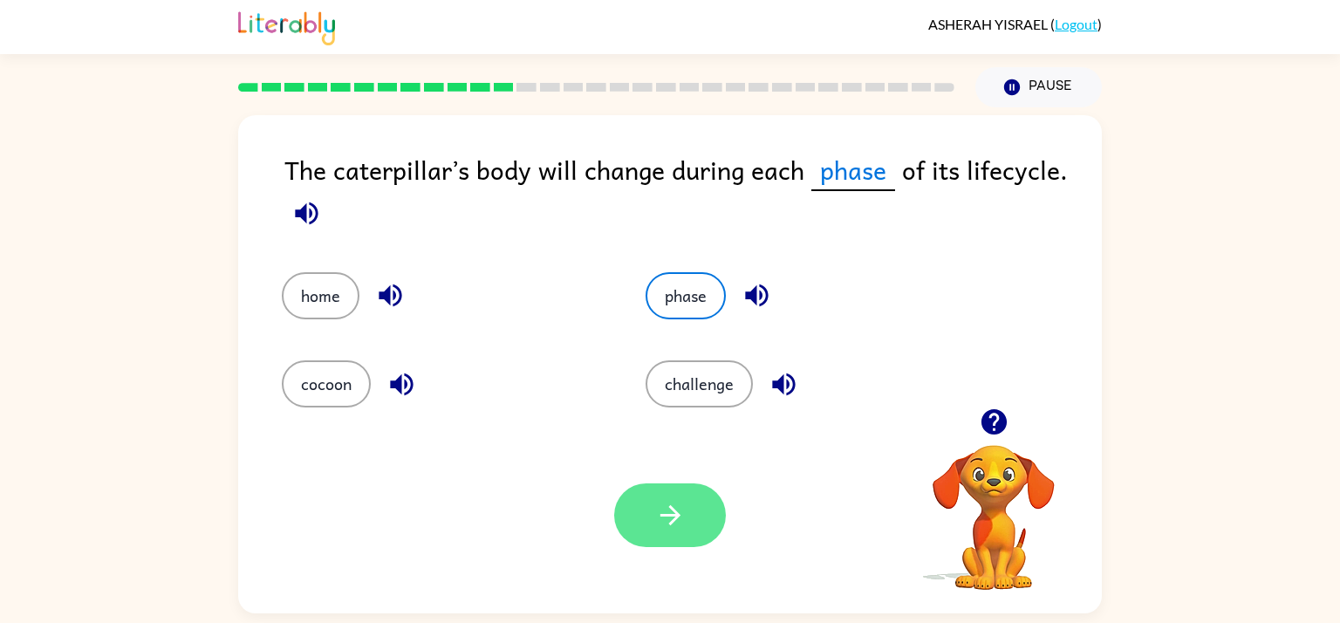
click at [658, 522] on icon "button" at bounding box center [670, 515] width 31 height 31
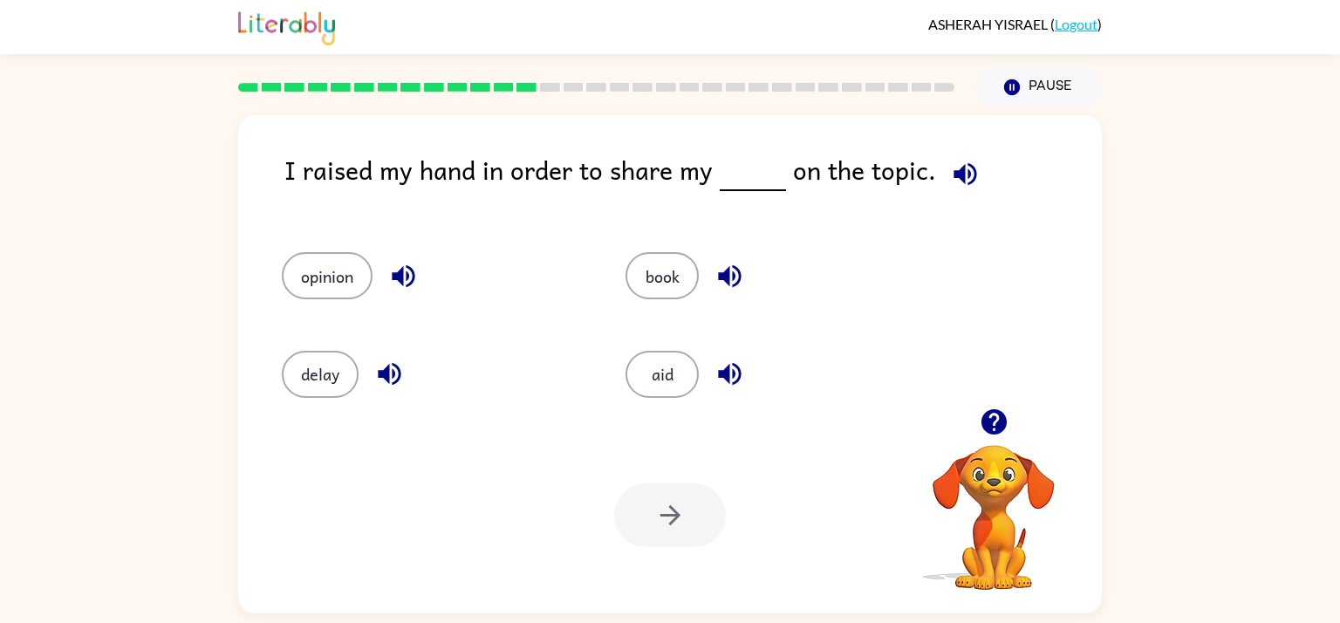
click at [305, 303] on div "opinion" at bounding box center [421, 268] width 344 height 98
click at [355, 297] on button "opinion" at bounding box center [327, 275] width 91 height 47
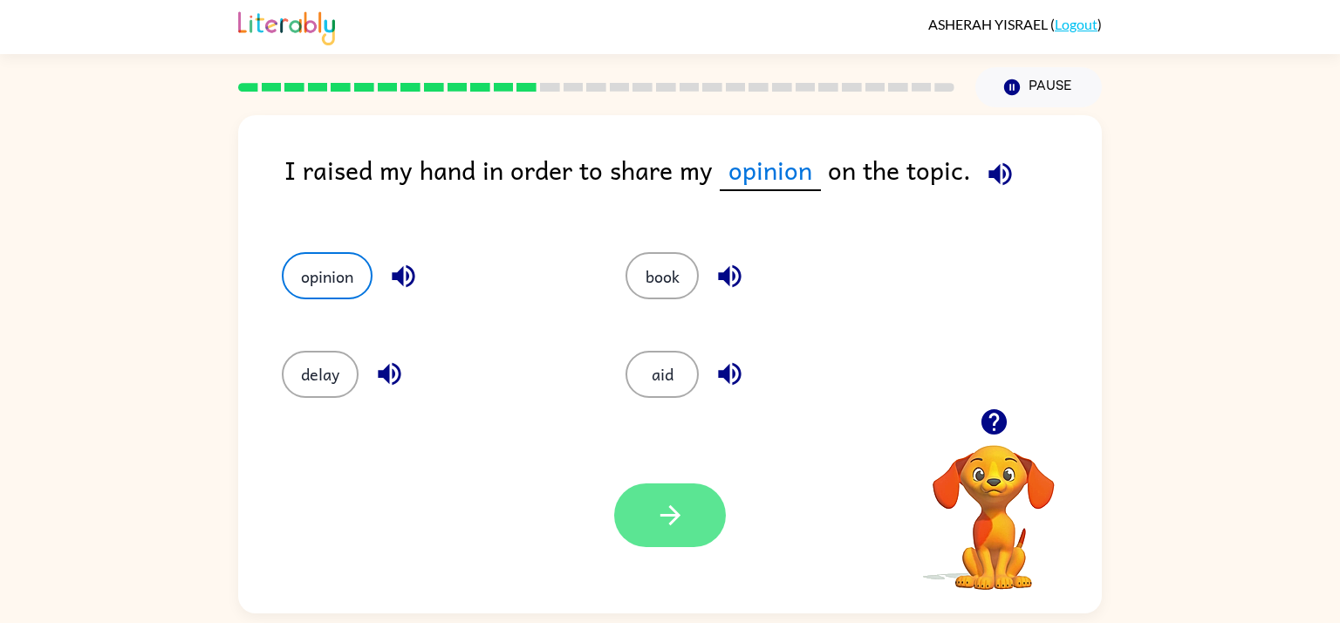
click at [673, 526] on icon "button" at bounding box center [670, 515] width 31 height 31
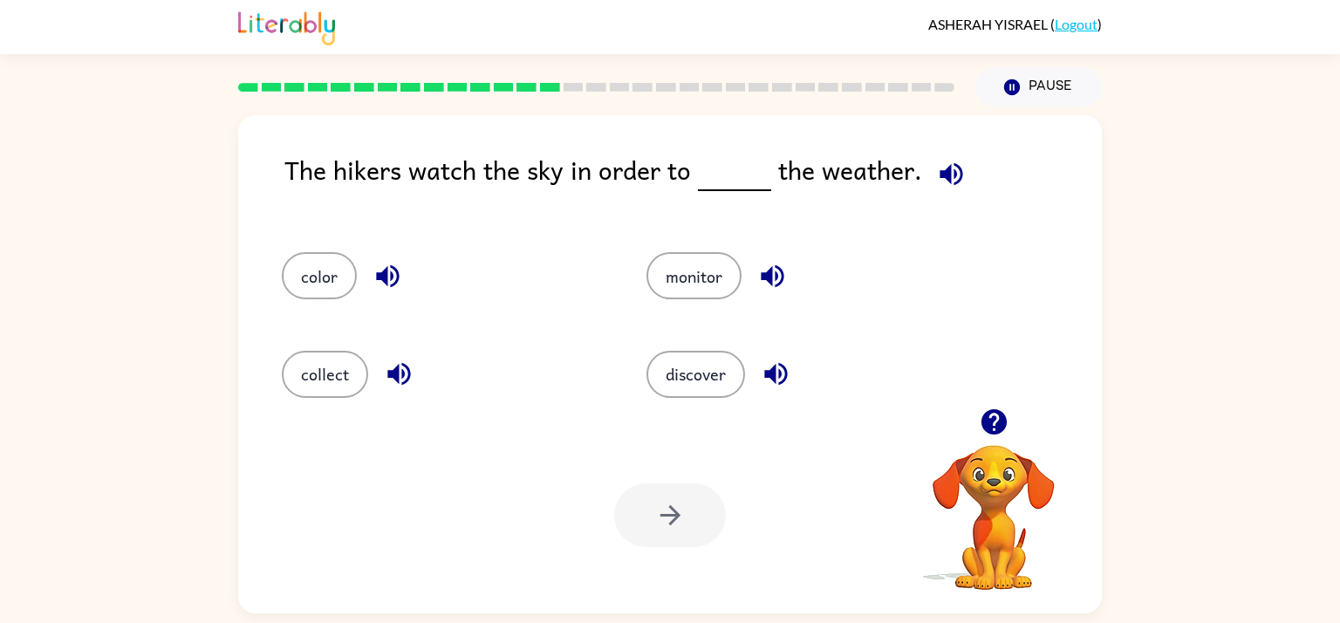
click at [672, 526] on div at bounding box center [670, 515] width 112 height 64
click at [672, 527] on div at bounding box center [670, 515] width 112 height 64
click at [664, 373] on button "discover" at bounding box center [695, 374] width 99 height 47
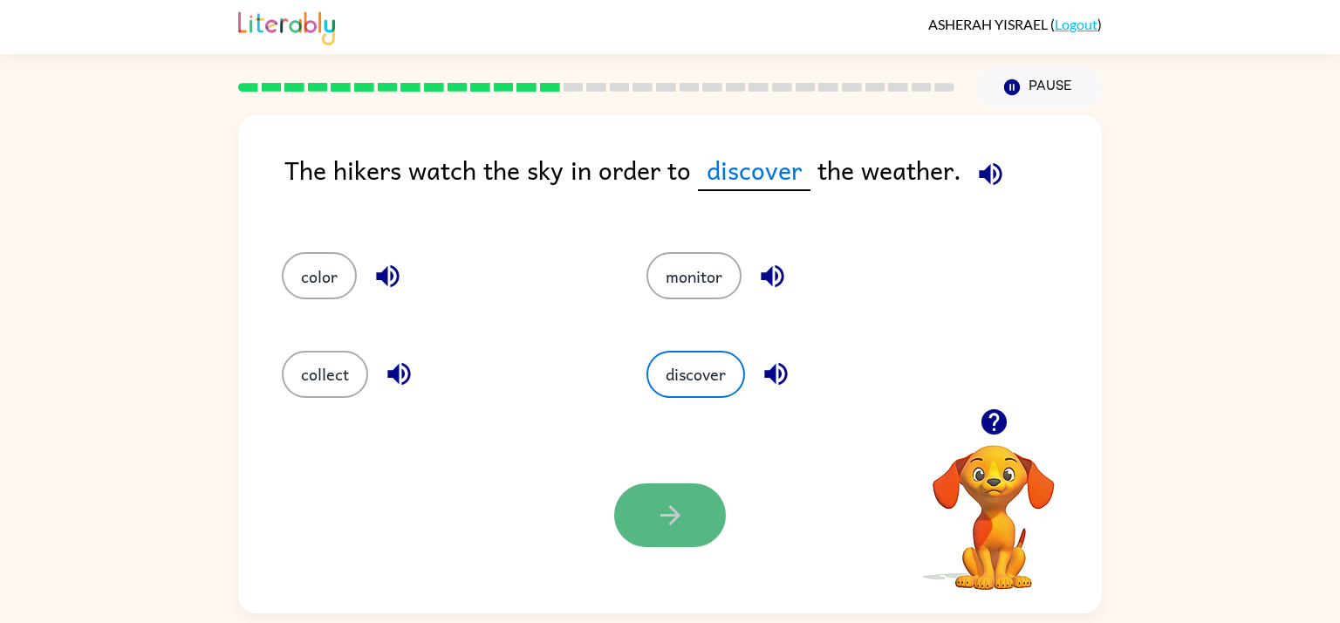
click at [686, 531] on button "button" at bounding box center [670, 515] width 112 height 64
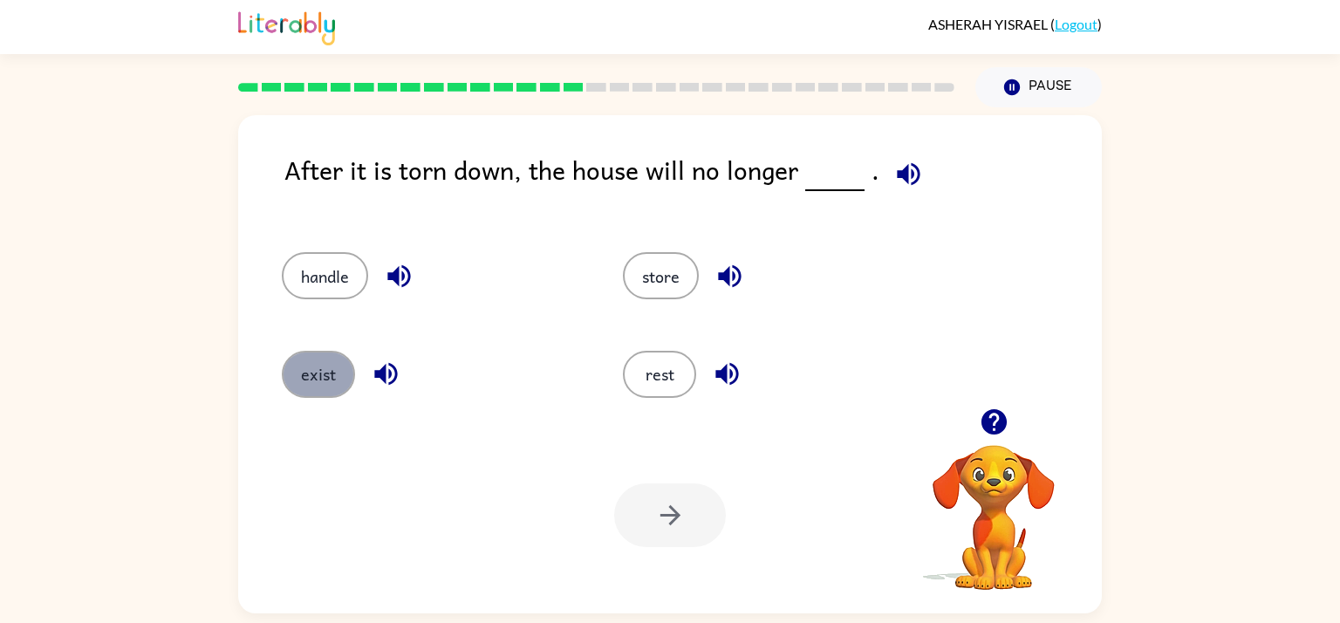
click at [292, 379] on button "exist" at bounding box center [318, 374] width 73 height 47
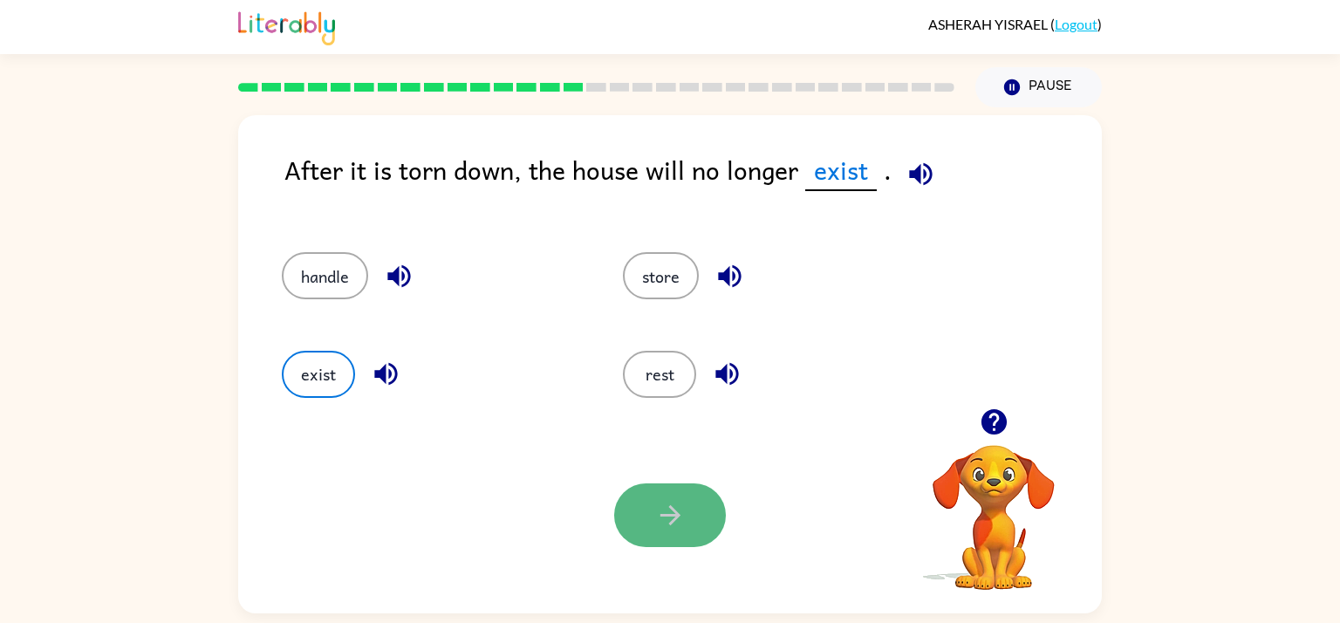
click at [658, 515] on icon "button" at bounding box center [670, 515] width 31 height 31
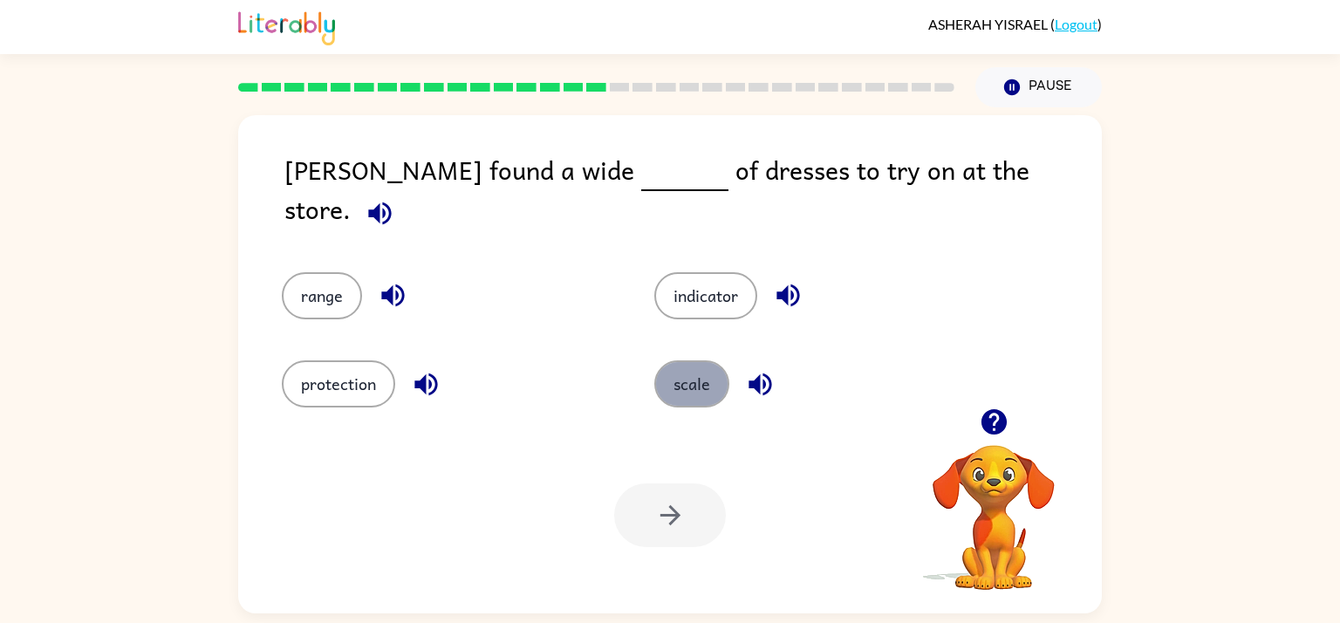
click at [699, 381] on button "scale" at bounding box center [691, 383] width 75 height 47
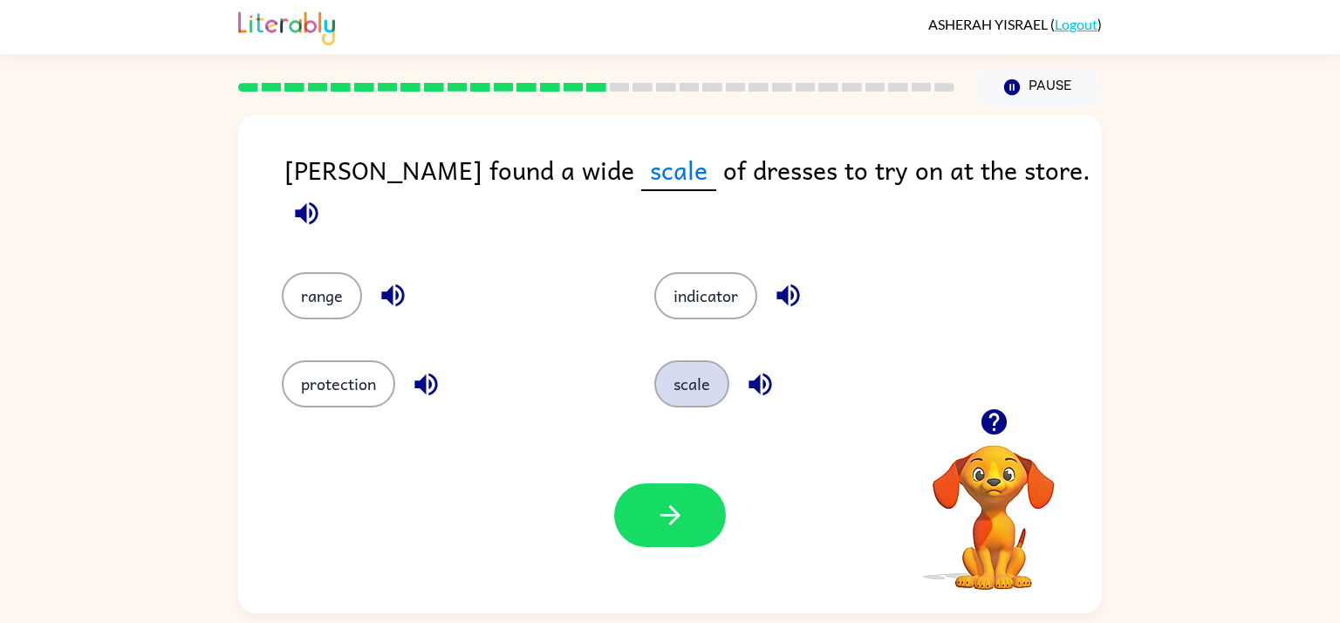
click at [697, 380] on button "scale" at bounding box center [691, 383] width 75 height 47
drag, startPoint x: 697, startPoint y: 380, endPoint x: 744, endPoint y: 518, distance: 145.6
click at [744, 518] on div "Alma found a wide scale of dresses to try on at the store. range indicator prot…" at bounding box center [669, 364] width 863 height 498
click at [654, 360] on button "scale" at bounding box center [691, 383] width 75 height 47
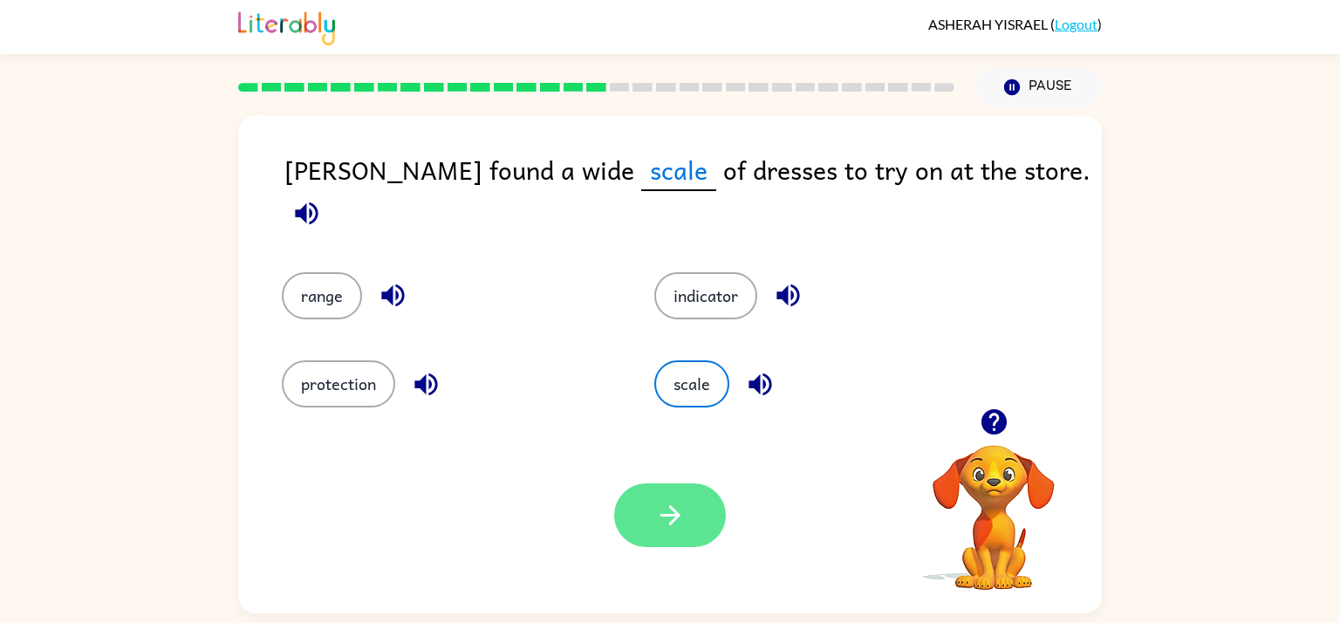
click at [654, 360] on button "scale" at bounding box center [691, 383] width 75 height 47
click at [683, 497] on button "button" at bounding box center [670, 515] width 112 height 64
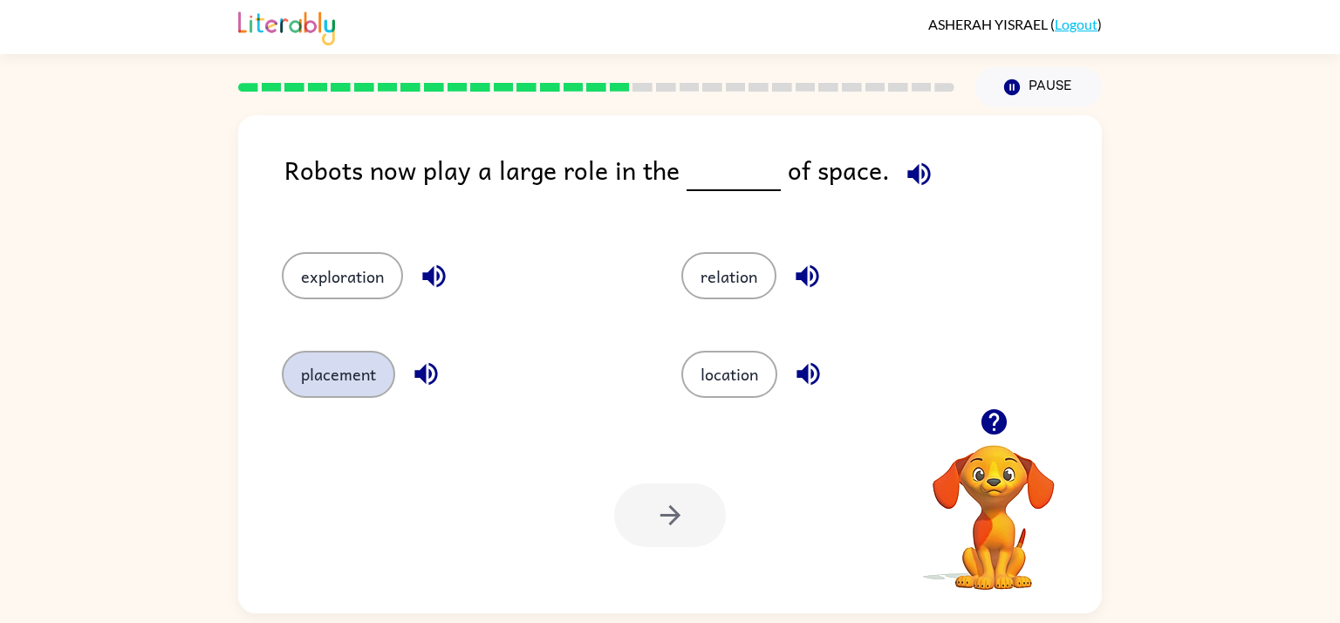
click at [339, 382] on button "placement" at bounding box center [338, 374] width 113 height 47
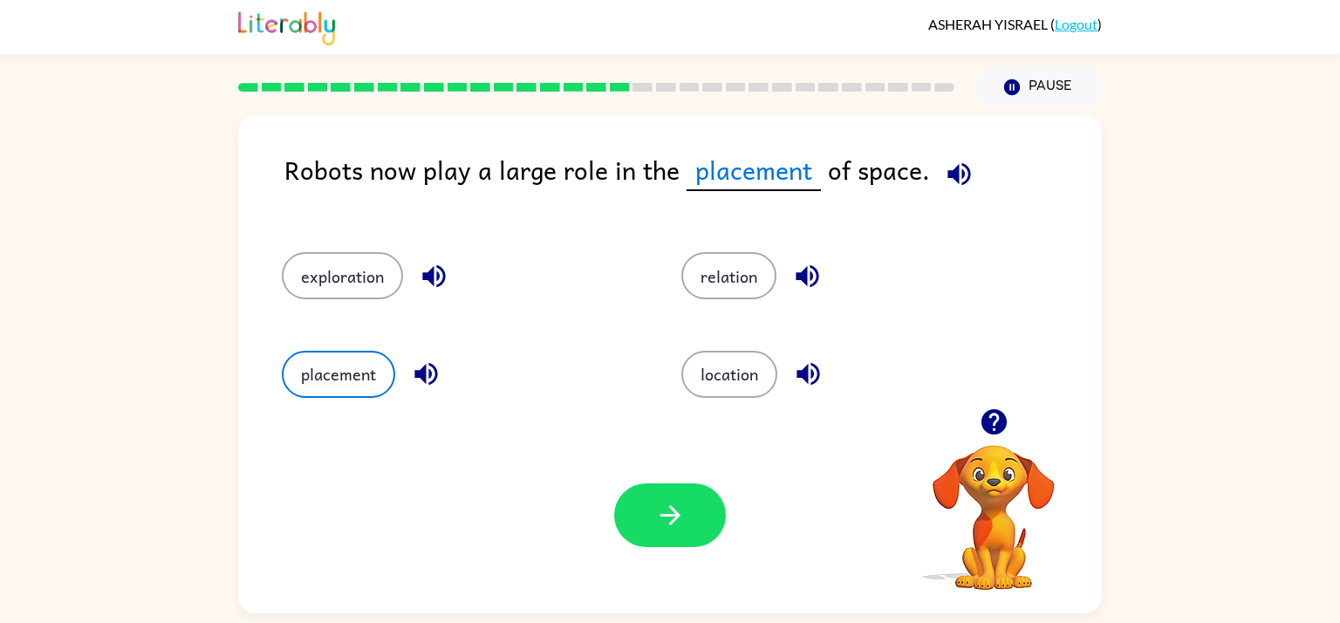
drag, startPoint x: 667, startPoint y: 524, endPoint x: 646, endPoint y: 456, distance: 71.2
click at [747, 376] on button "location" at bounding box center [729, 374] width 96 height 47
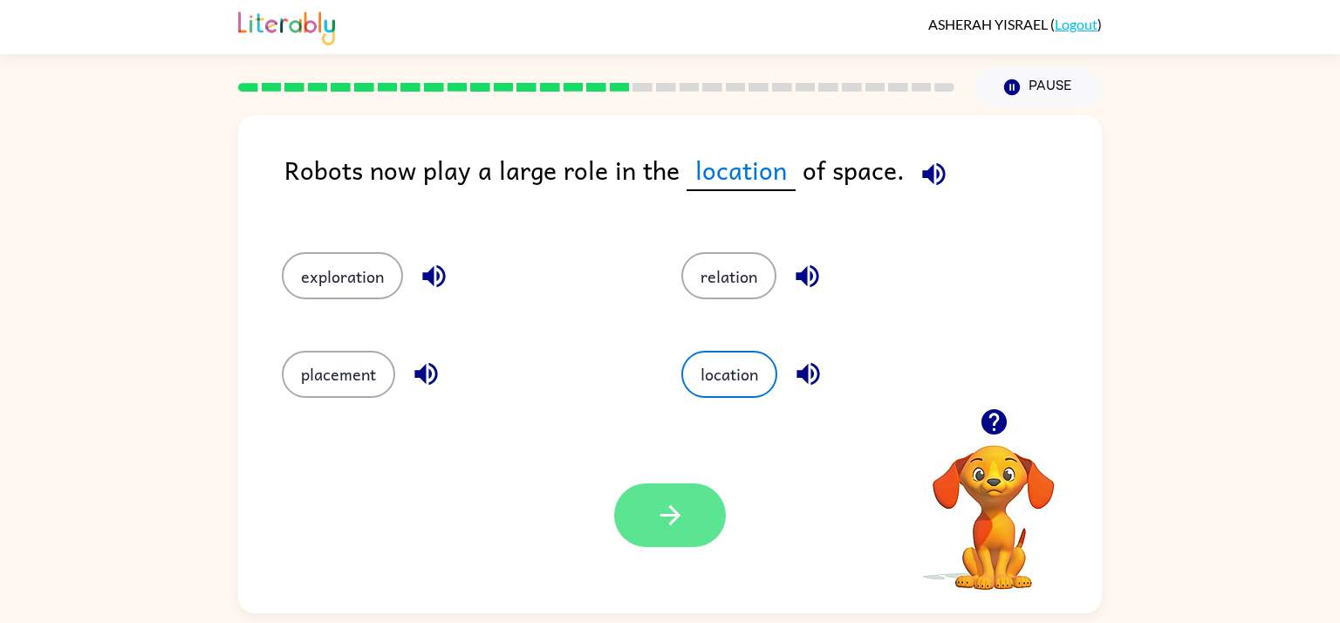
click at [669, 515] on icon "button" at bounding box center [669, 515] width 20 height 20
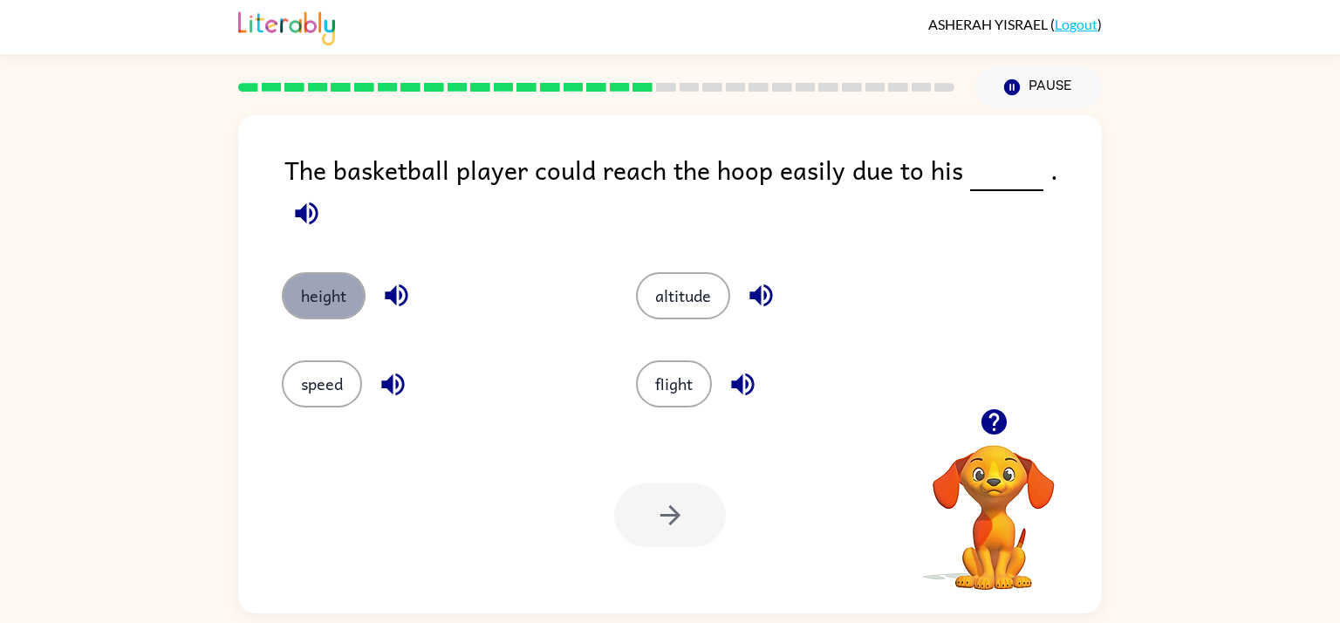
click at [319, 286] on button "height" at bounding box center [324, 295] width 84 height 47
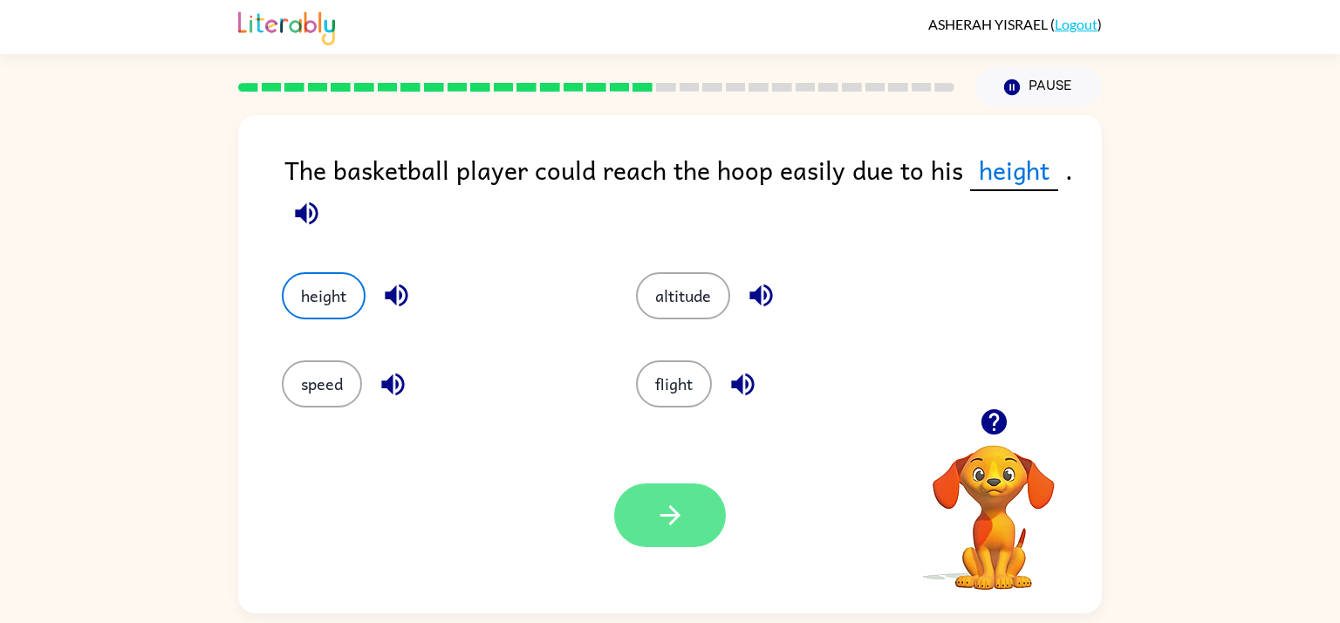
click at [693, 534] on button "button" at bounding box center [670, 515] width 112 height 64
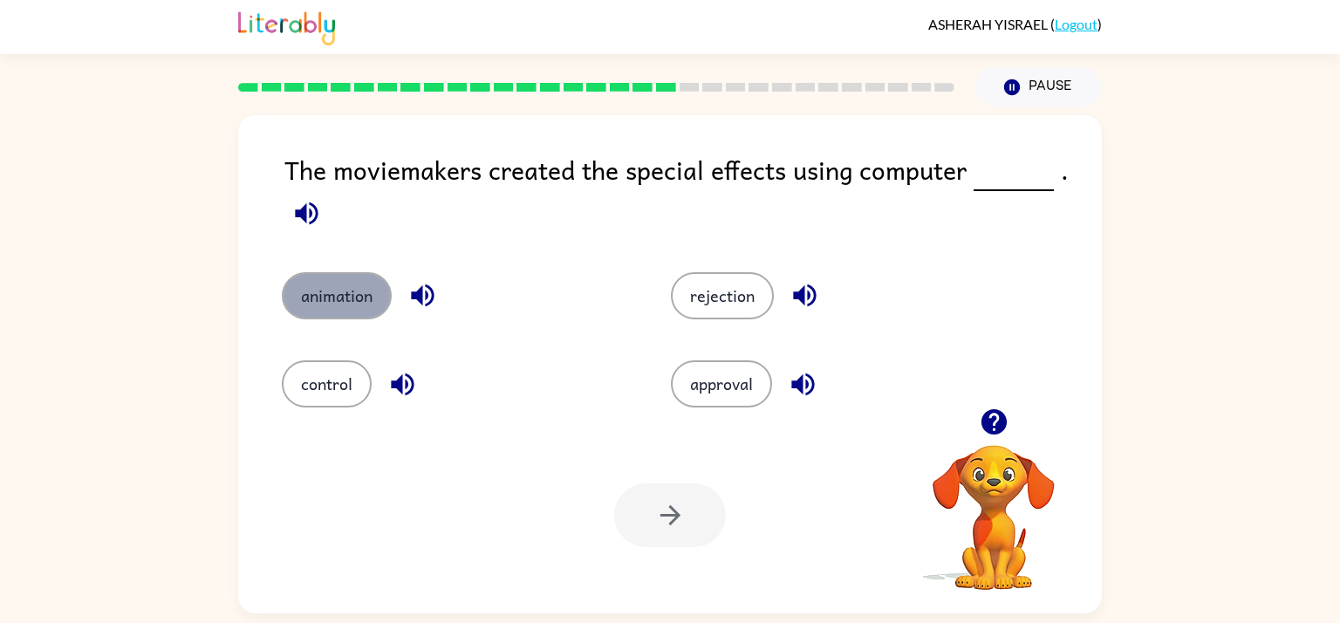
click at [336, 290] on button "animation" at bounding box center [337, 295] width 110 height 47
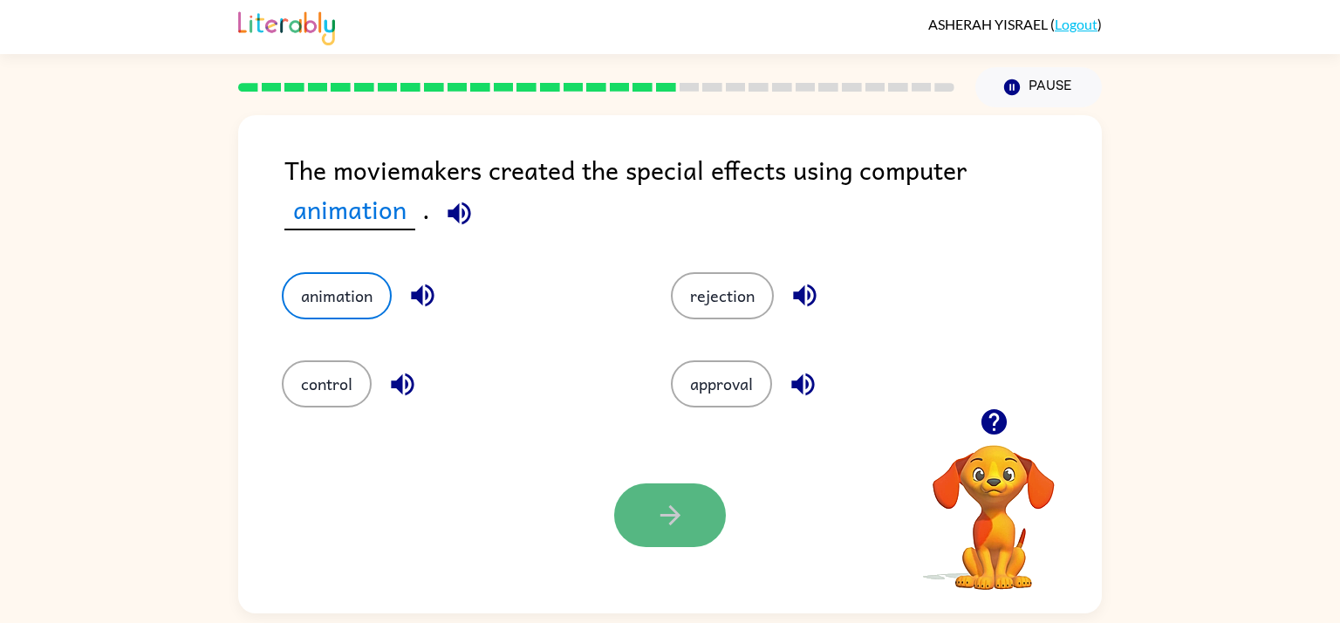
click at [665, 544] on button "button" at bounding box center [670, 515] width 112 height 64
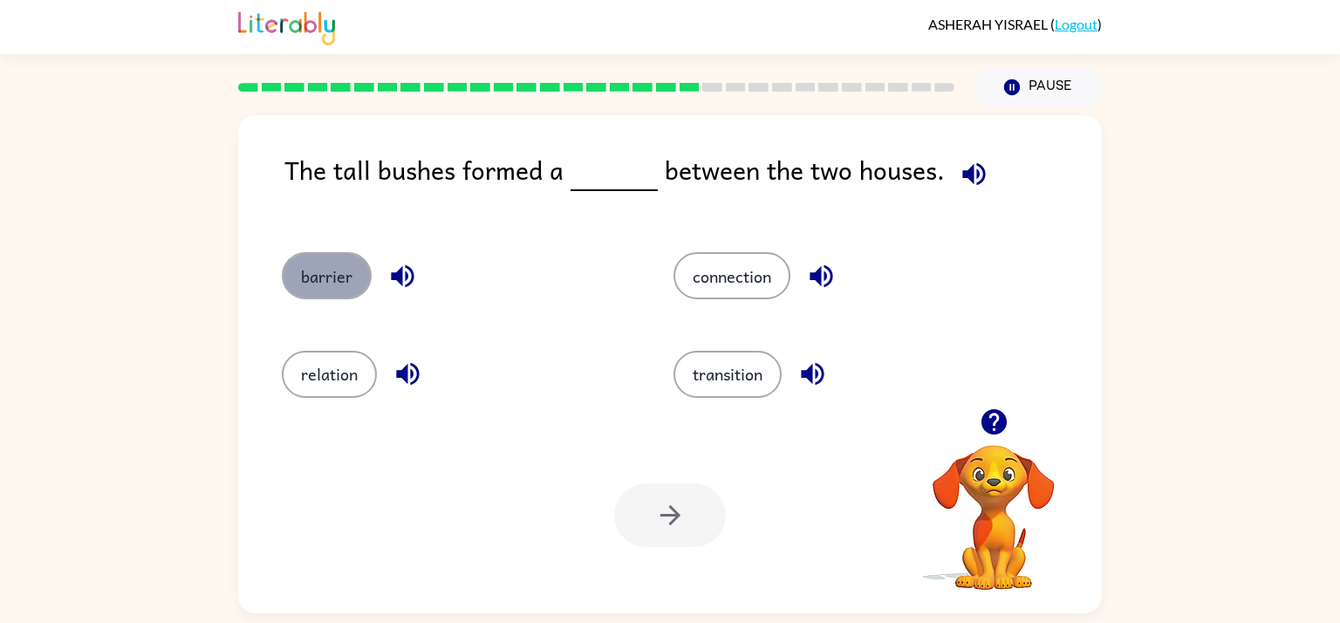
click at [321, 269] on button "barrier" at bounding box center [327, 275] width 90 height 47
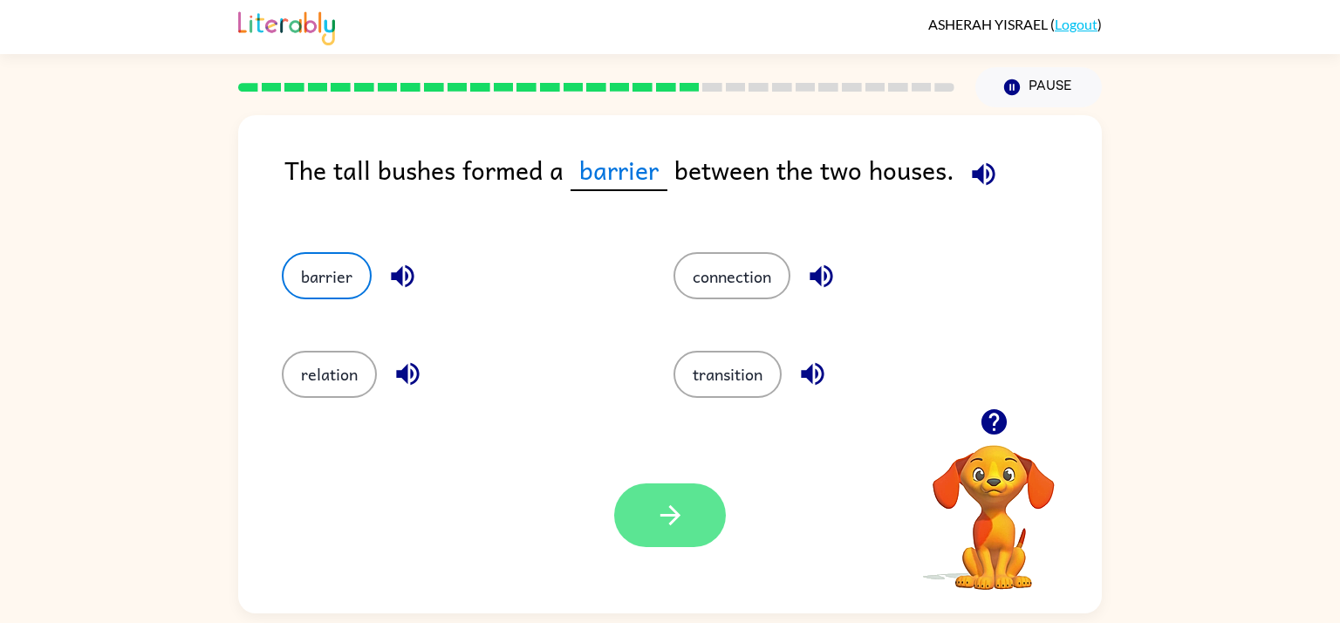
click at [691, 504] on button "button" at bounding box center [670, 515] width 112 height 64
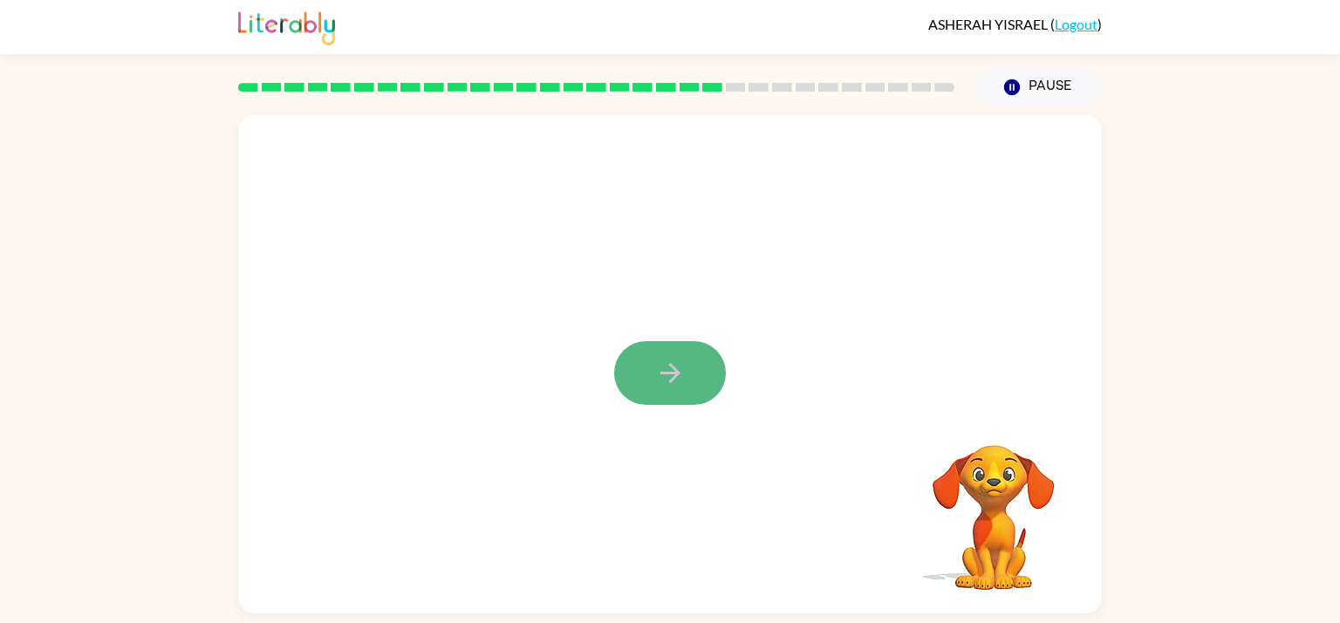
click at [711, 363] on button "button" at bounding box center [670, 373] width 112 height 64
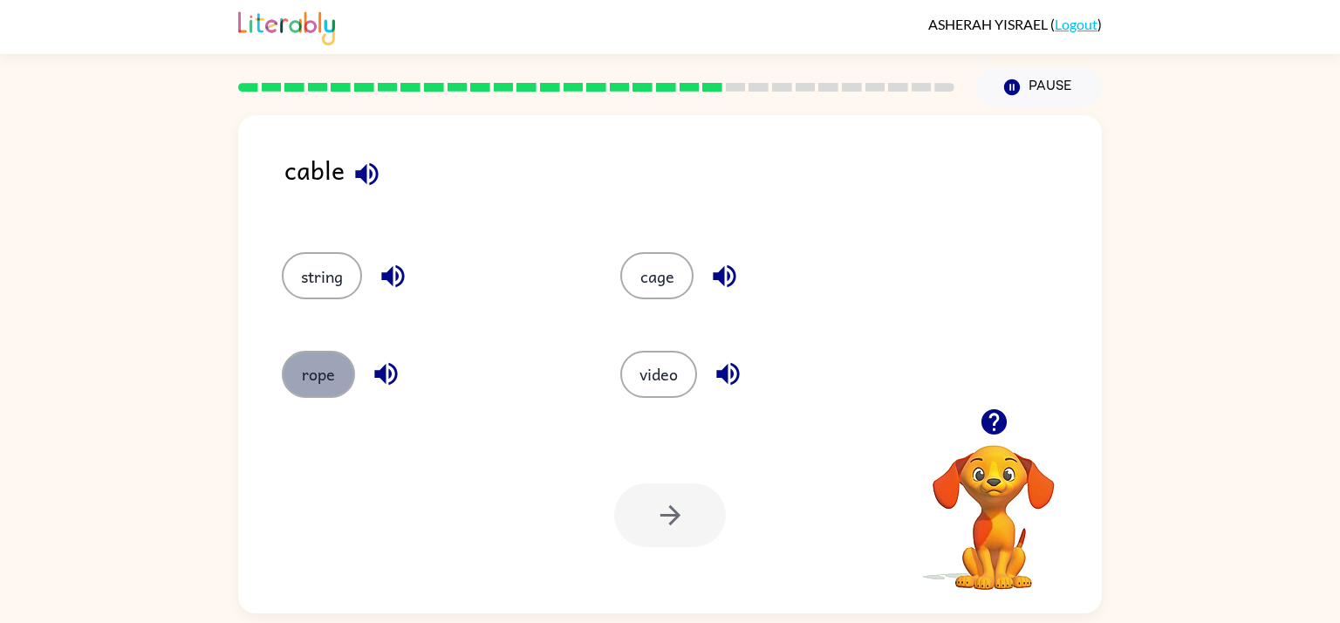
click at [323, 385] on button "rope" at bounding box center [318, 374] width 73 height 47
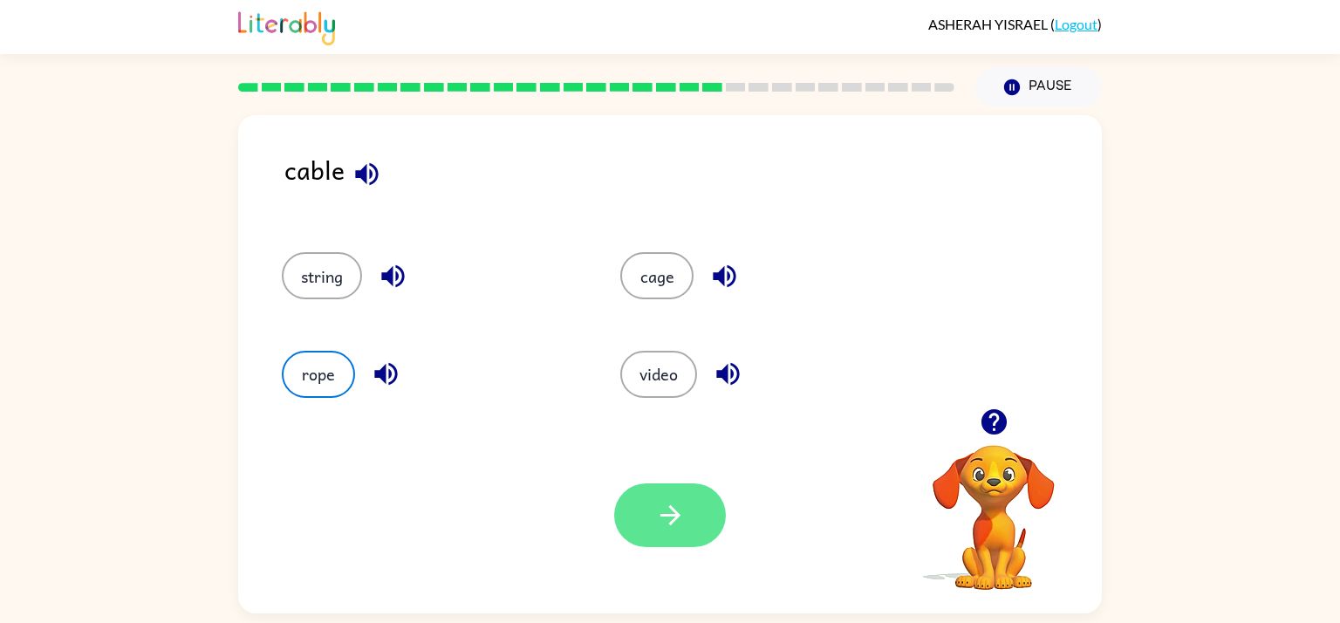
click at [706, 525] on button "button" at bounding box center [670, 515] width 112 height 64
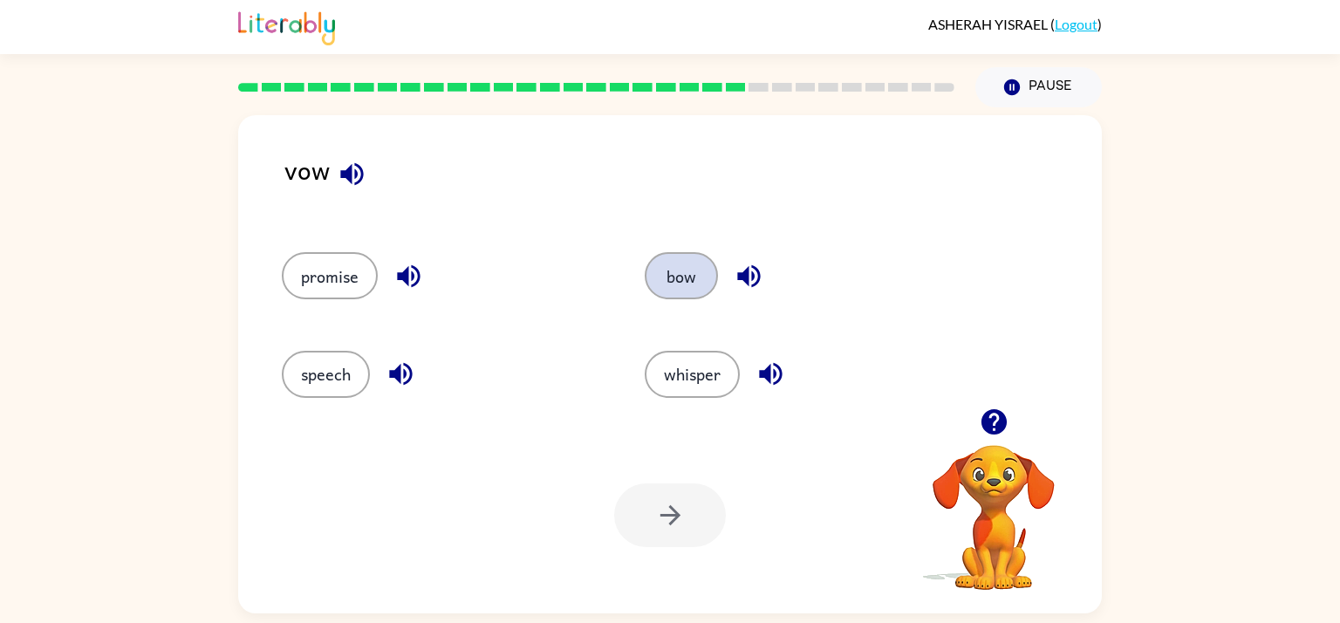
click at [663, 292] on button "bow" at bounding box center [681, 275] width 73 height 47
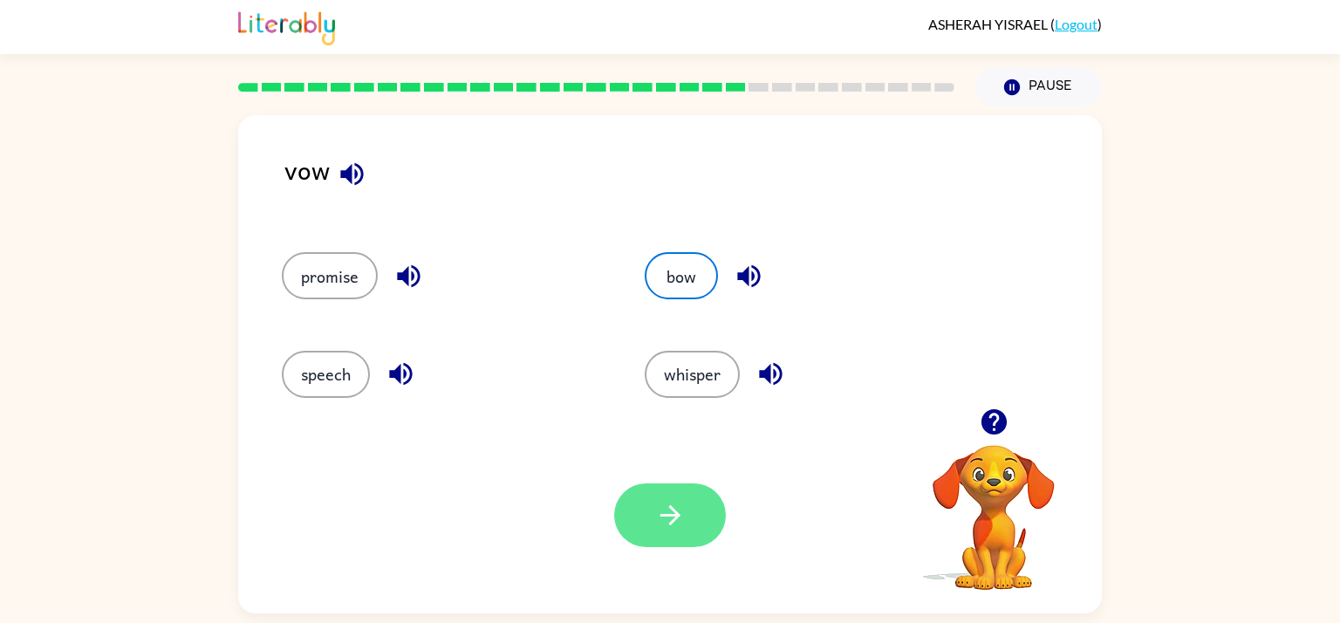
click at [680, 525] on icon "button" at bounding box center [670, 515] width 31 height 31
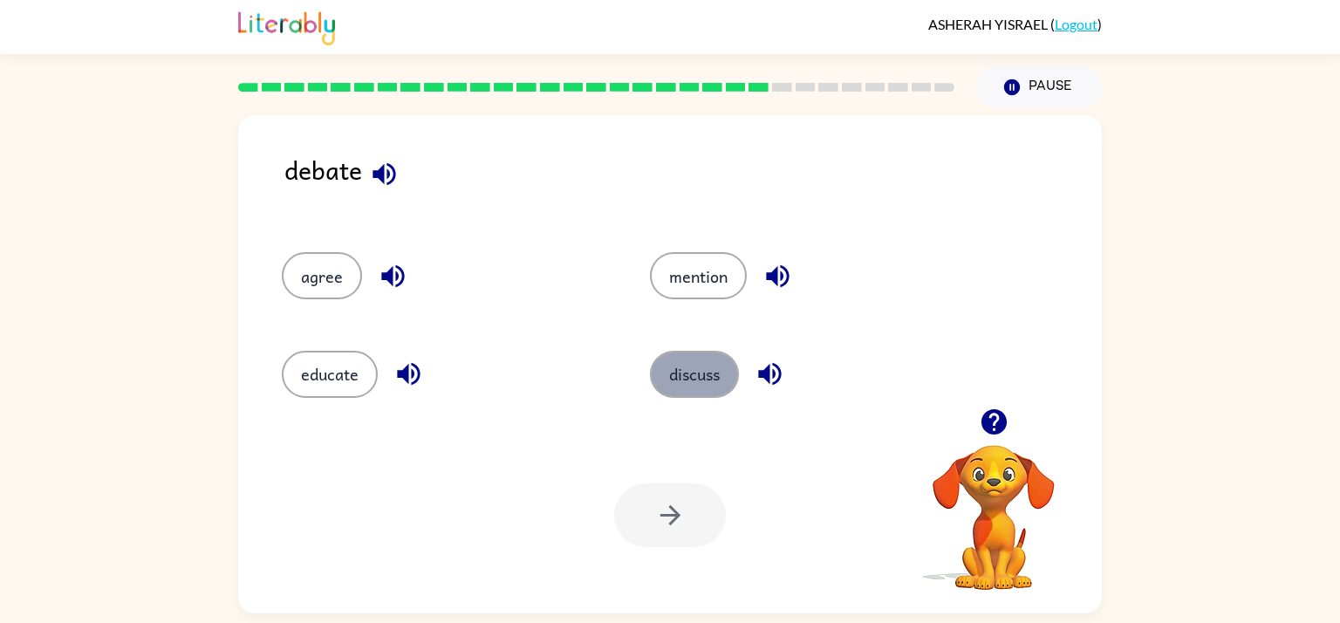
click at [695, 377] on button "discuss" at bounding box center [694, 374] width 89 height 47
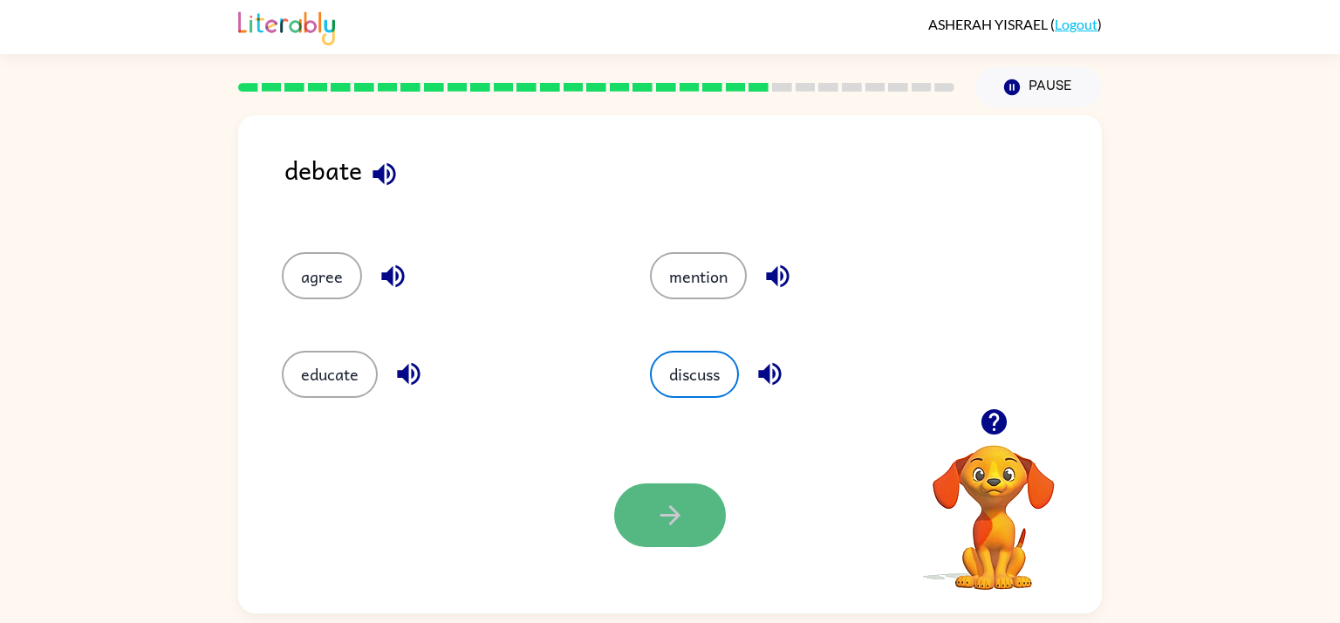
click at [684, 517] on icon "button" at bounding box center [670, 515] width 31 height 31
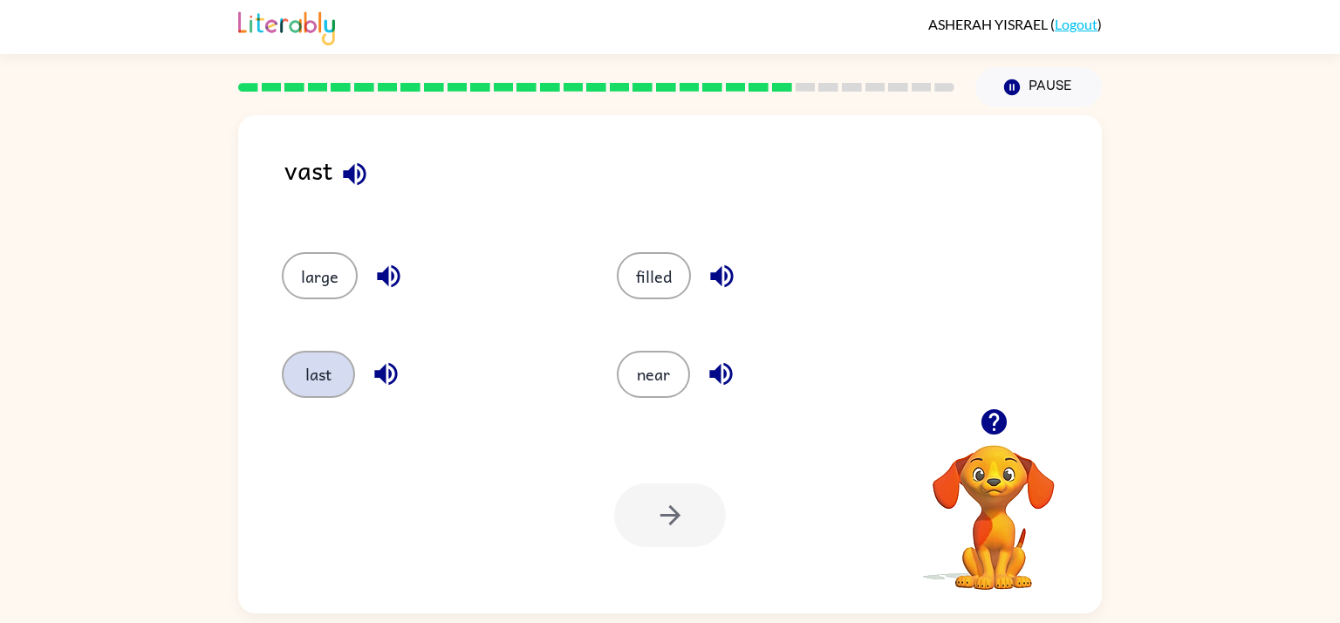
click at [348, 385] on button "last" at bounding box center [318, 374] width 73 height 47
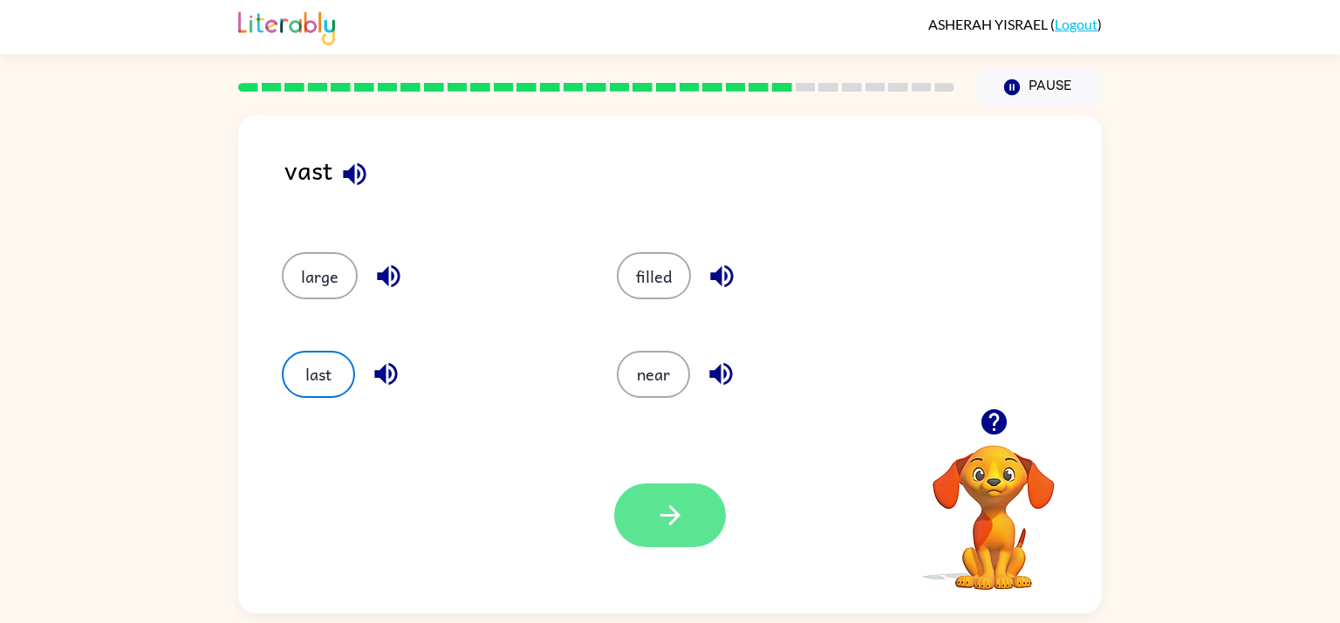
click at [682, 531] on button "button" at bounding box center [670, 515] width 112 height 64
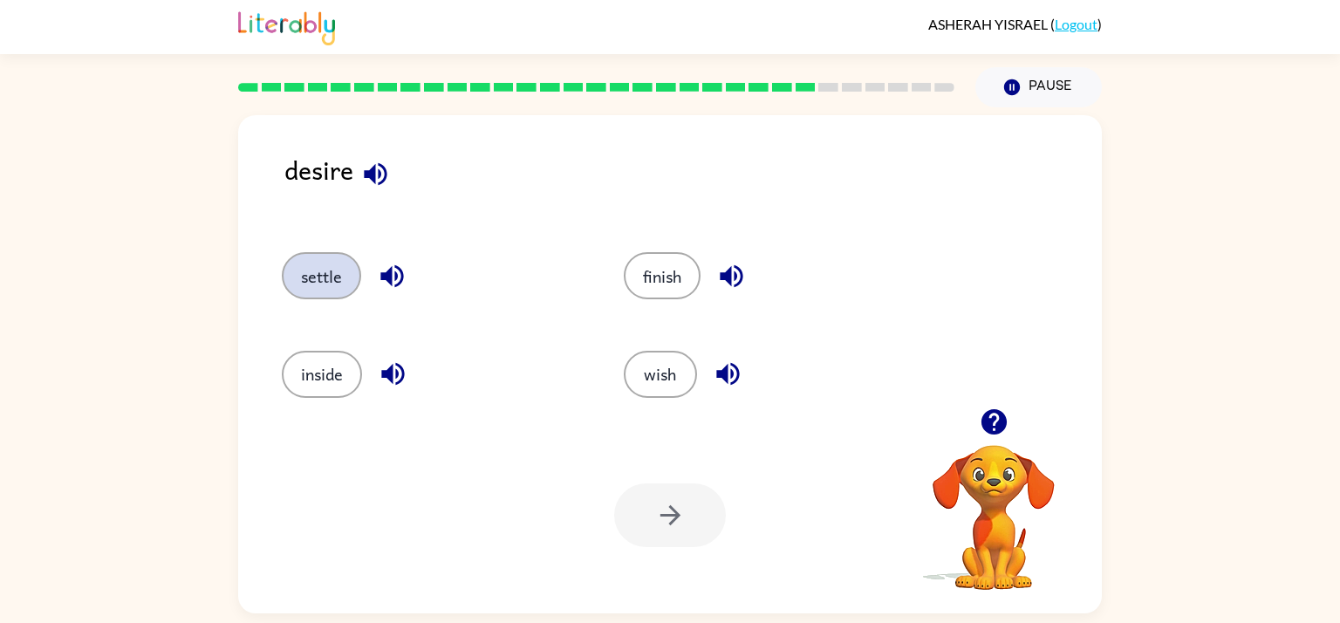
click at [355, 264] on button "settle" at bounding box center [321, 275] width 79 height 47
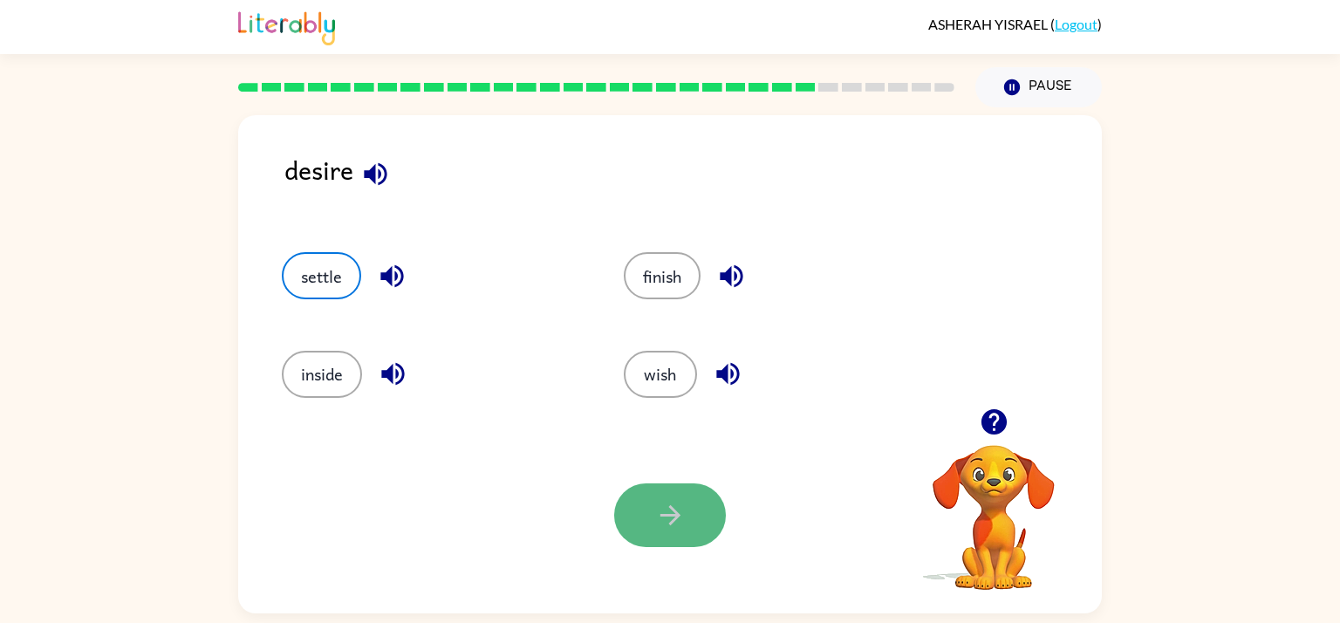
click at [707, 518] on button "button" at bounding box center [670, 515] width 112 height 64
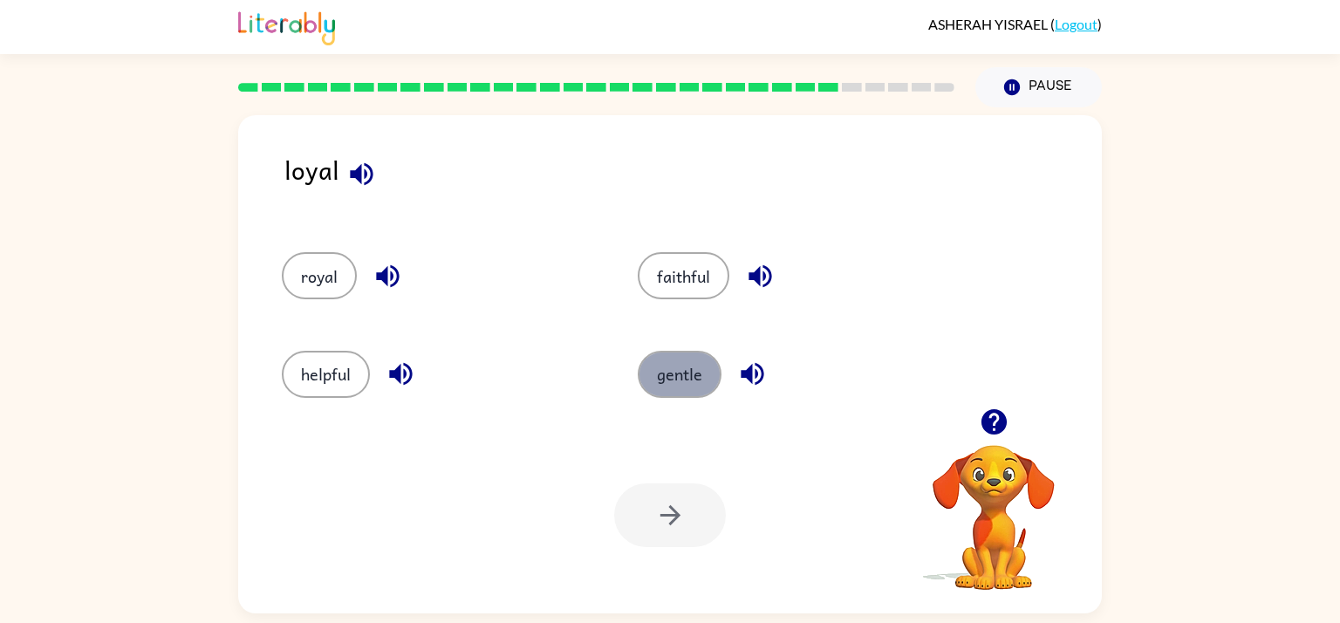
click at [687, 373] on button "gentle" at bounding box center [680, 374] width 84 height 47
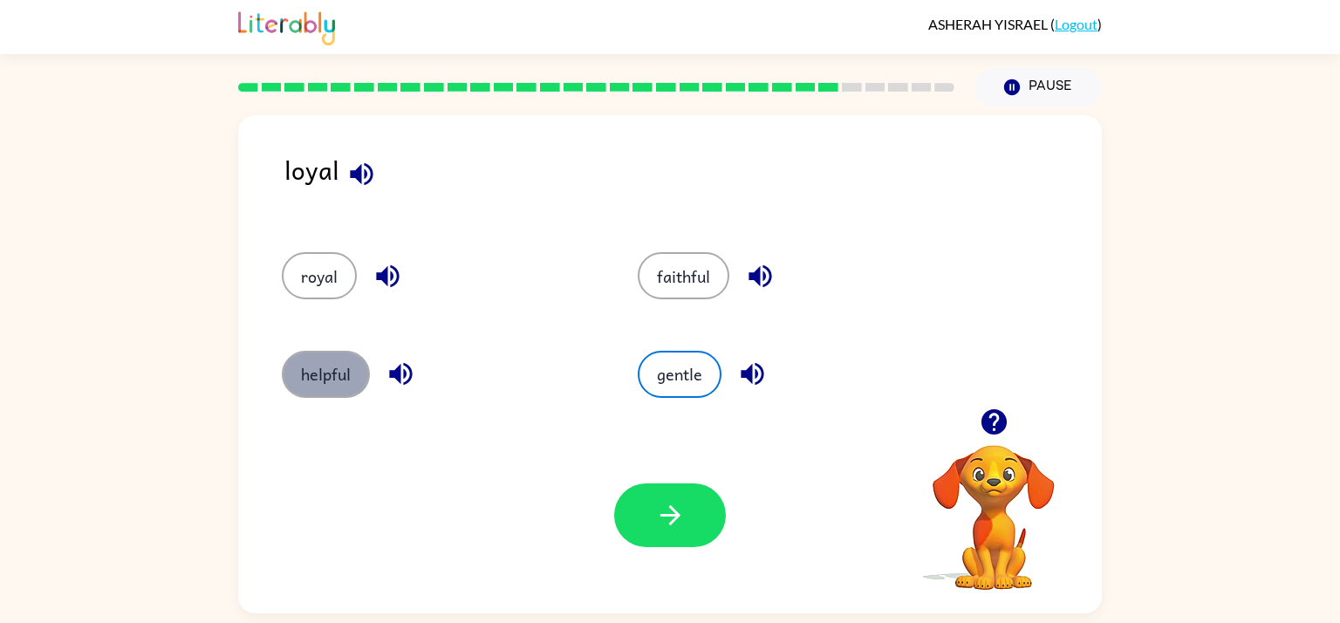
click at [341, 380] on button "helpful" at bounding box center [326, 374] width 88 height 47
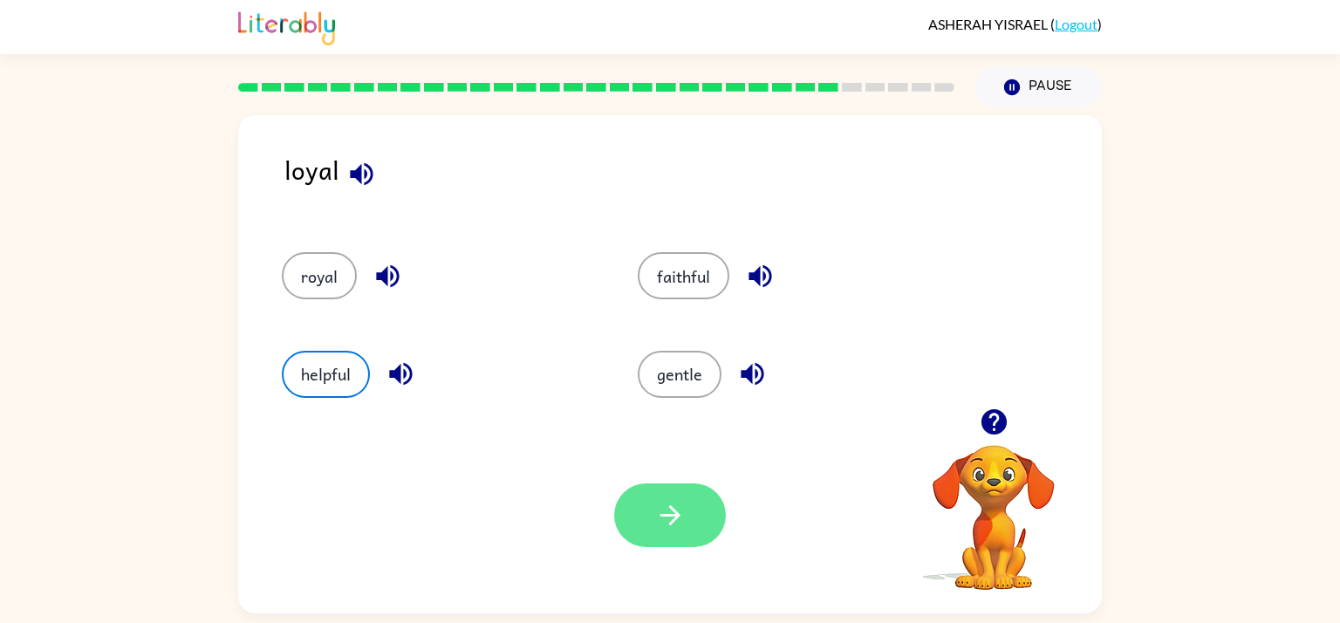
click at [619, 533] on button "button" at bounding box center [670, 515] width 112 height 64
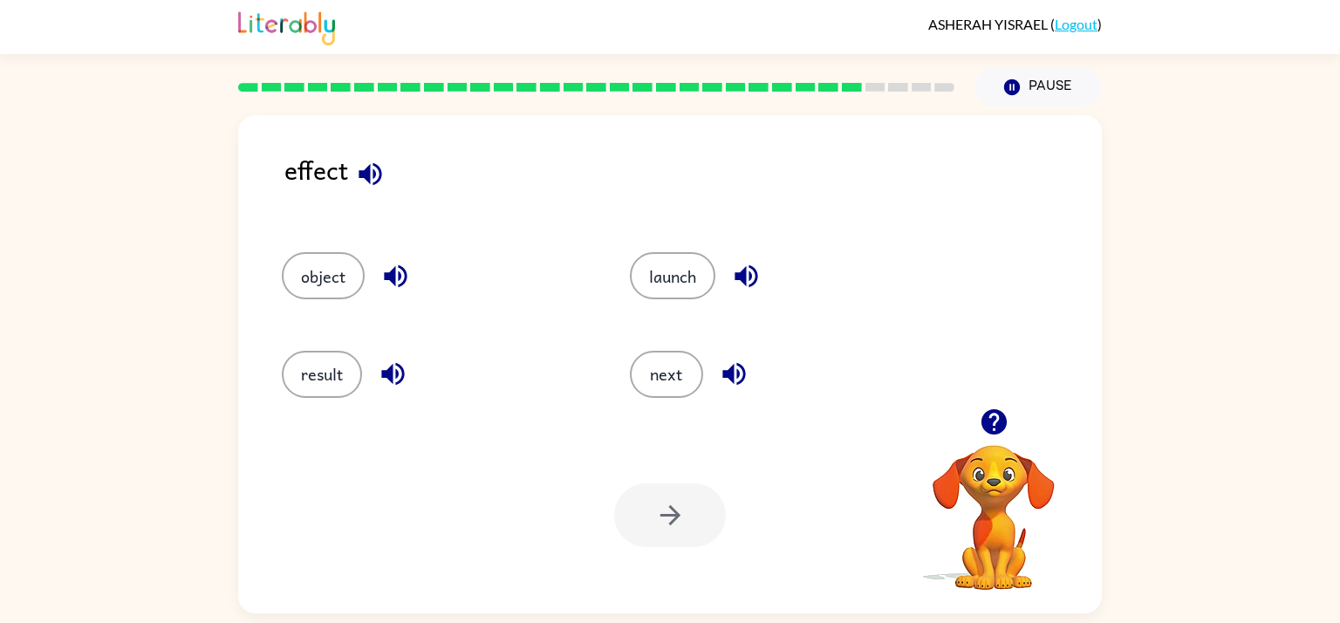
click at [371, 174] on icon "button" at bounding box center [370, 174] width 31 height 31
click at [333, 399] on div "result" at bounding box center [423, 366] width 348 height 98
click at [331, 394] on button "result" at bounding box center [322, 374] width 80 height 47
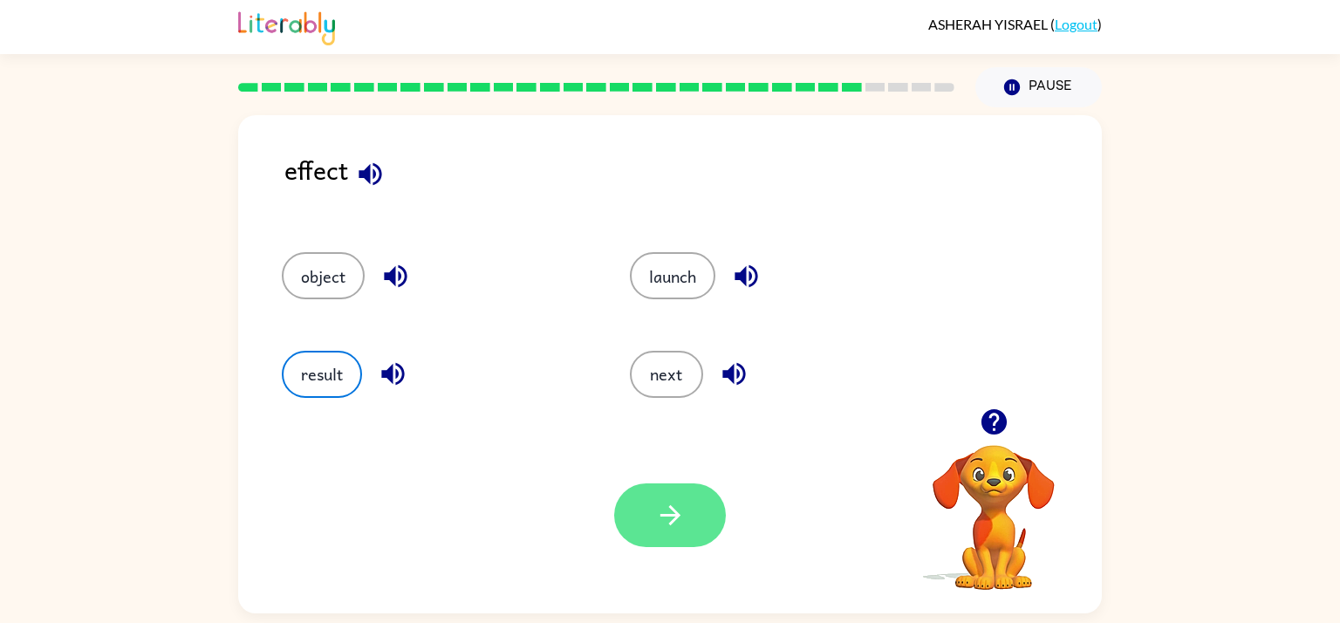
click at [655, 546] on button "button" at bounding box center [670, 515] width 112 height 64
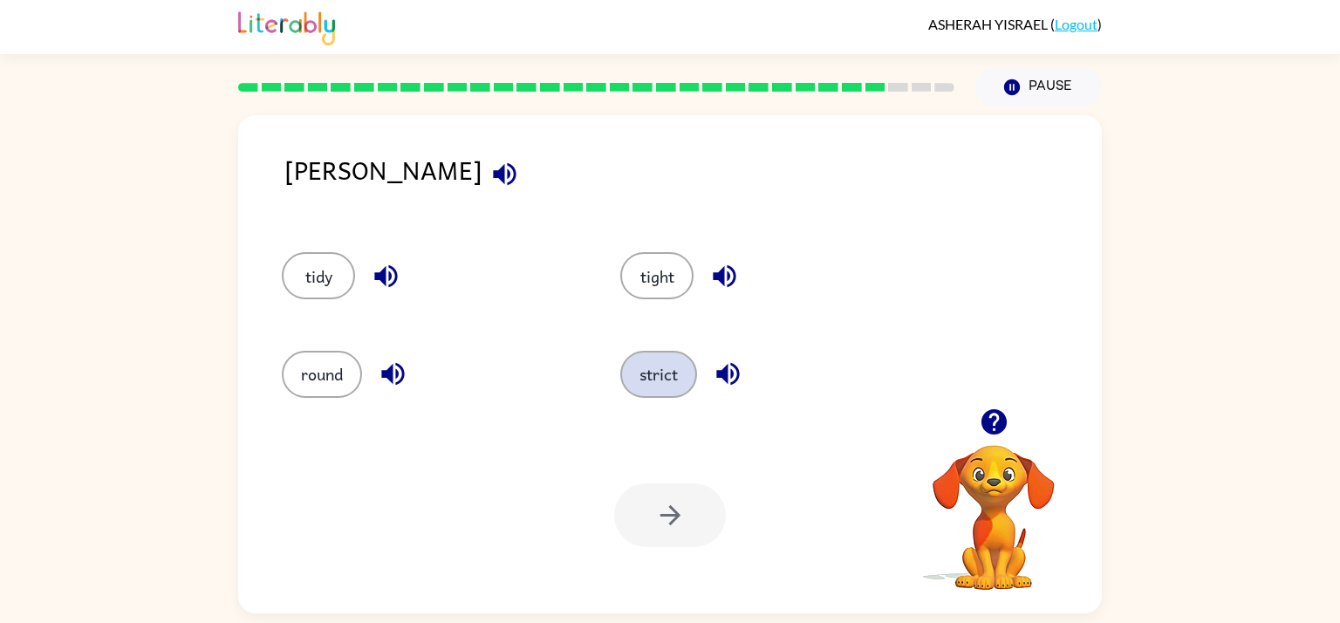
click at [676, 392] on button "strict" at bounding box center [658, 374] width 77 height 47
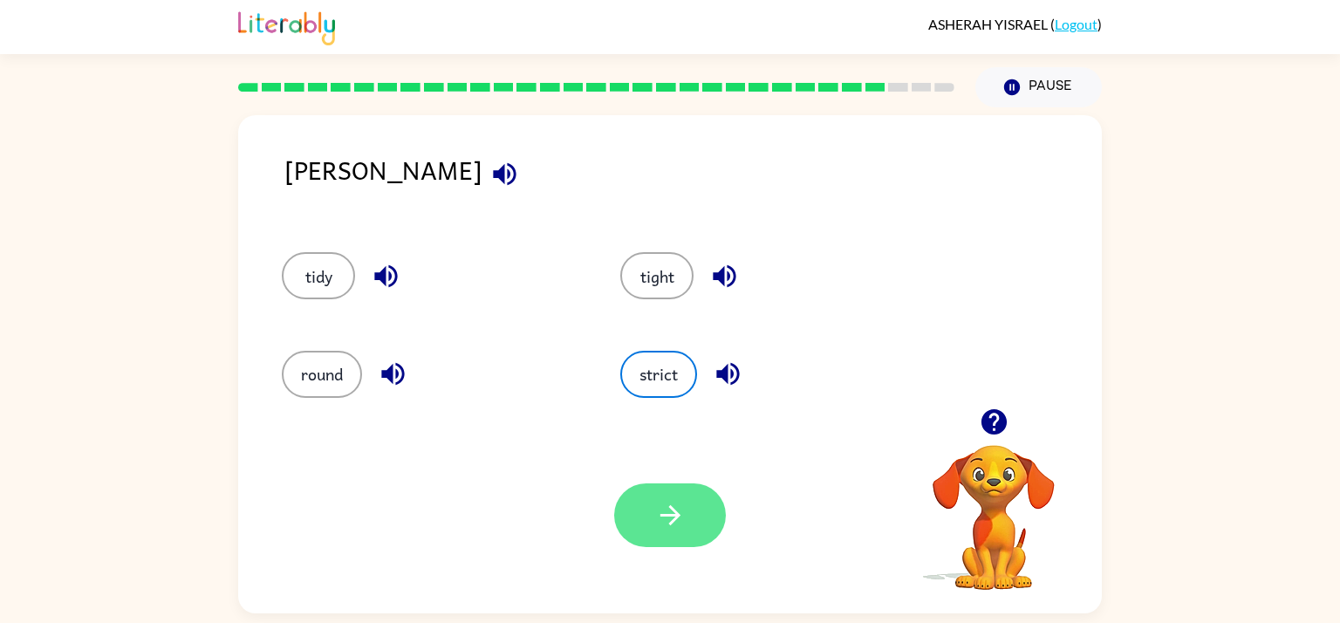
click at [700, 543] on button "button" at bounding box center [670, 515] width 112 height 64
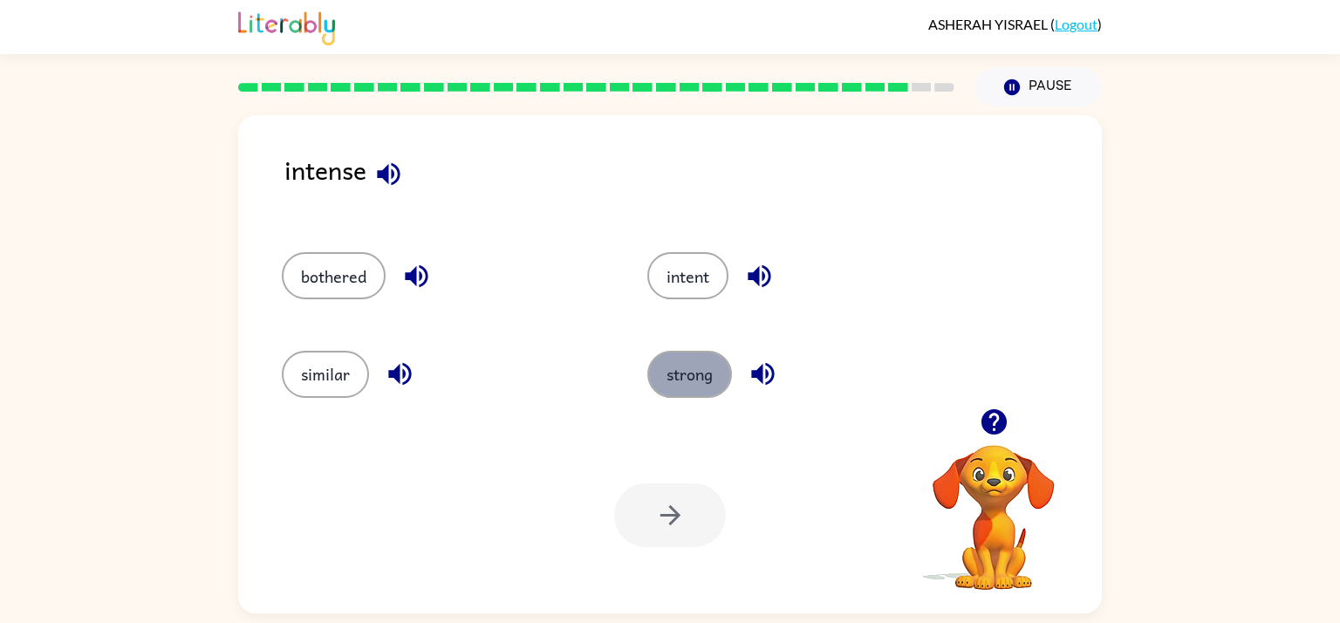
click at [686, 392] on button "strong" at bounding box center [689, 374] width 85 height 47
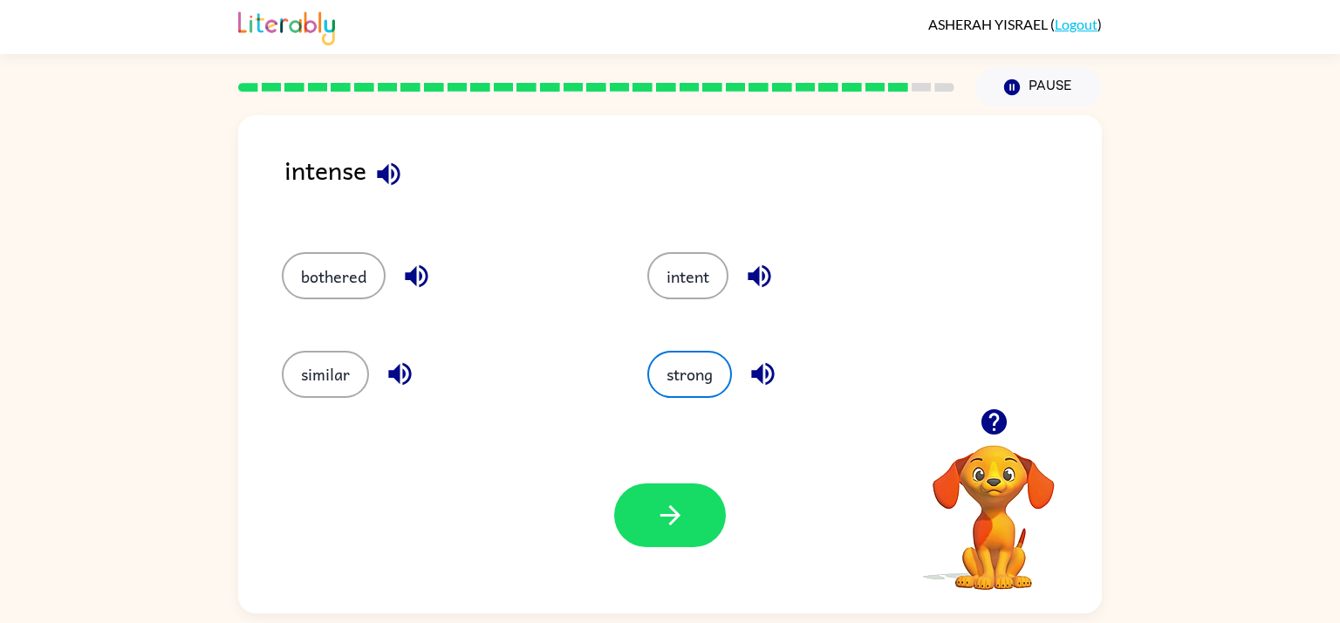
drag, startPoint x: 715, startPoint y: 481, endPoint x: 701, endPoint y: 433, distance: 50.0
click at [701, 433] on div "Your browser must support playing .mp4 files to use Literably. Please try using…" at bounding box center [669, 515] width 863 height 196
click at [698, 516] on button "button" at bounding box center [670, 515] width 112 height 64
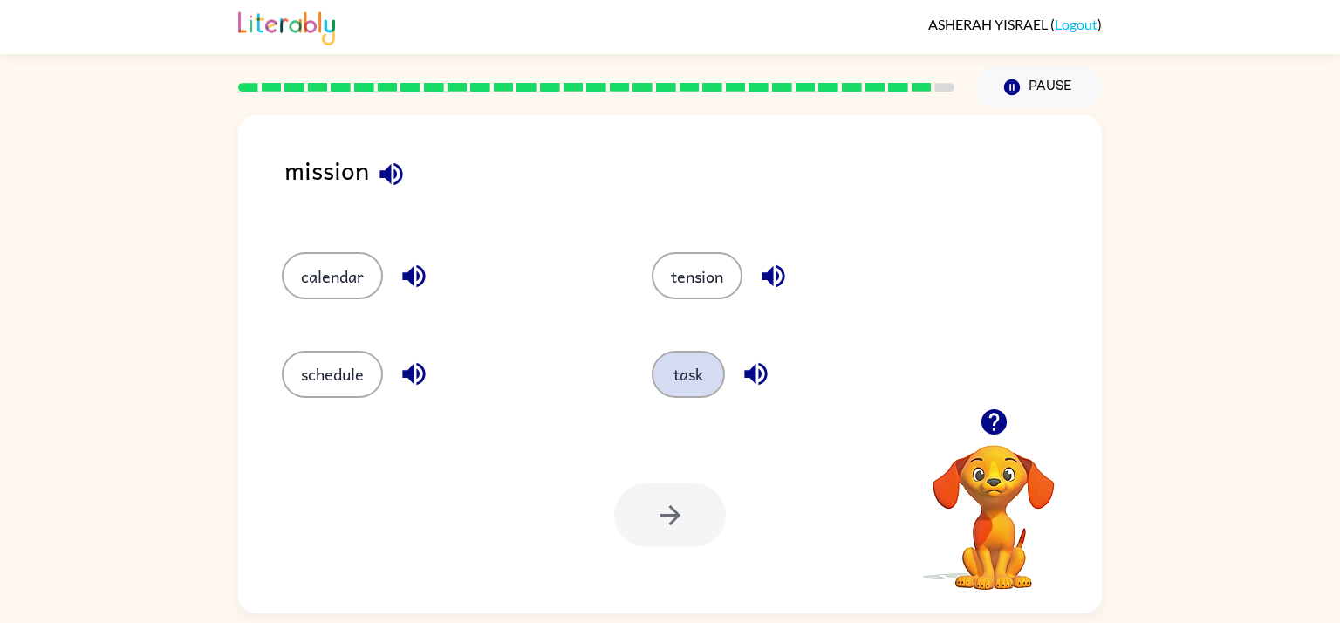
click at [691, 388] on button "task" at bounding box center [687, 374] width 73 height 47
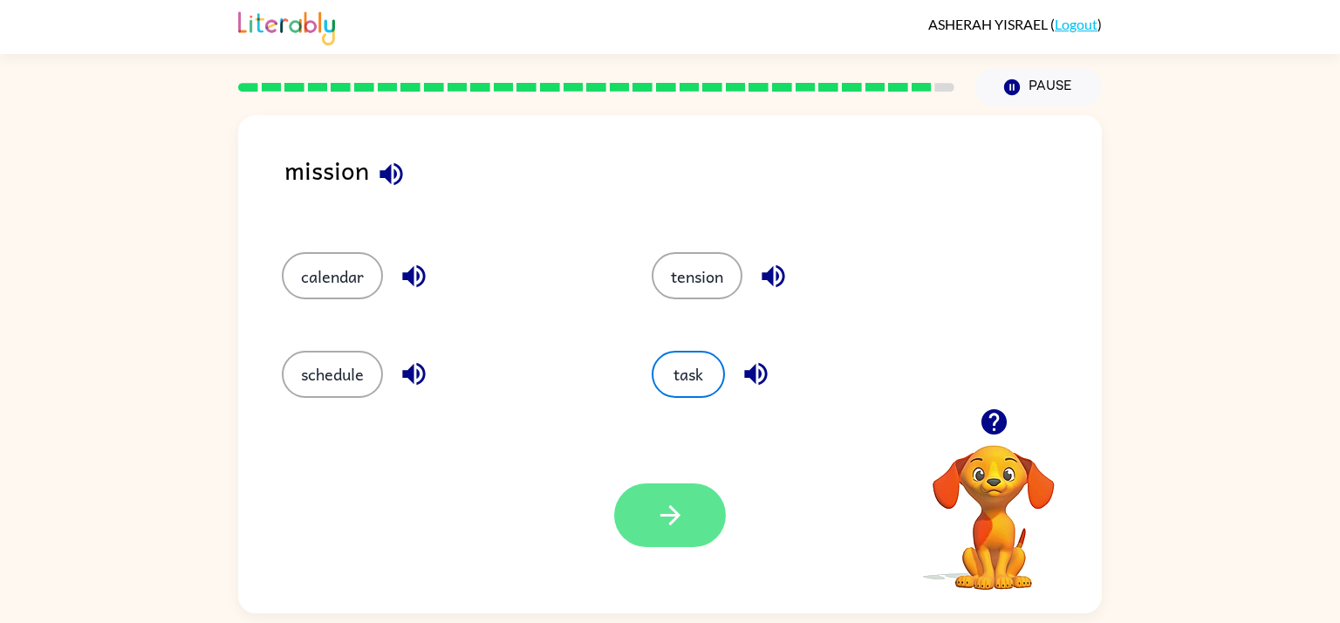
click at [711, 539] on button "button" at bounding box center [670, 515] width 112 height 64
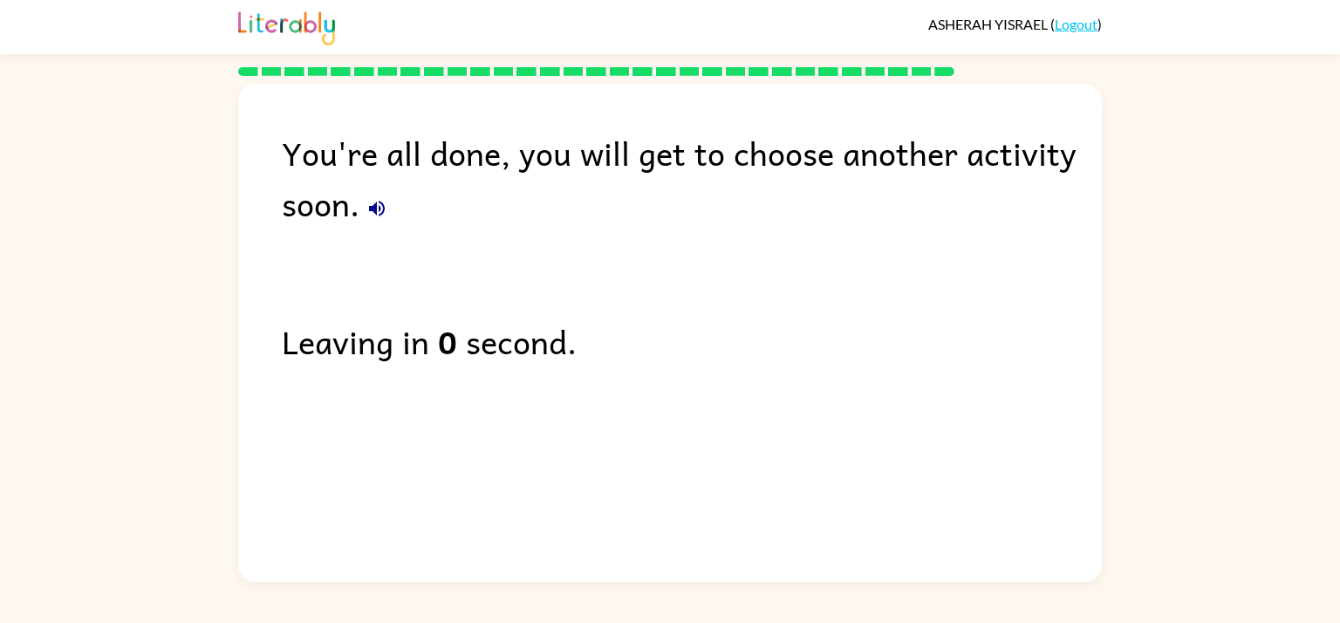
click at [532, 348] on div "Leaving in 0 second." at bounding box center [692, 341] width 820 height 51
click at [650, 383] on div "You're all done, you will get to choose another activity soon. Leaving in 0 sec…" at bounding box center [669, 328] width 863 height 489
click at [355, 222] on div "You're all done, you will get to choose another activity soon." at bounding box center [692, 177] width 820 height 101
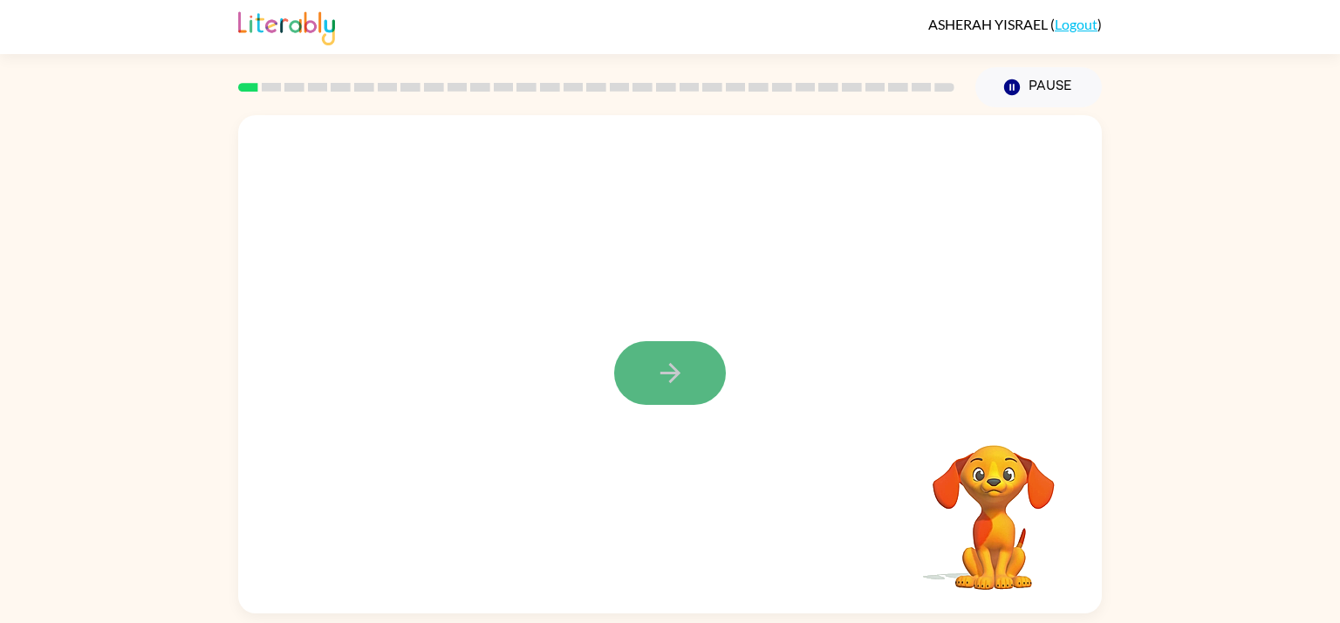
click at [661, 373] on icon "button" at bounding box center [669, 373] width 20 height 20
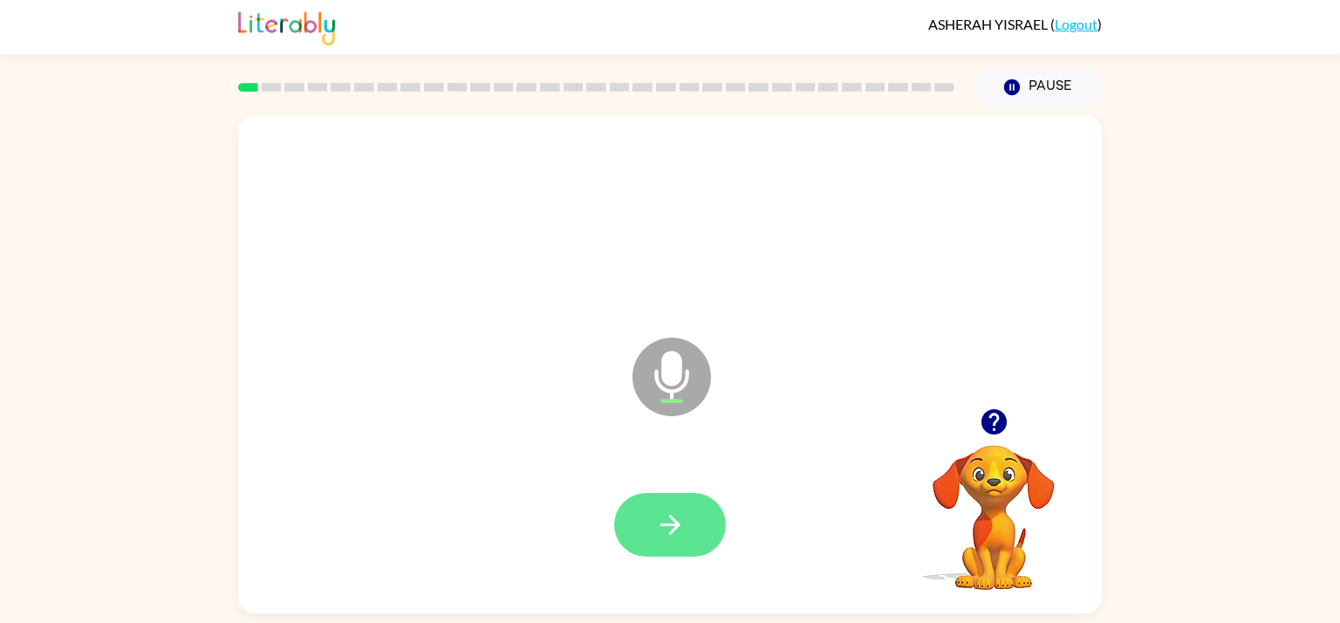
click at [670, 532] on icon "button" at bounding box center [669, 525] width 20 height 20
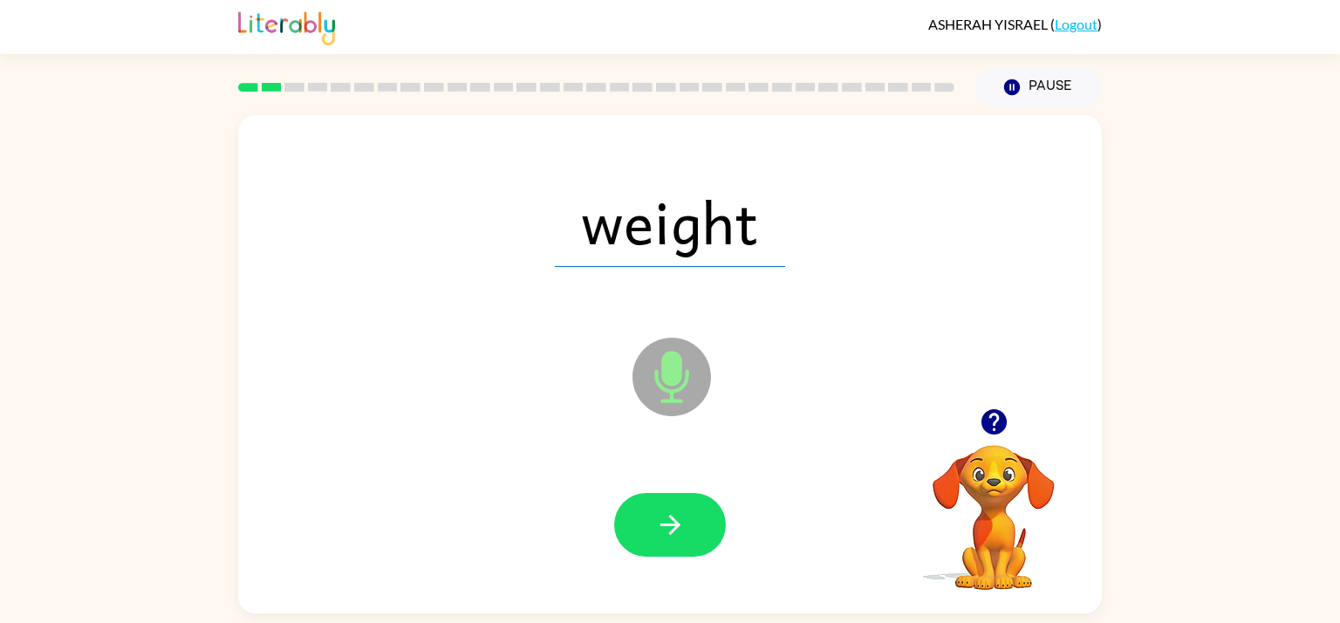
click at [688, 508] on button "button" at bounding box center [670, 525] width 112 height 64
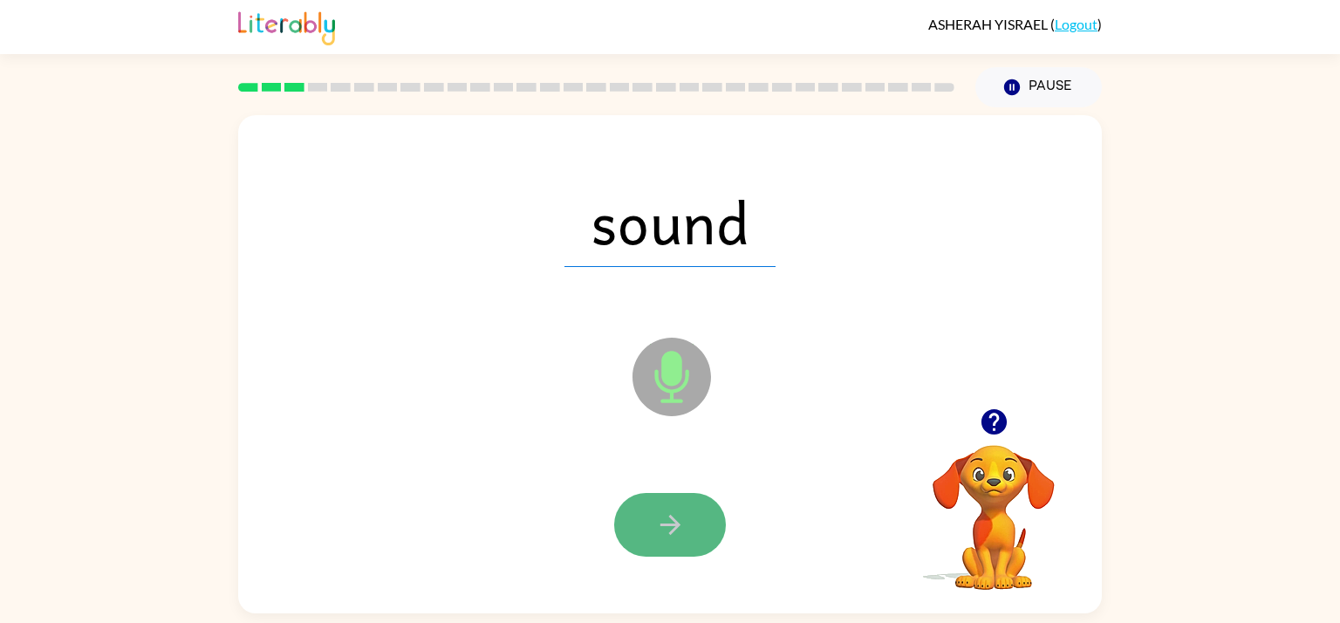
click at [672, 502] on button "button" at bounding box center [670, 525] width 112 height 64
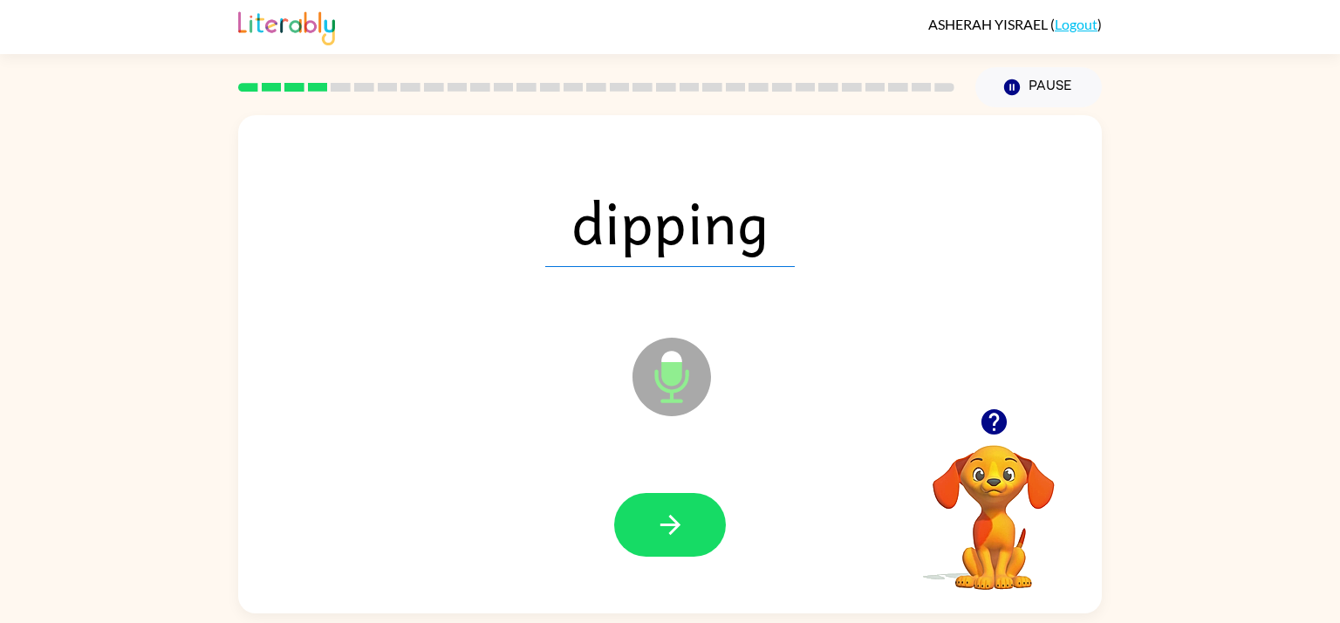
click at [671, 517] on icon "button" at bounding box center [669, 525] width 20 height 20
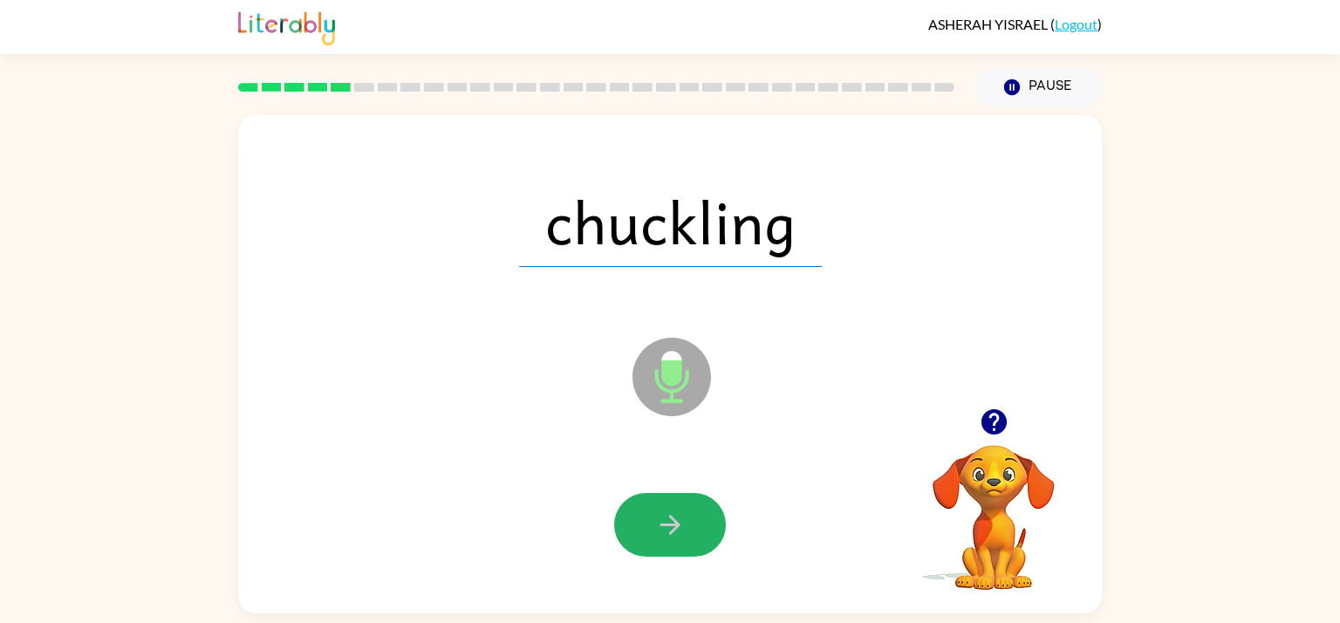
click at [671, 517] on icon "button" at bounding box center [669, 525] width 20 height 20
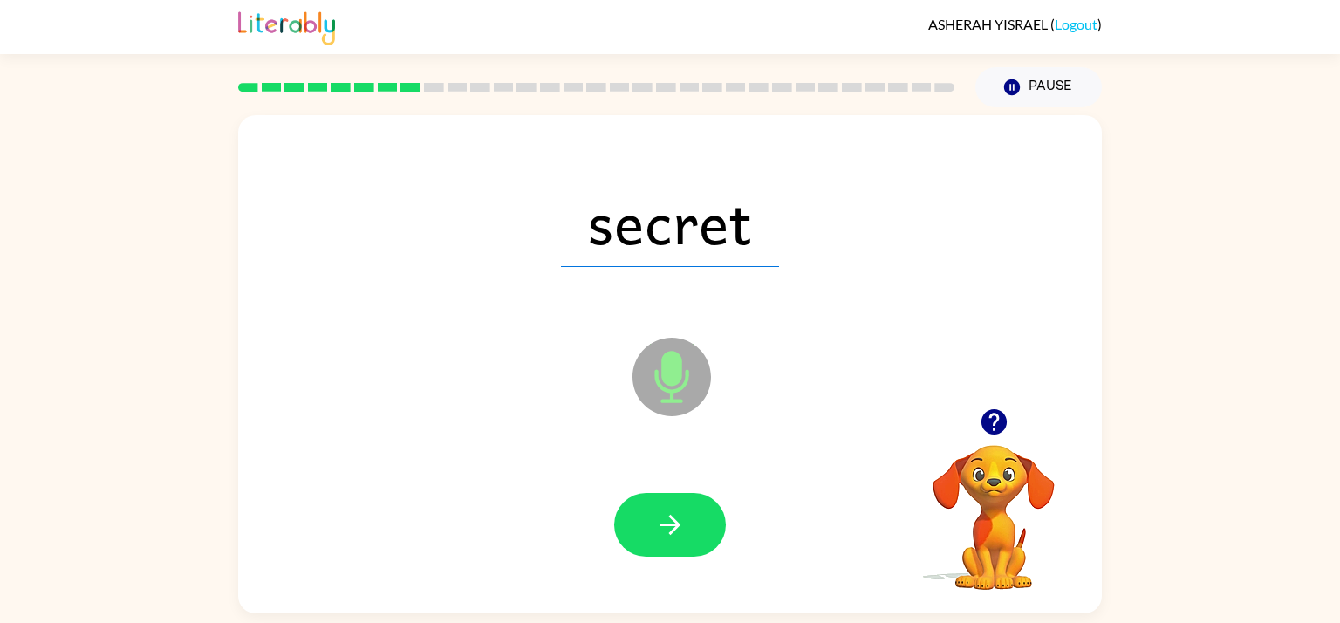
click at [671, 517] on icon "button" at bounding box center [669, 525] width 20 height 20
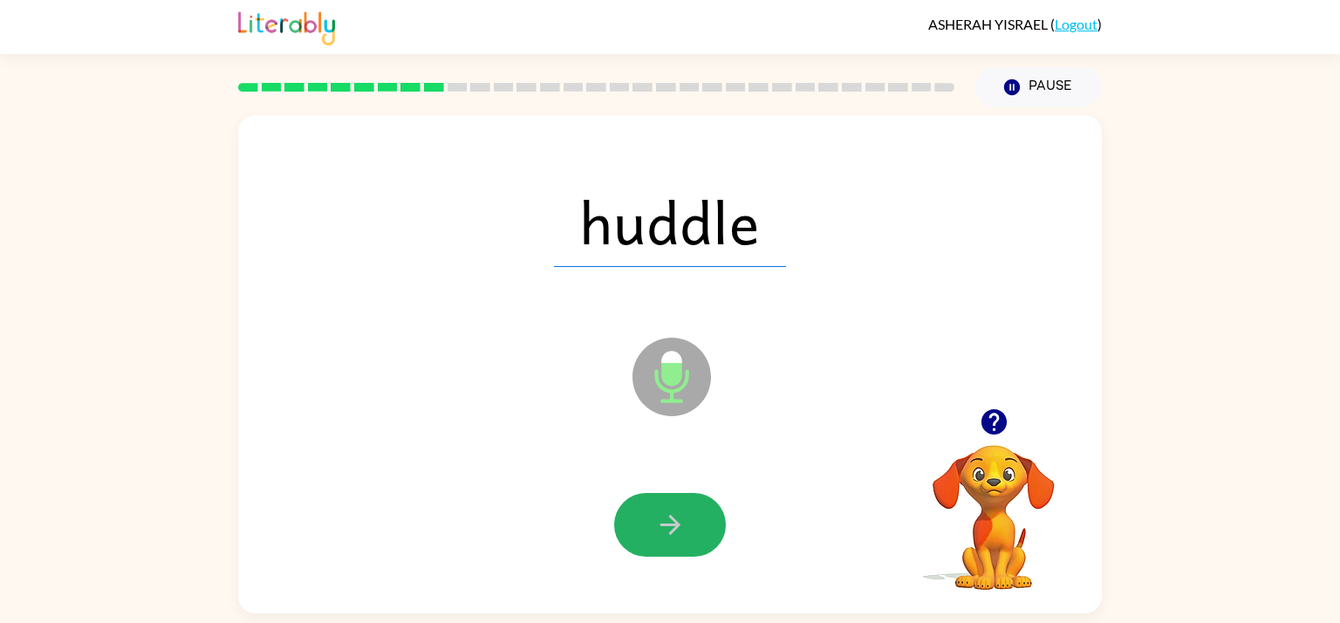
click at [671, 517] on icon "button" at bounding box center [669, 525] width 20 height 20
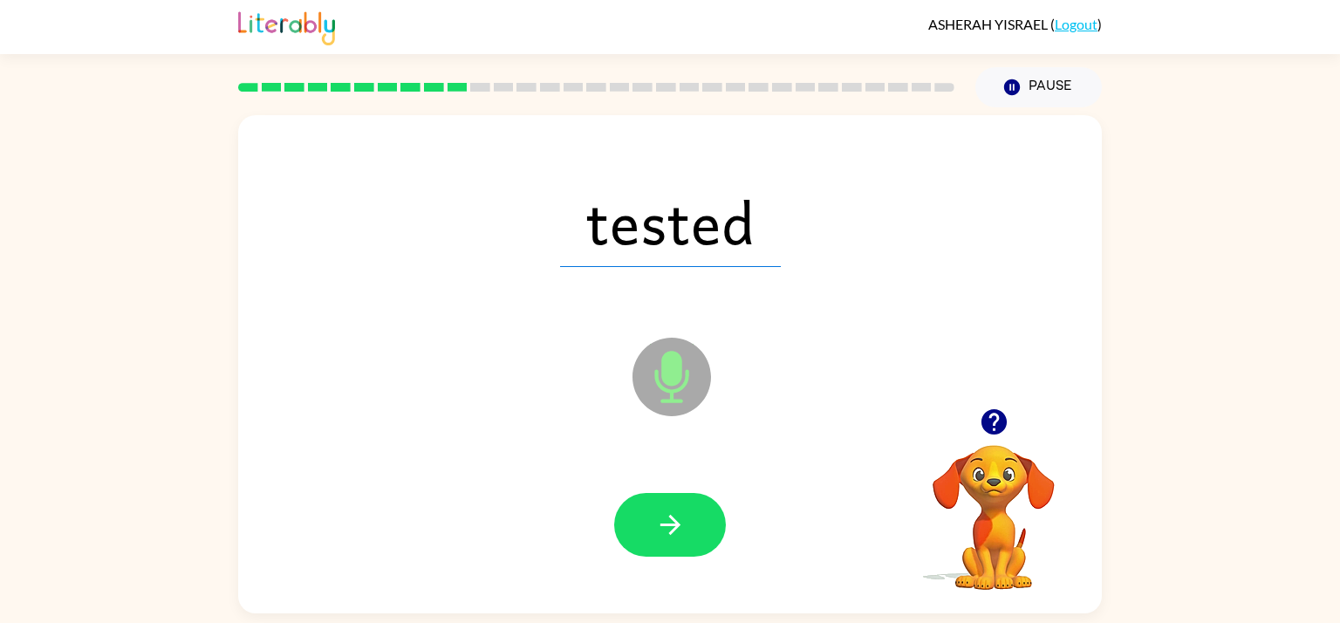
click at [671, 517] on icon "button" at bounding box center [669, 525] width 20 height 20
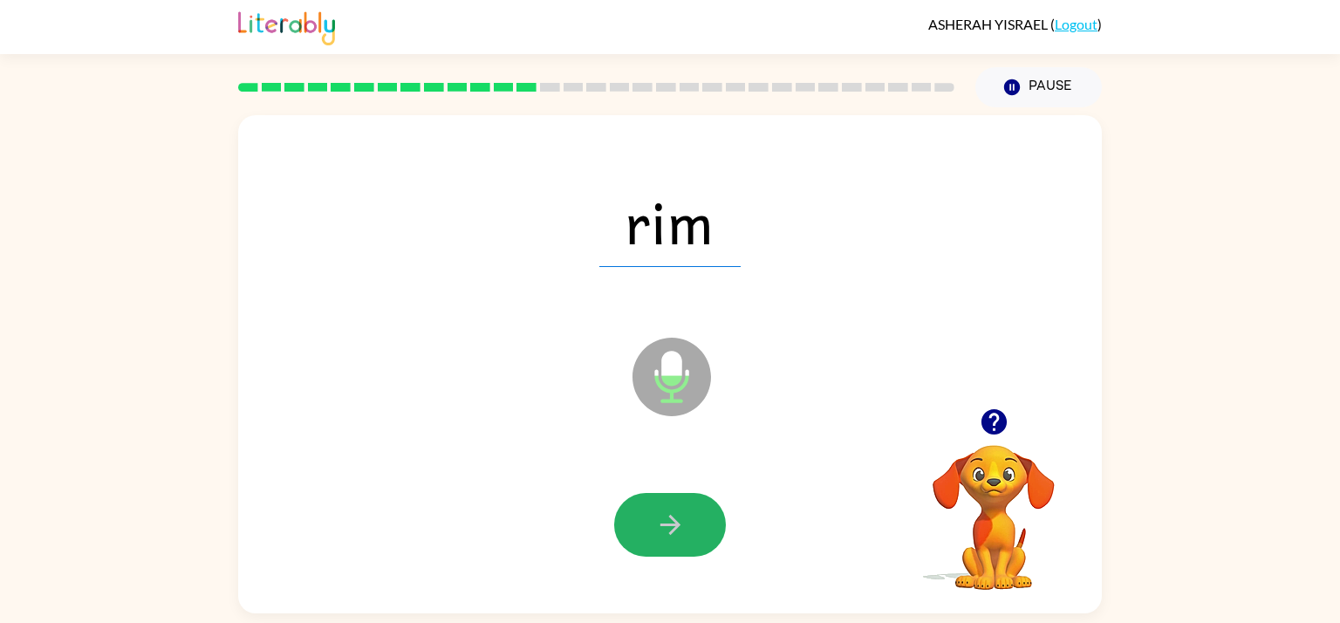
click at [671, 517] on icon "button" at bounding box center [669, 525] width 20 height 20
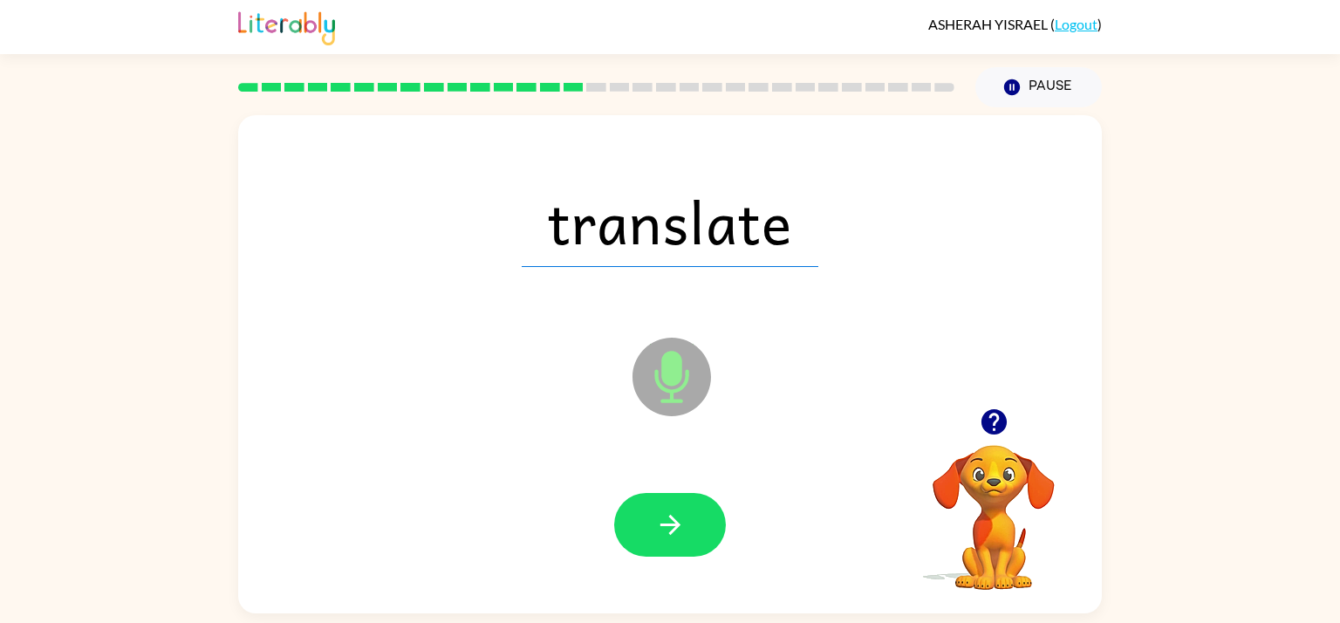
click at [671, 517] on icon "button" at bounding box center [669, 525] width 20 height 20
click at [671, 517] on div at bounding box center [670, 525] width 112 height 64
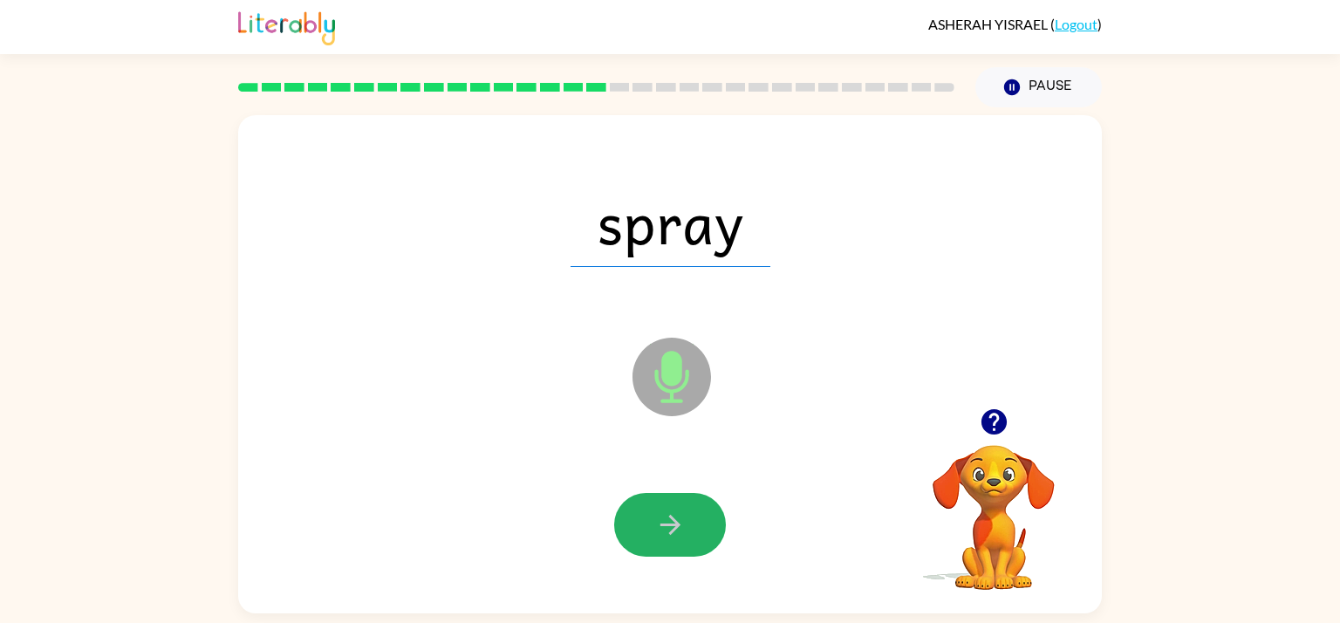
click at [671, 517] on icon "button" at bounding box center [669, 525] width 20 height 20
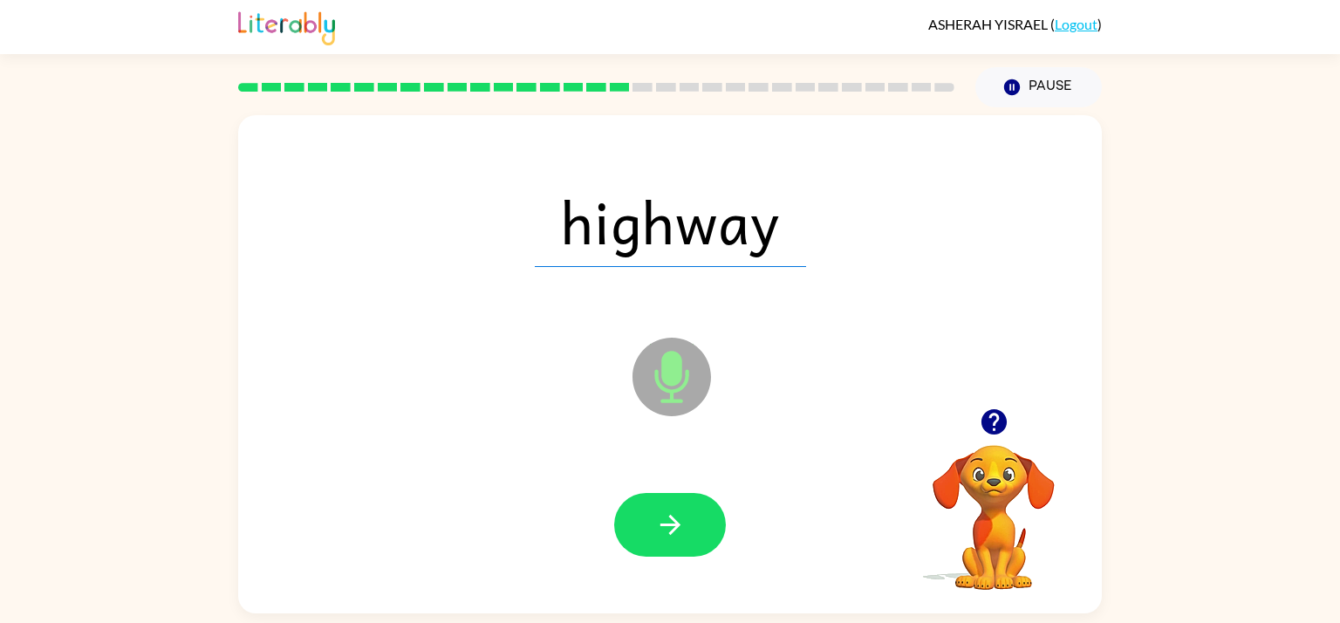
click at [671, 517] on icon "button" at bounding box center [669, 525] width 20 height 20
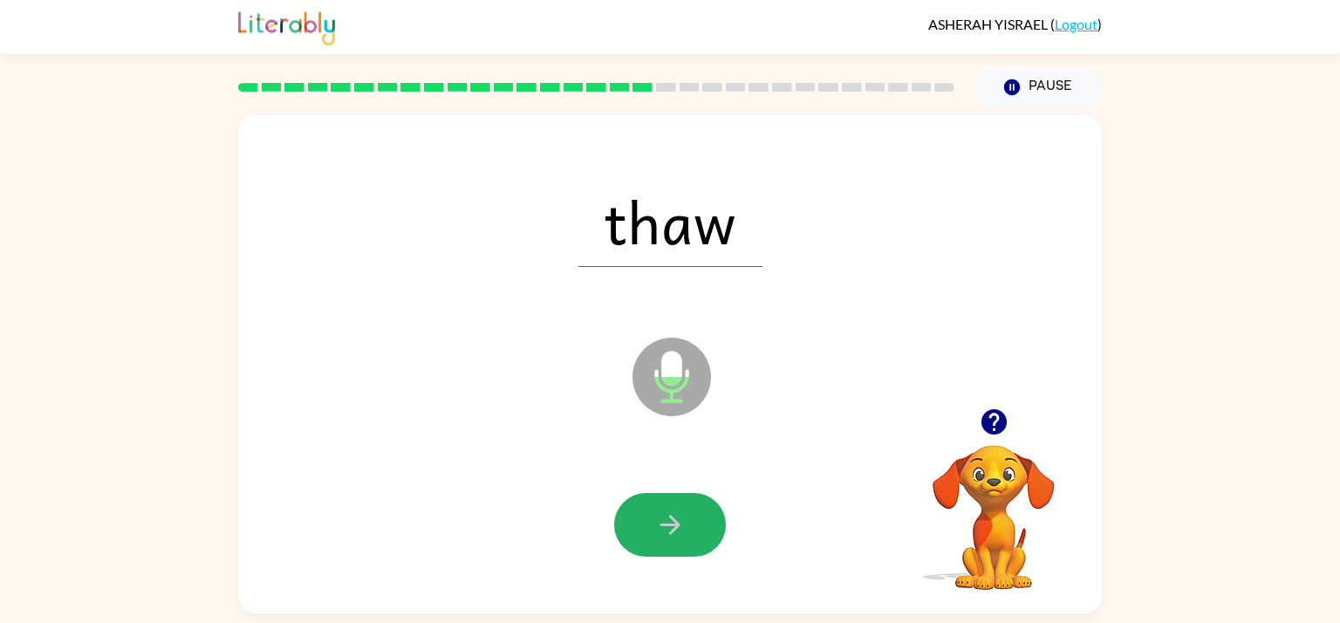
click at [671, 517] on icon "button" at bounding box center [669, 525] width 20 height 20
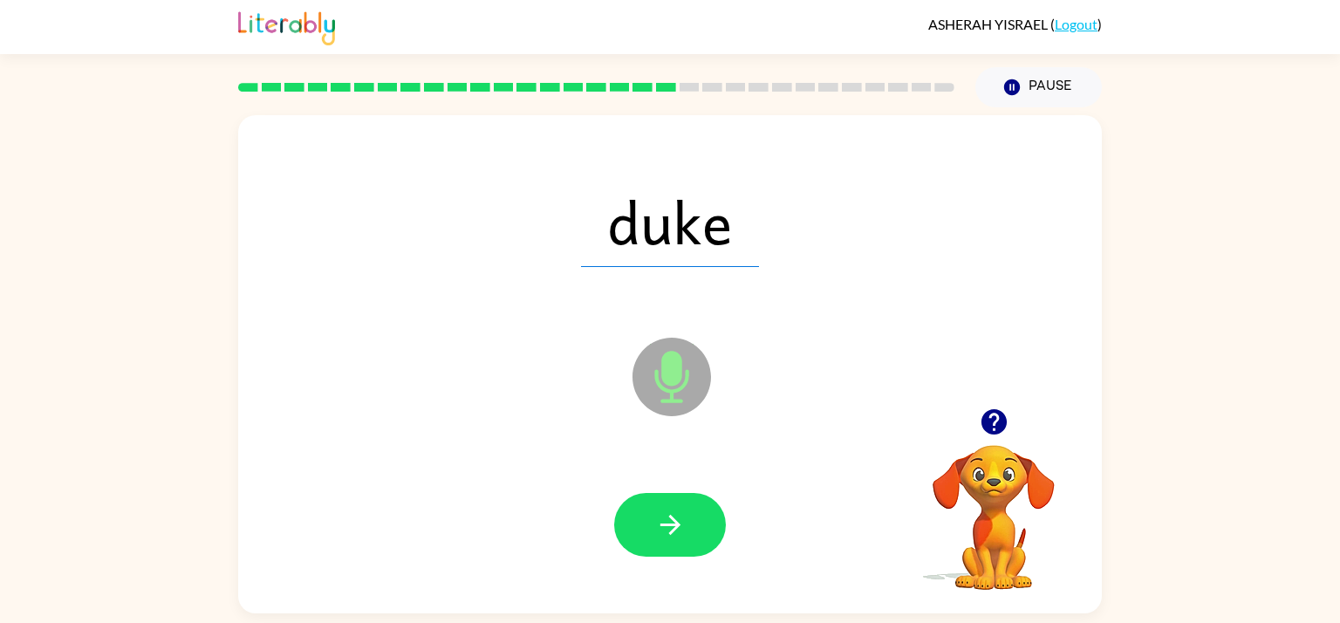
click at [671, 517] on icon "button" at bounding box center [669, 525] width 20 height 20
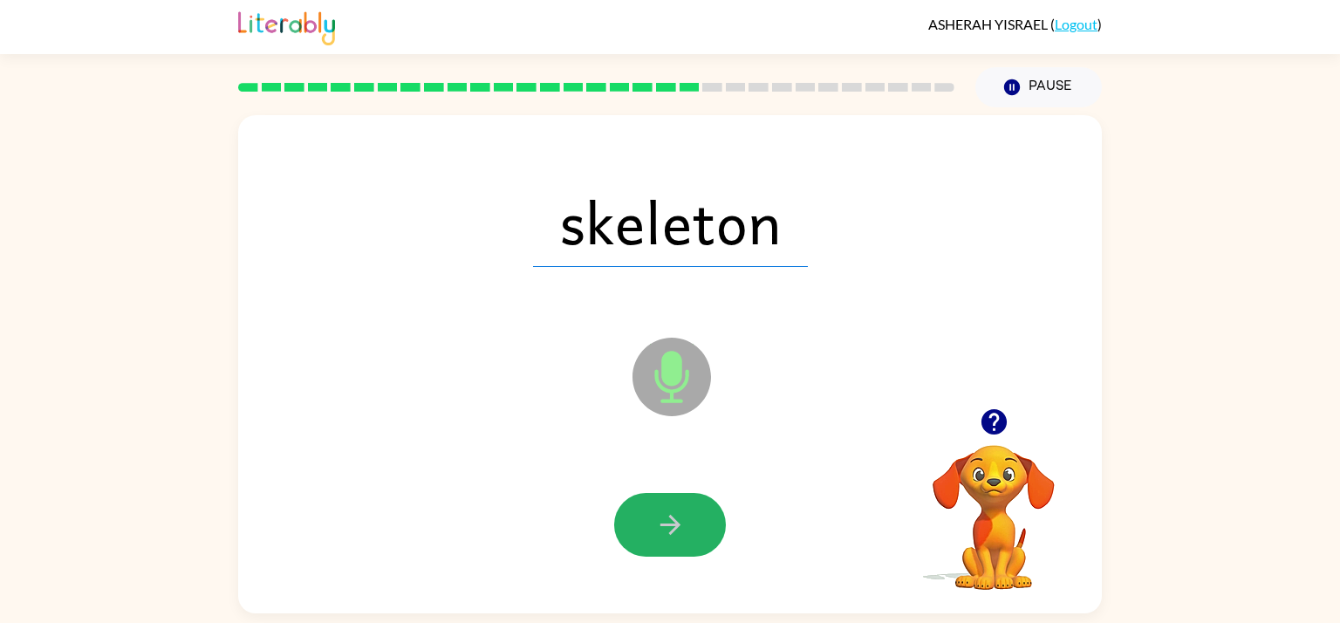
click at [671, 517] on icon "button" at bounding box center [669, 525] width 20 height 20
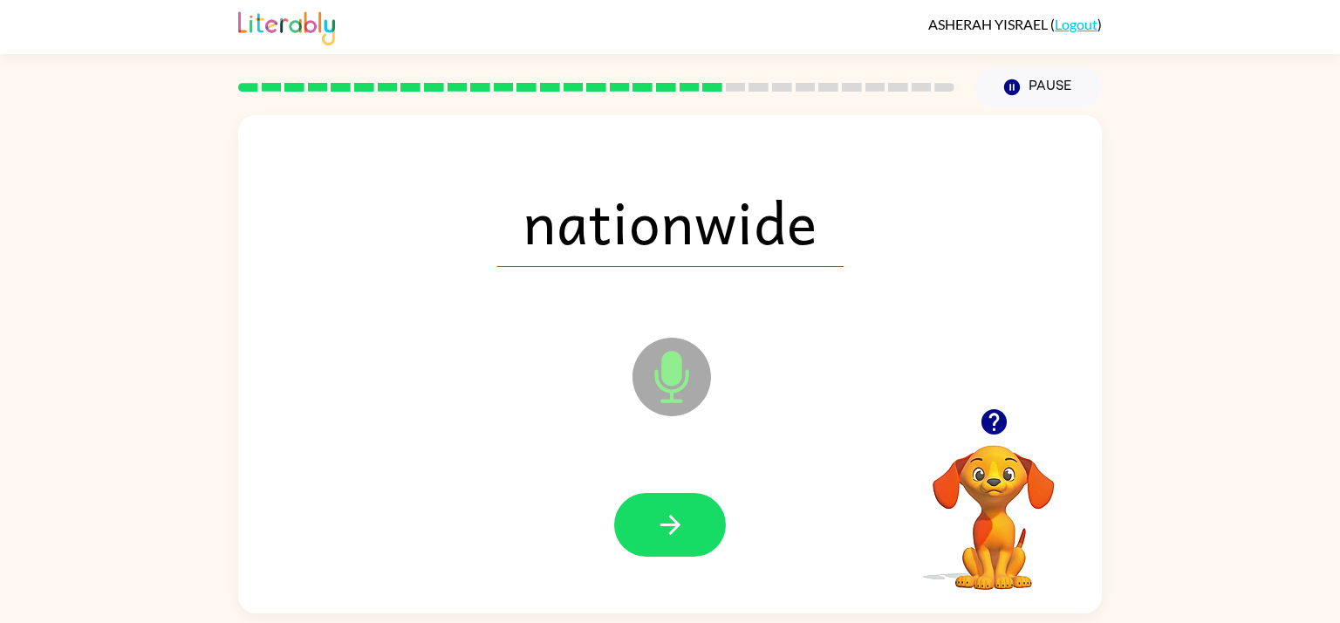
click at [671, 517] on icon "button" at bounding box center [669, 525] width 20 height 20
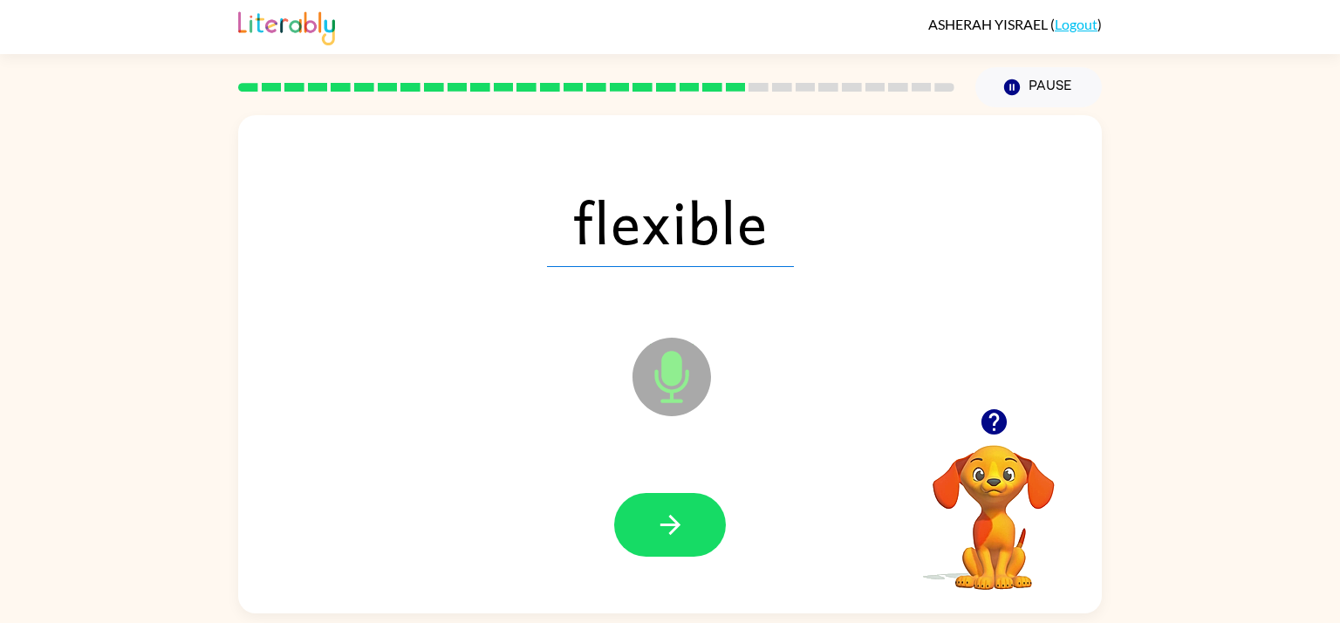
click at [671, 517] on icon "button" at bounding box center [669, 525] width 20 height 20
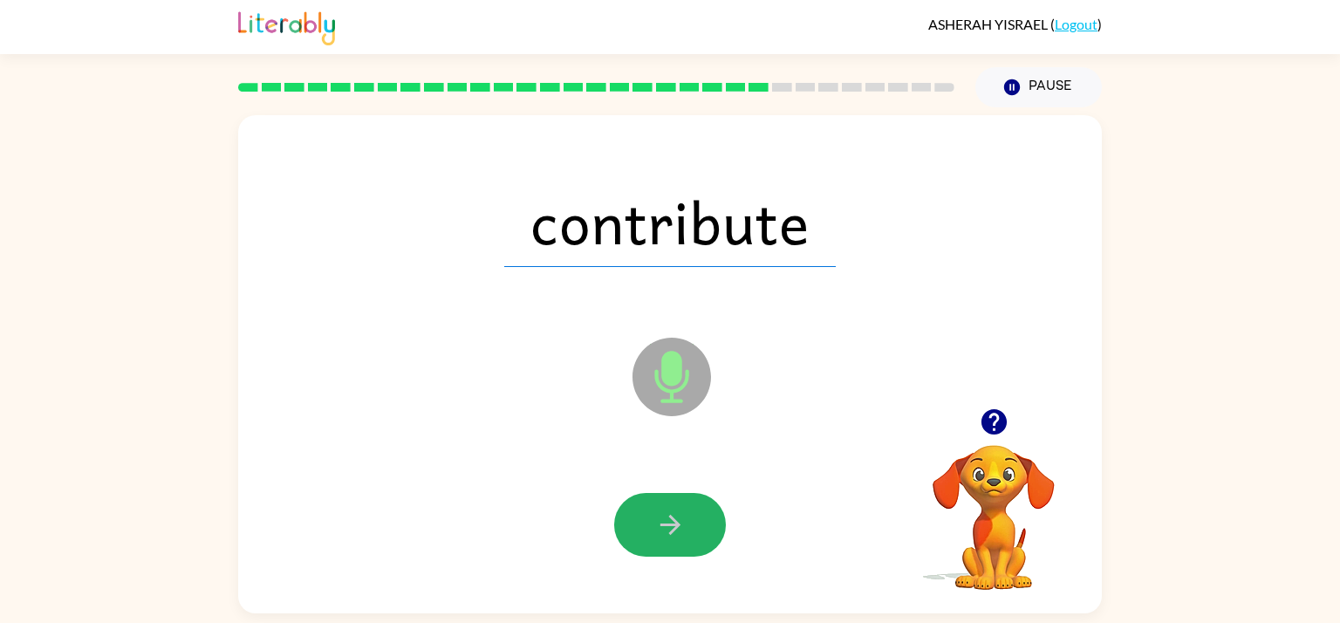
click at [671, 517] on icon "button" at bounding box center [669, 525] width 20 height 20
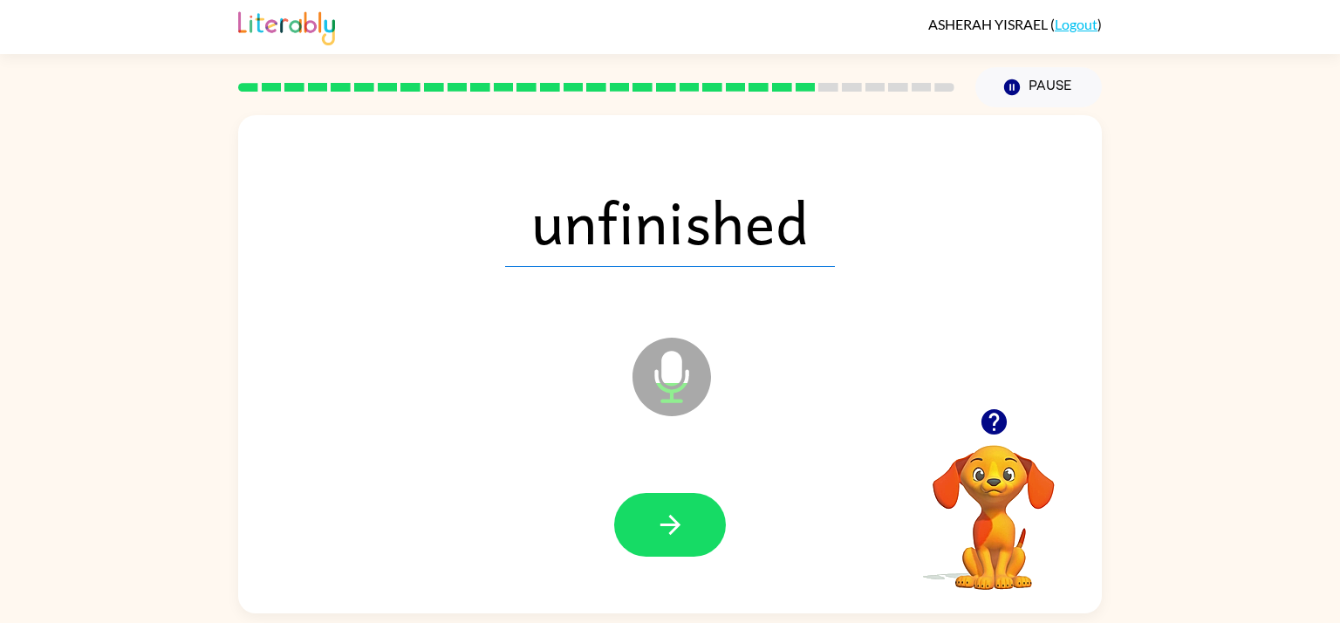
click at [671, 517] on icon "button" at bounding box center [669, 525] width 20 height 20
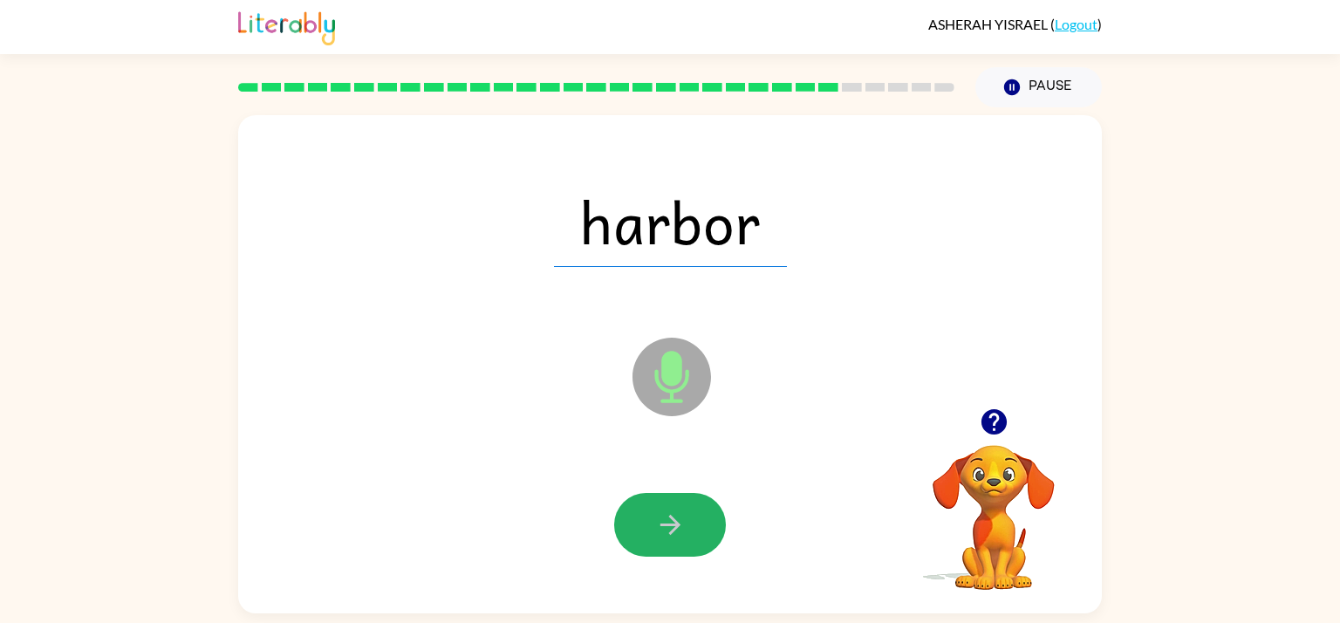
click at [671, 517] on icon "button" at bounding box center [669, 525] width 20 height 20
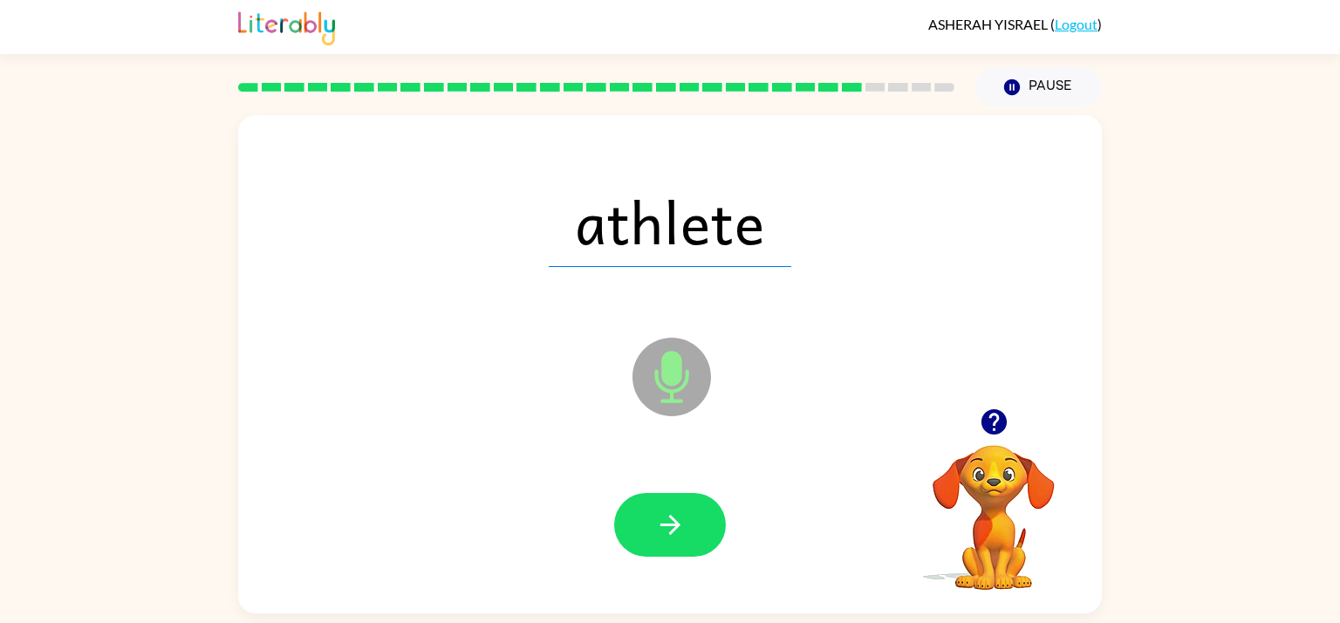
click at [671, 517] on icon "button" at bounding box center [669, 525] width 20 height 20
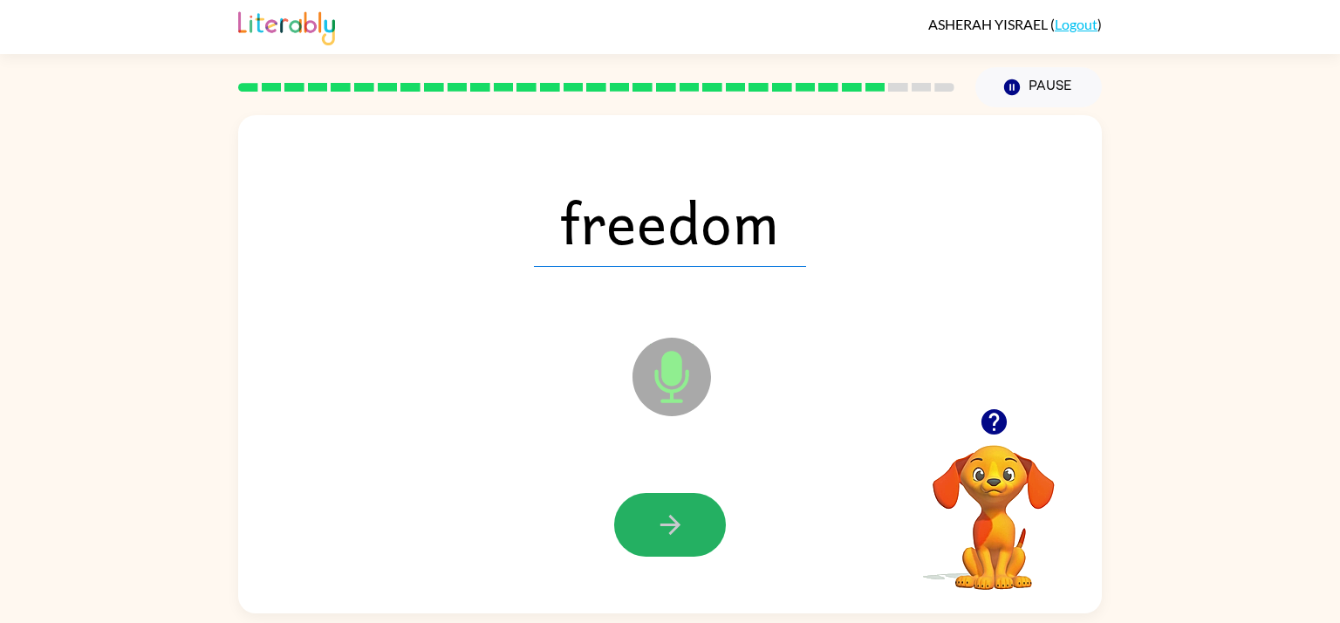
click at [671, 517] on icon "button" at bounding box center [669, 525] width 20 height 20
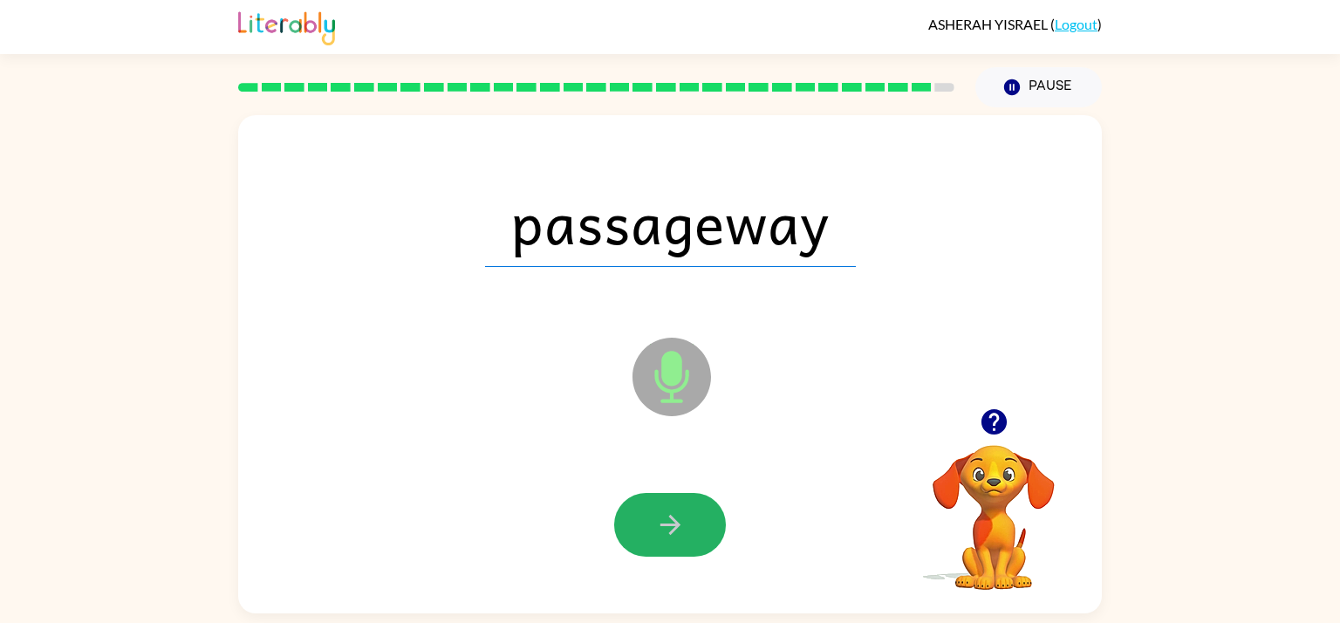
click at [671, 517] on icon "button" at bounding box center [669, 525] width 20 height 20
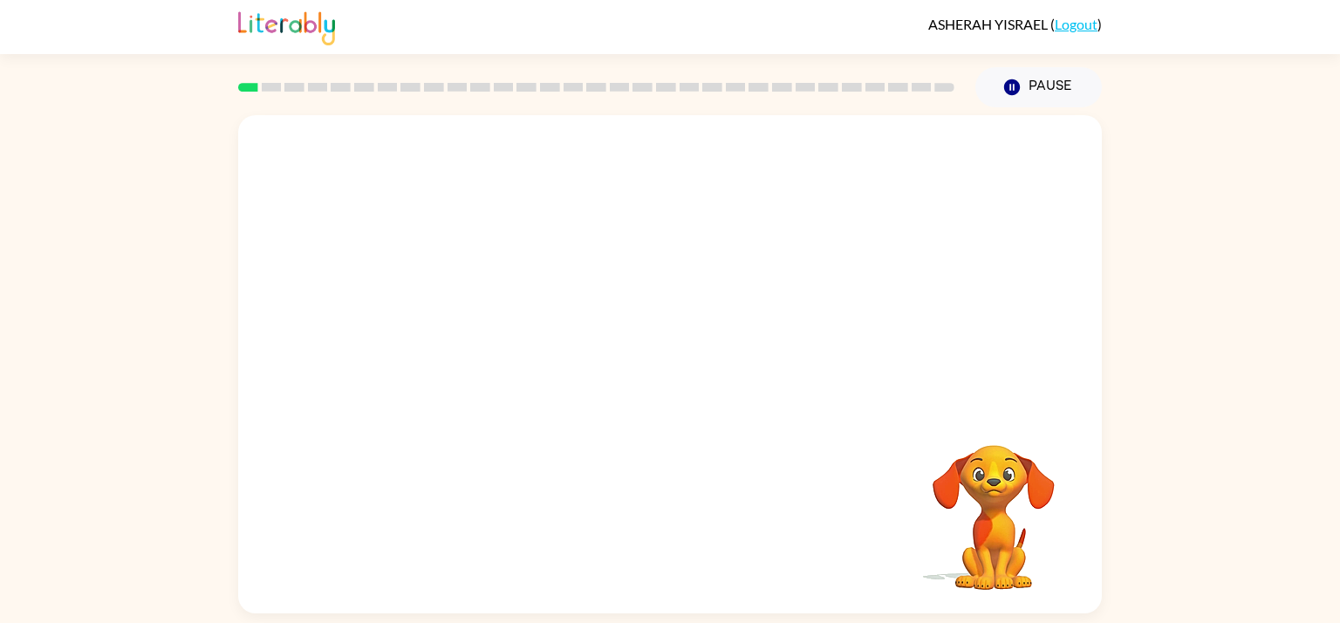
click at [1226, 279] on div "Your browser must support playing .mp4 files to use Literably. Please try using…" at bounding box center [670, 360] width 1340 height 506
click at [1227, 280] on div "Your browser must support playing .mp4 files to use Literably. Please try using…" at bounding box center [670, 360] width 1340 height 506
click at [665, 395] on button "button" at bounding box center [670, 373] width 112 height 64
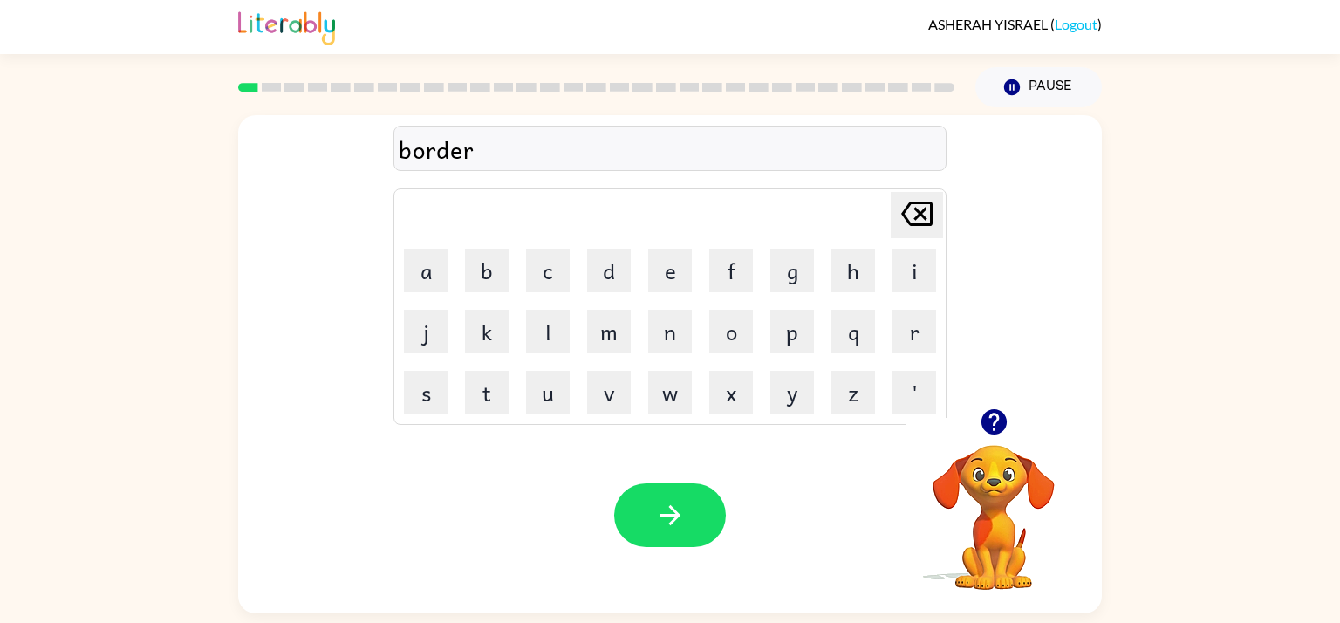
click at [761, 440] on div "Your browser must support playing .mp4 files to use Literably. Please try using…" at bounding box center [669, 515] width 863 height 196
click at [706, 527] on button "button" at bounding box center [670, 515] width 112 height 64
click at [635, 525] on button "button" at bounding box center [670, 515] width 112 height 64
click at [992, 417] on icon "button" at bounding box center [992, 421] width 25 height 25
click at [677, 528] on icon "button" at bounding box center [670, 515] width 31 height 31
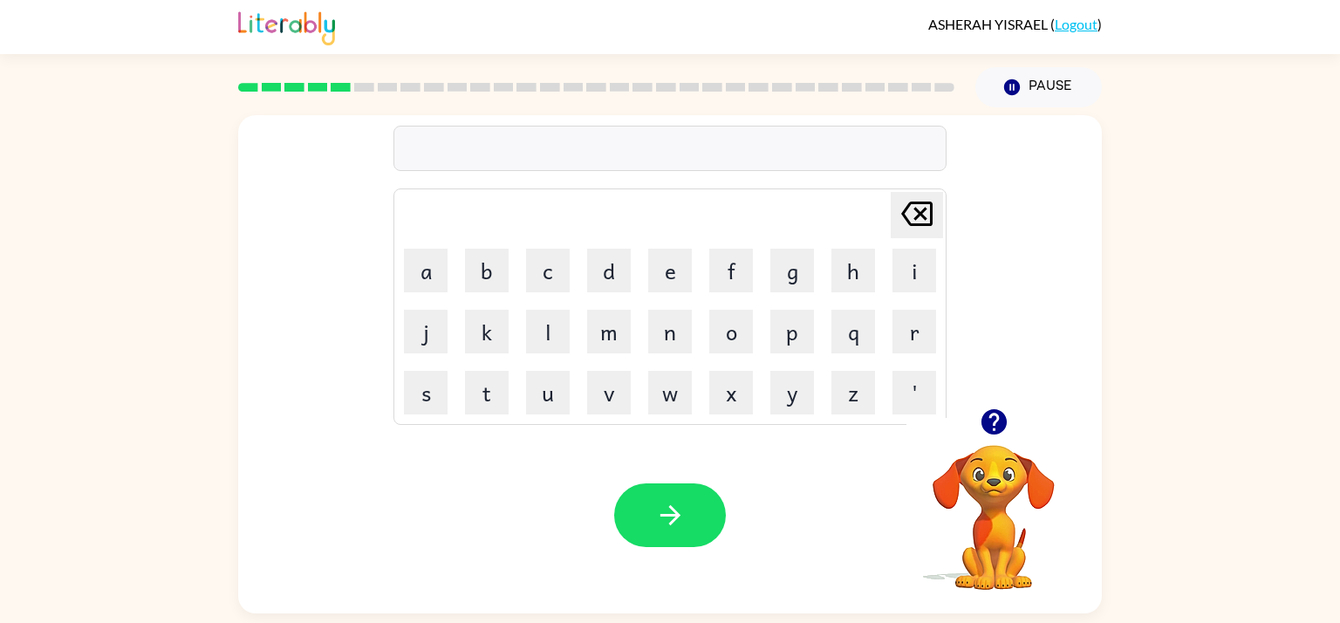
click at [998, 432] on icon "button" at bounding box center [992, 421] width 25 height 25
click at [709, 536] on button "button" at bounding box center [670, 515] width 112 height 64
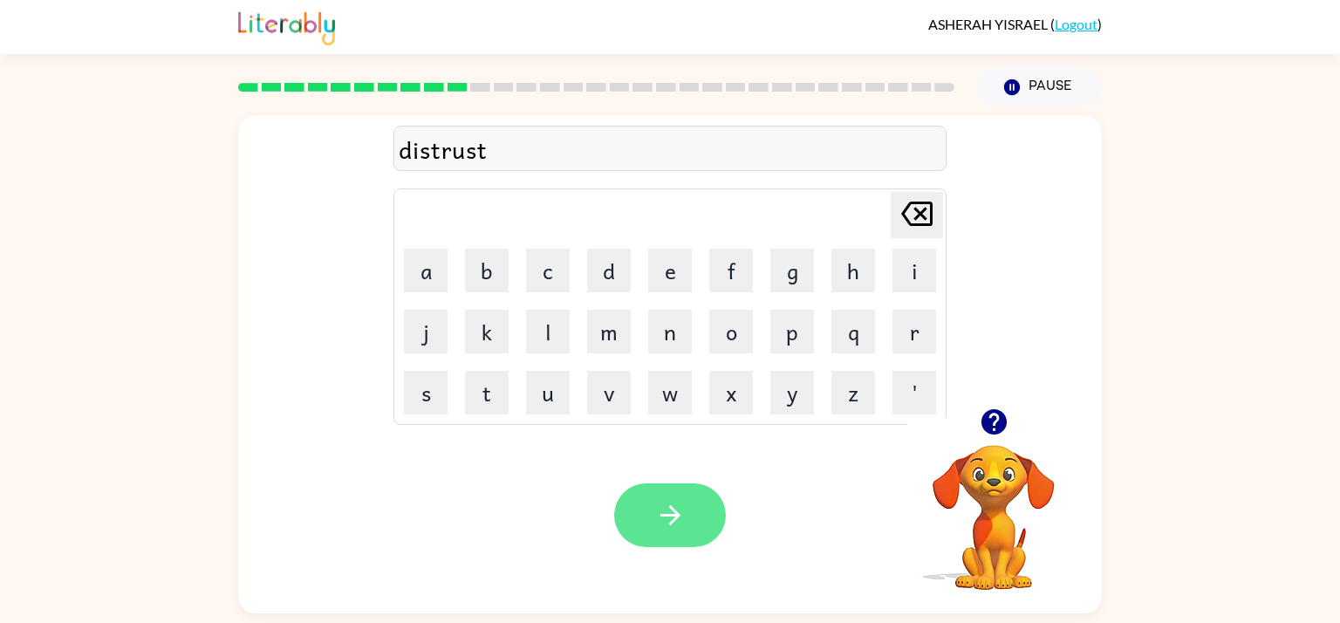
click at [691, 510] on button "button" at bounding box center [670, 515] width 112 height 64
click at [734, 542] on div "Your browser must support playing .mp4 files to use Literably. Please try using…" at bounding box center [669, 515] width 863 height 196
click at [652, 503] on button "button" at bounding box center [670, 515] width 112 height 64
click at [658, 517] on icon "button" at bounding box center [670, 515] width 31 height 31
click at [696, 535] on button "button" at bounding box center [670, 515] width 112 height 64
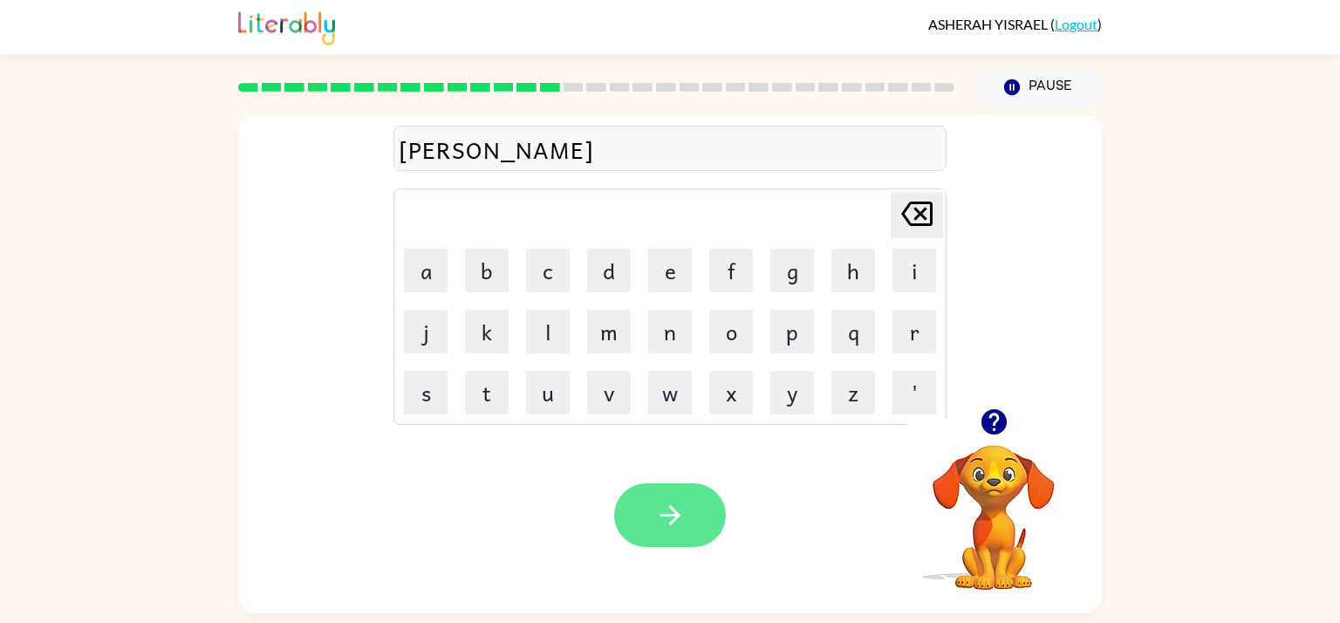
click at [700, 496] on button "button" at bounding box center [670, 515] width 112 height 64
click at [686, 501] on button "button" at bounding box center [670, 515] width 112 height 64
click at [697, 502] on button "button" at bounding box center [670, 515] width 112 height 64
click at [681, 510] on icon "button" at bounding box center [670, 515] width 31 height 31
click at [635, 499] on button "button" at bounding box center [670, 515] width 112 height 64
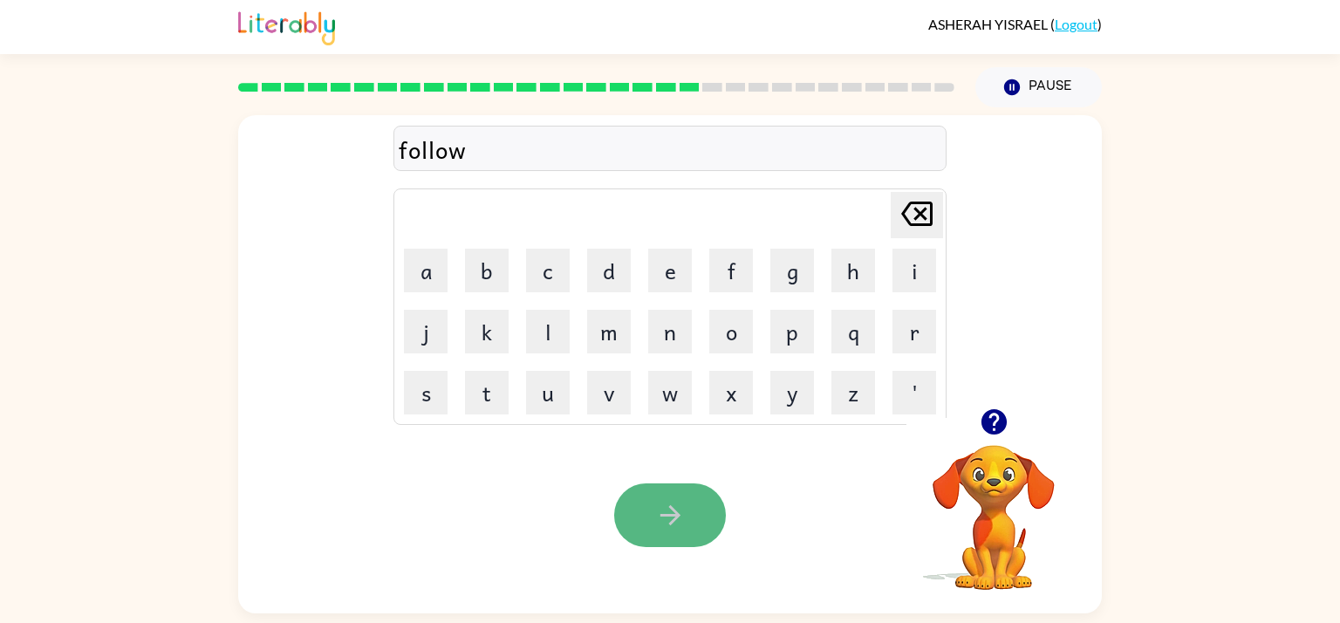
click at [665, 525] on icon "button" at bounding box center [670, 515] width 31 height 31
click at [669, 522] on icon "button" at bounding box center [669, 515] width 20 height 20
click at [655, 506] on icon "button" at bounding box center [670, 515] width 31 height 31
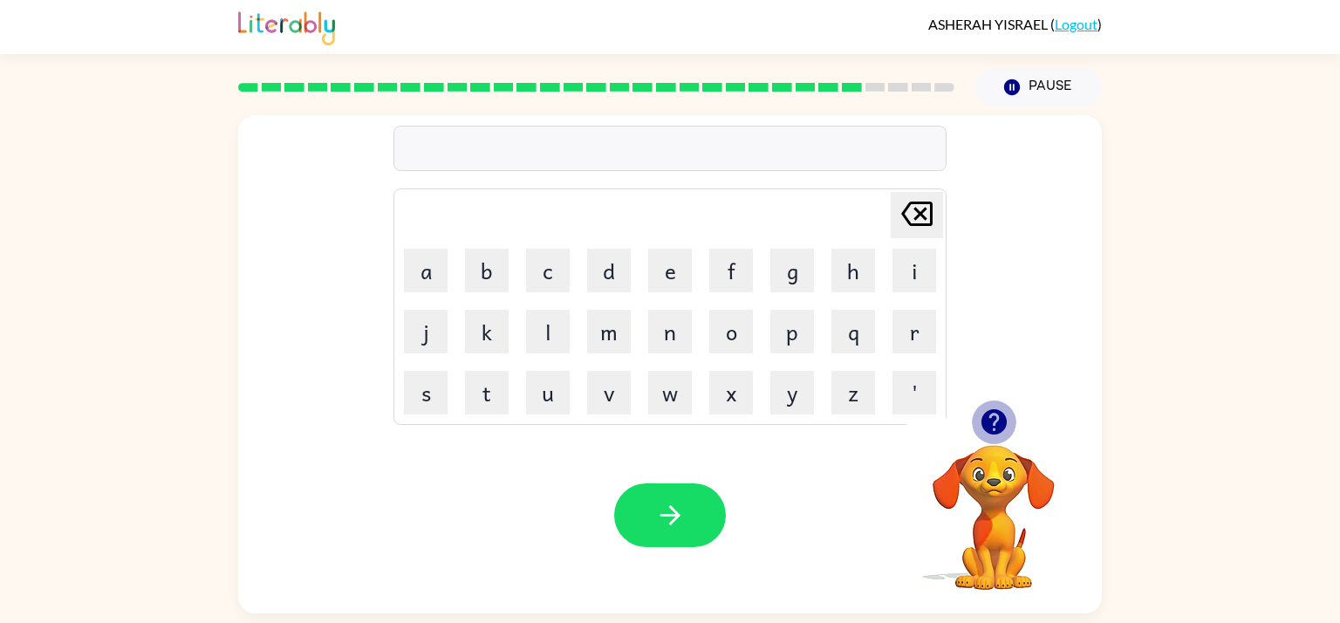
click at [1004, 426] on icon "button" at bounding box center [992, 421] width 25 height 25
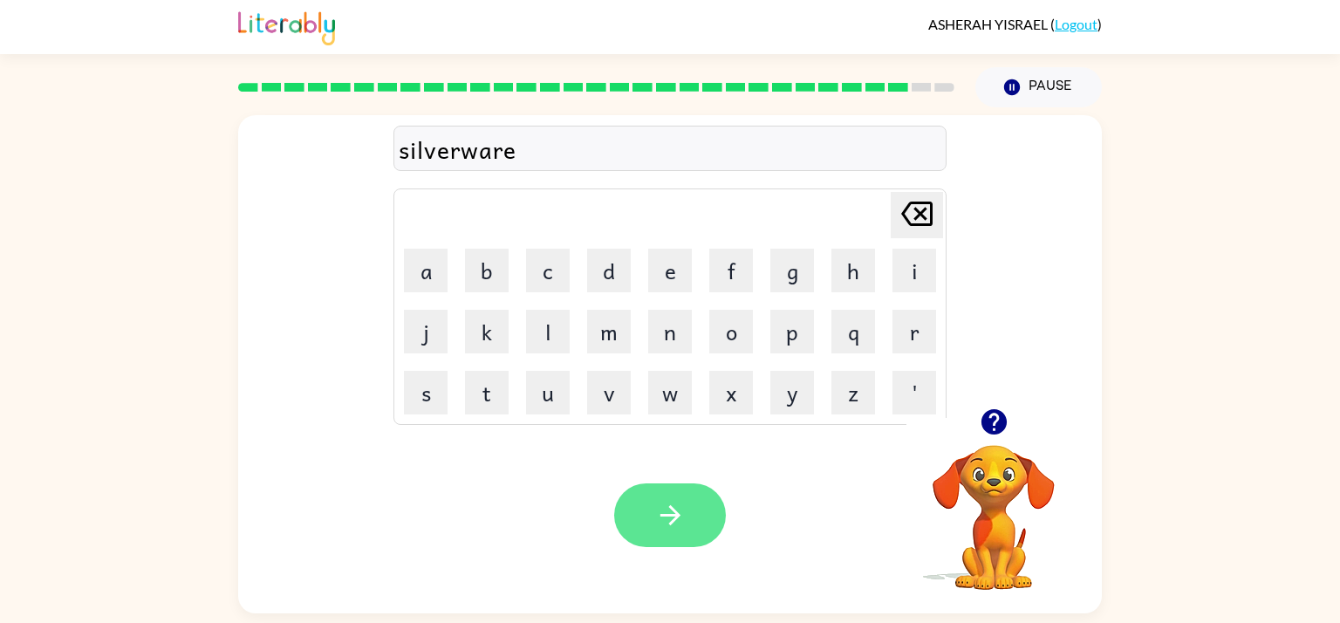
click at [692, 541] on button "button" at bounding box center [670, 515] width 112 height 64
